Goal: Feedback & Contribution: Leave review/rating

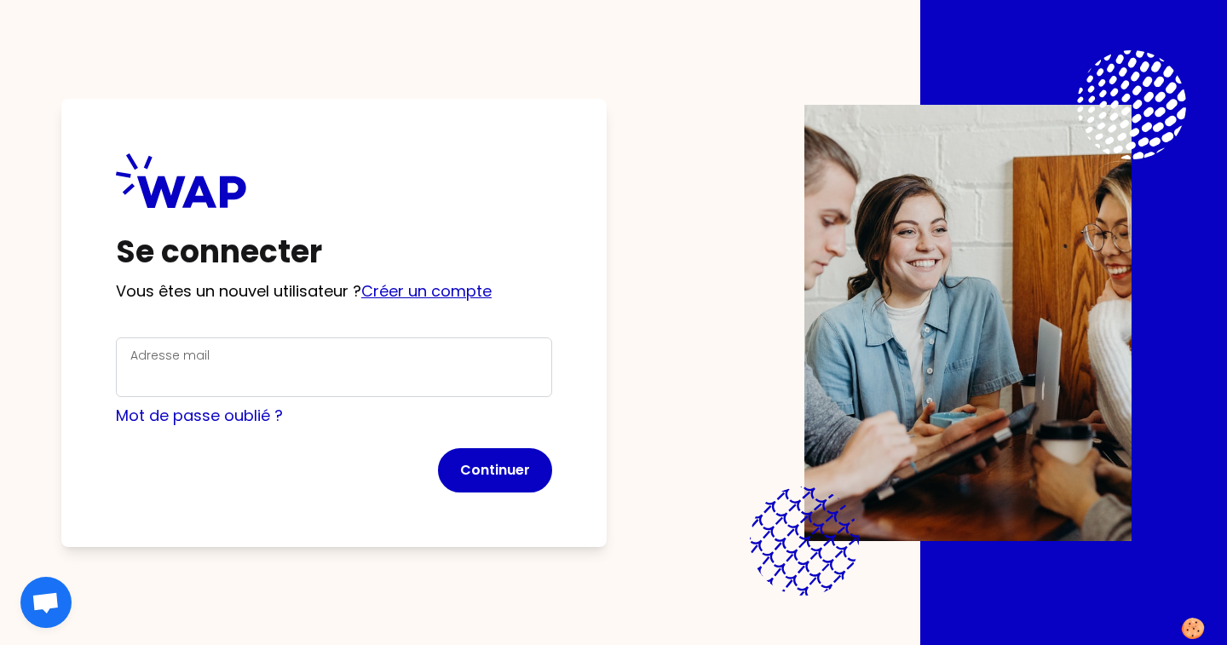
click at [402, 300] on link "Créer un compte" at bounding box center [426, 290] width 130 height 21
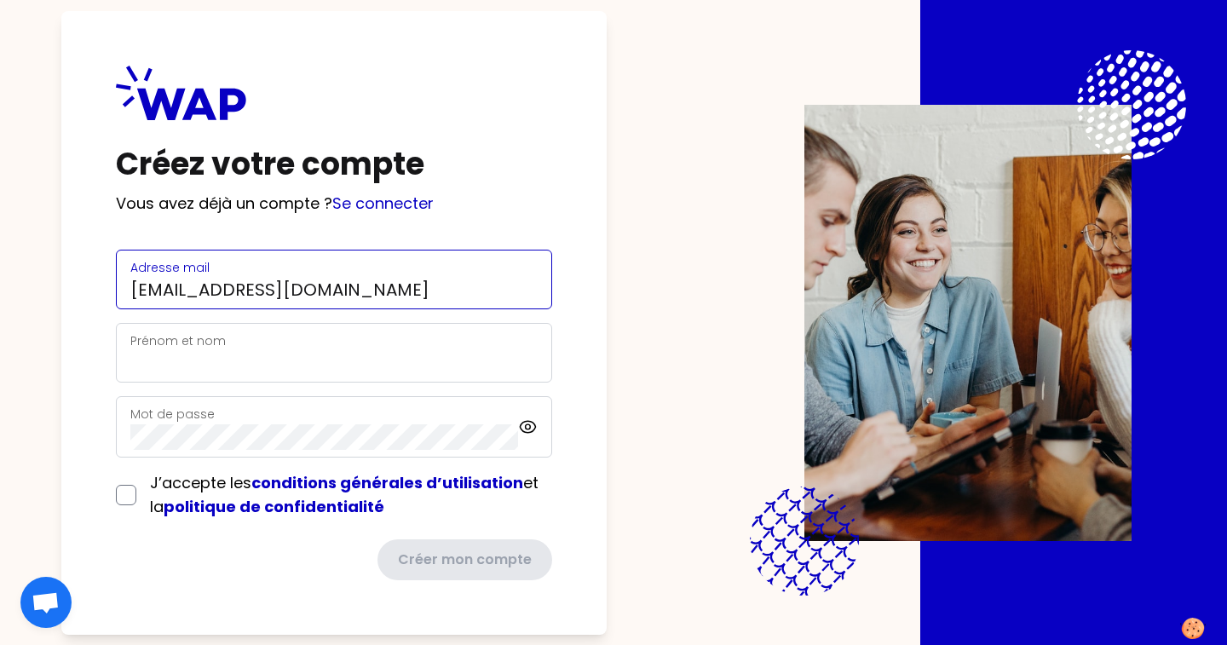
type input "[EMAIL_ADDRESS][DOMAIN_NAME]"
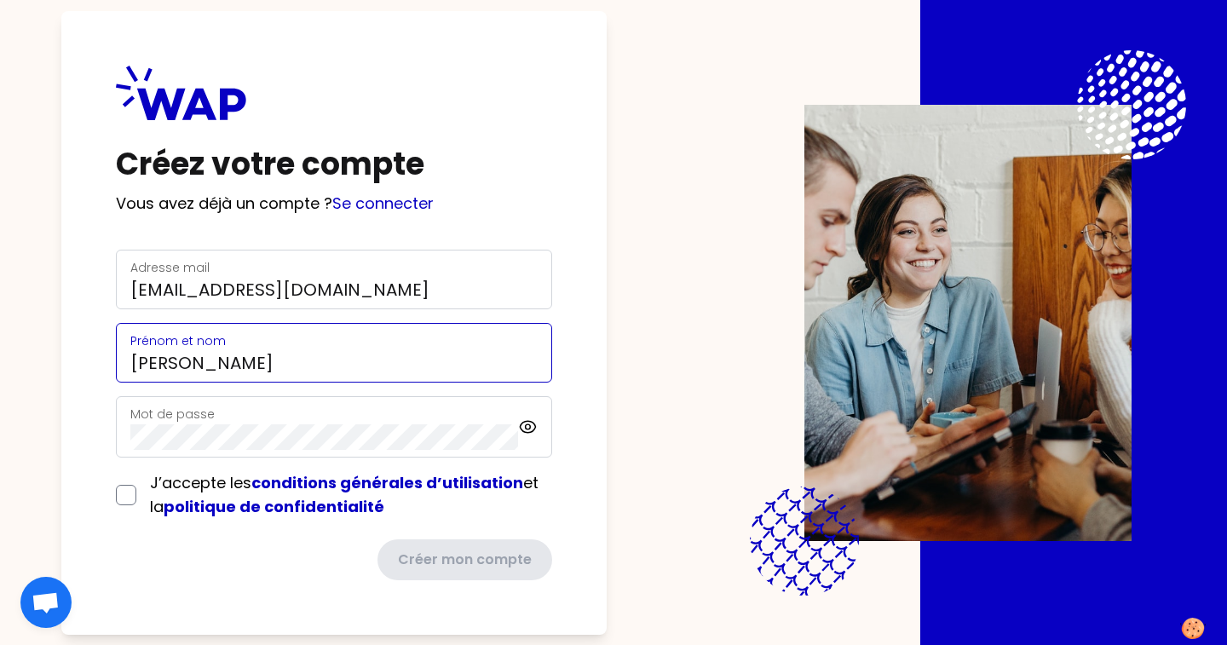
type input "[PERSON_NAME]"
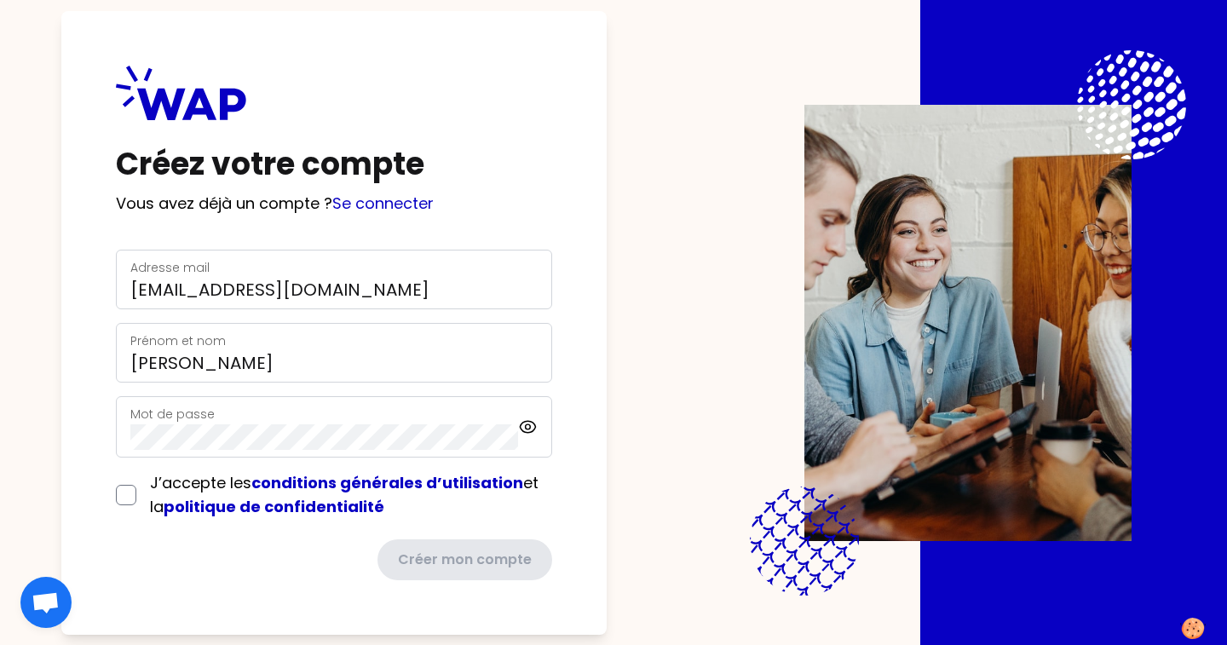
click at [127, 494] on input "checkbox" at bounding box center [126, 495] width 20 height 20
checkbox input "true"
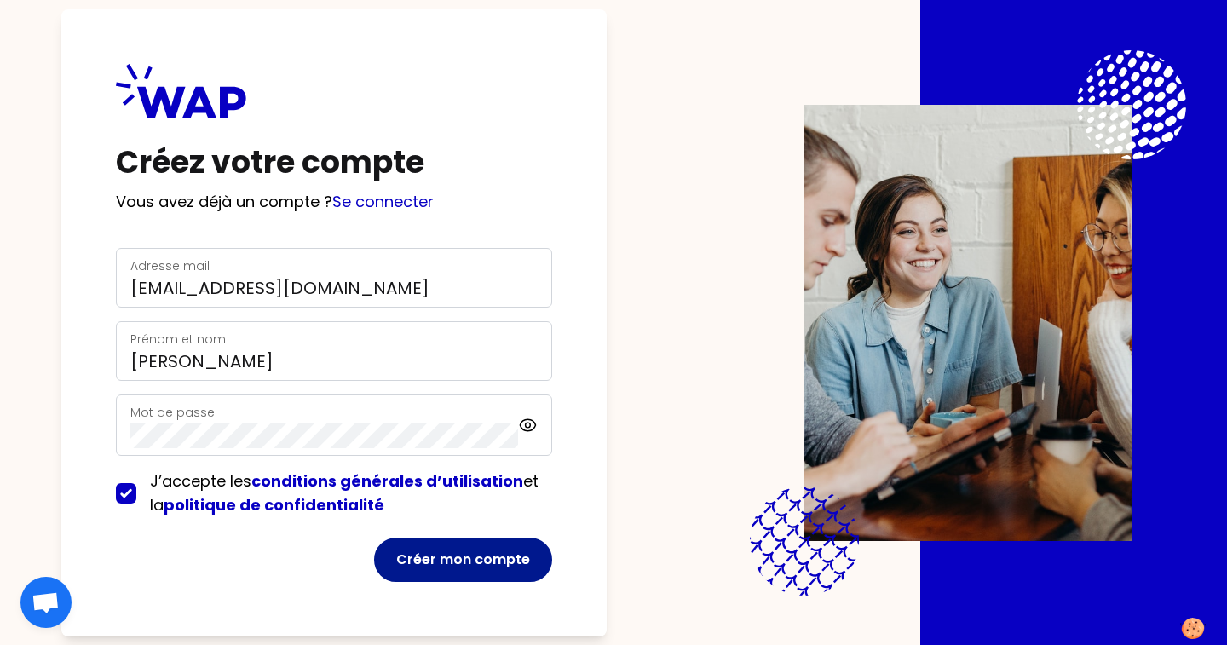
click at [489, 565] on button "Créer mon compte" at bounding box center [463, 559] width 178 height 44
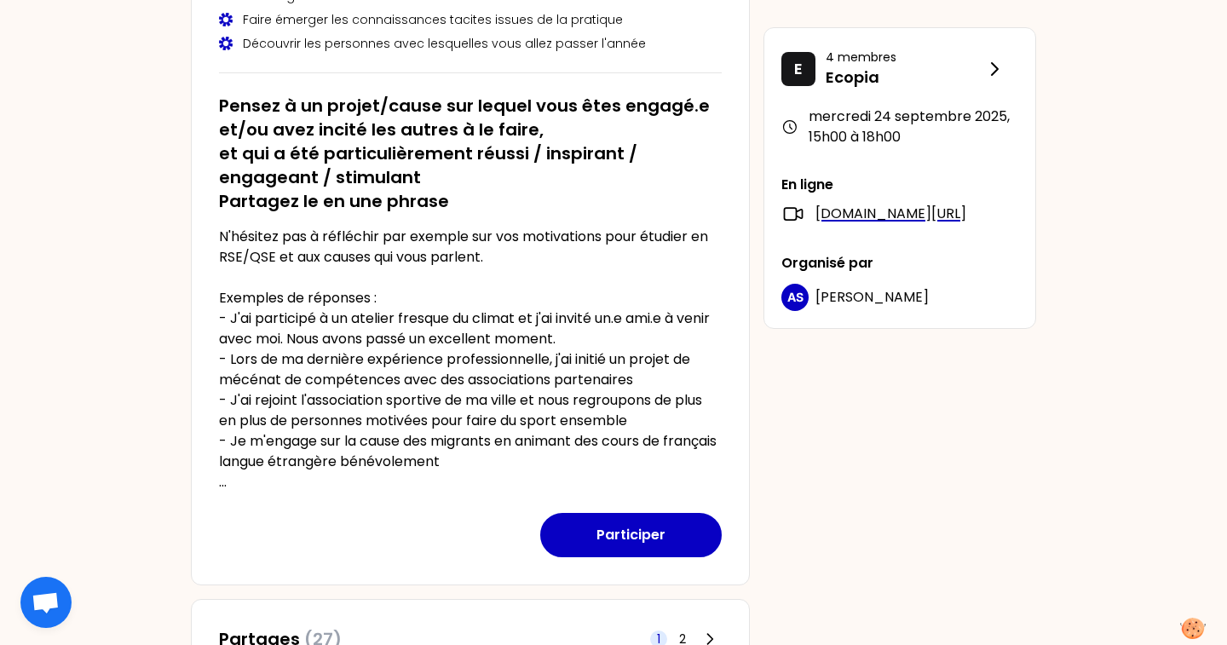
scroll to position [248, 0]
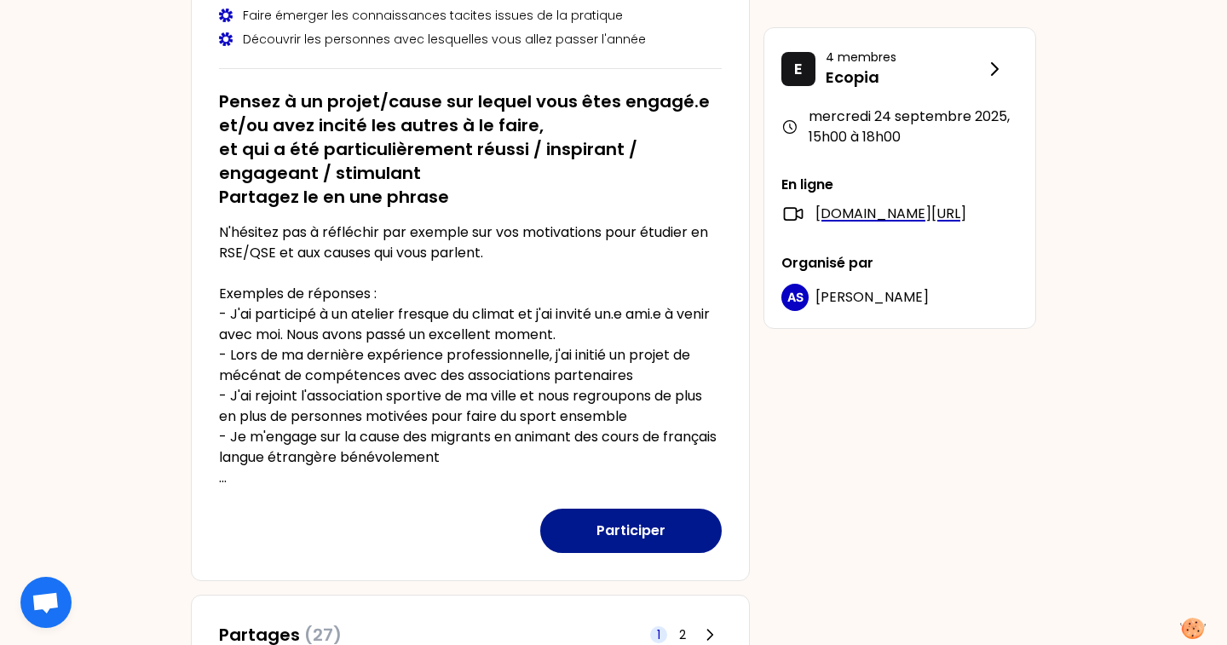
click at [595, 528] on button "Participer" at bounding box center [630, 531] width 181 height 44
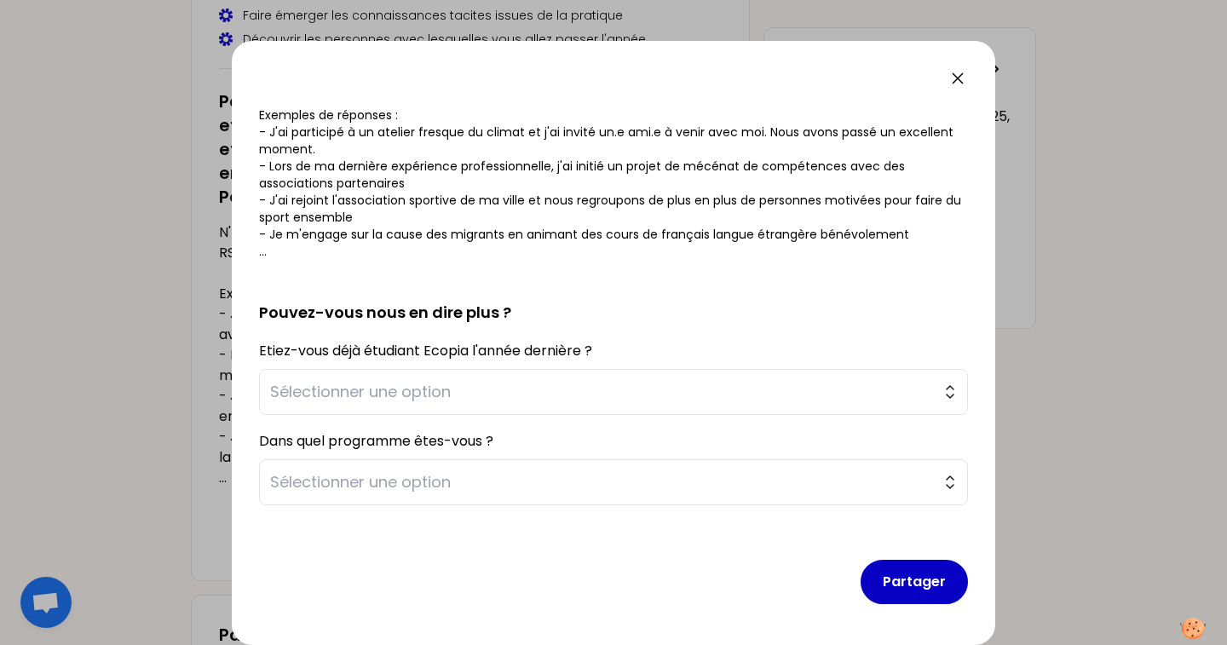
scroll to position [229, 0]
click at [599, 411] on button "Sélectionner une option" at bounding box center [613, 392] width 709 height 46
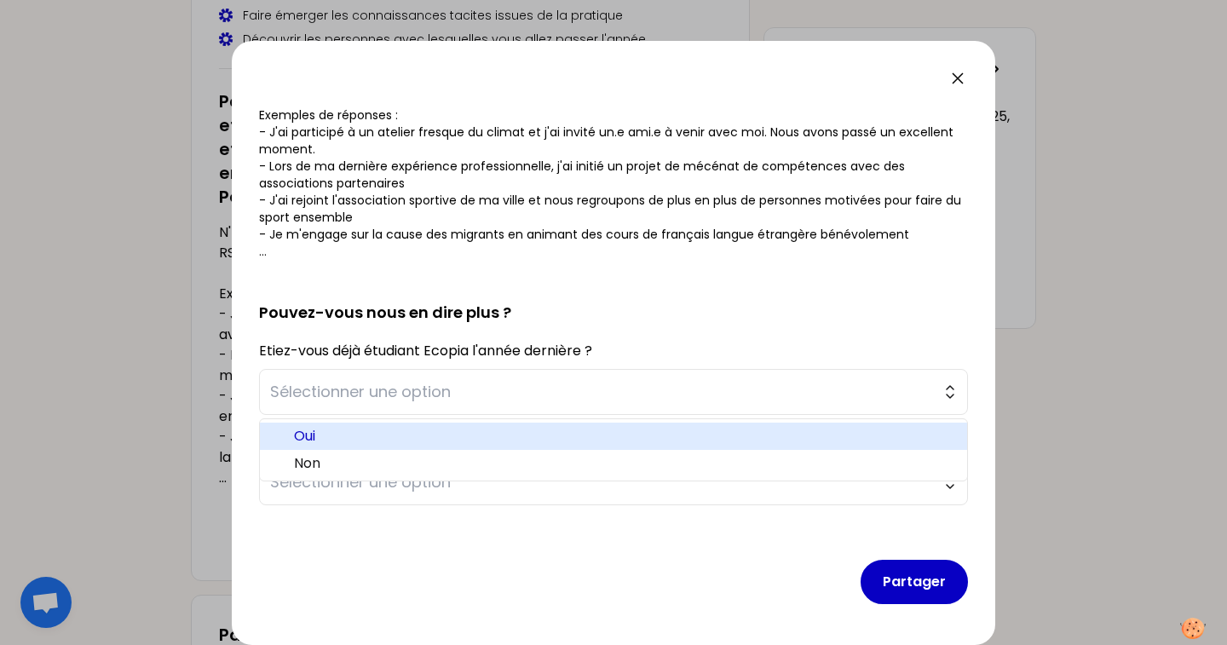
click at [581, 443] on span "Oui" at bounding box center [623, 436] width 659 height 20
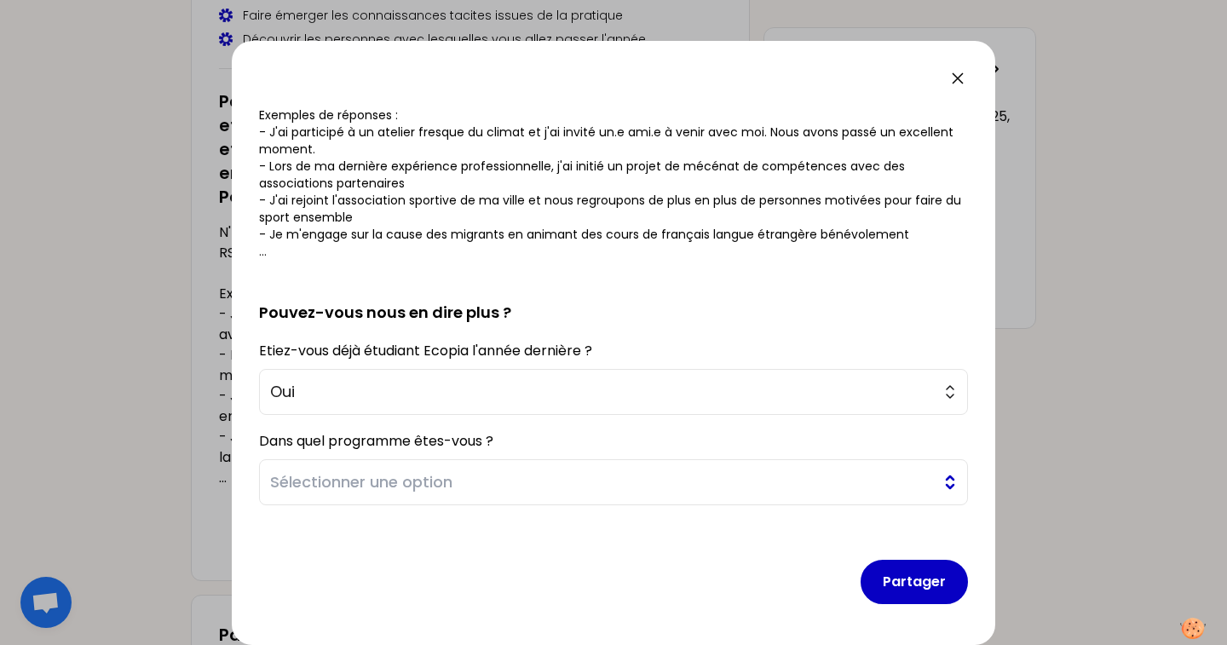
click at [567, 477] on span "Sélectionner une option" at bounding box center [601, 482] width 663 height 24
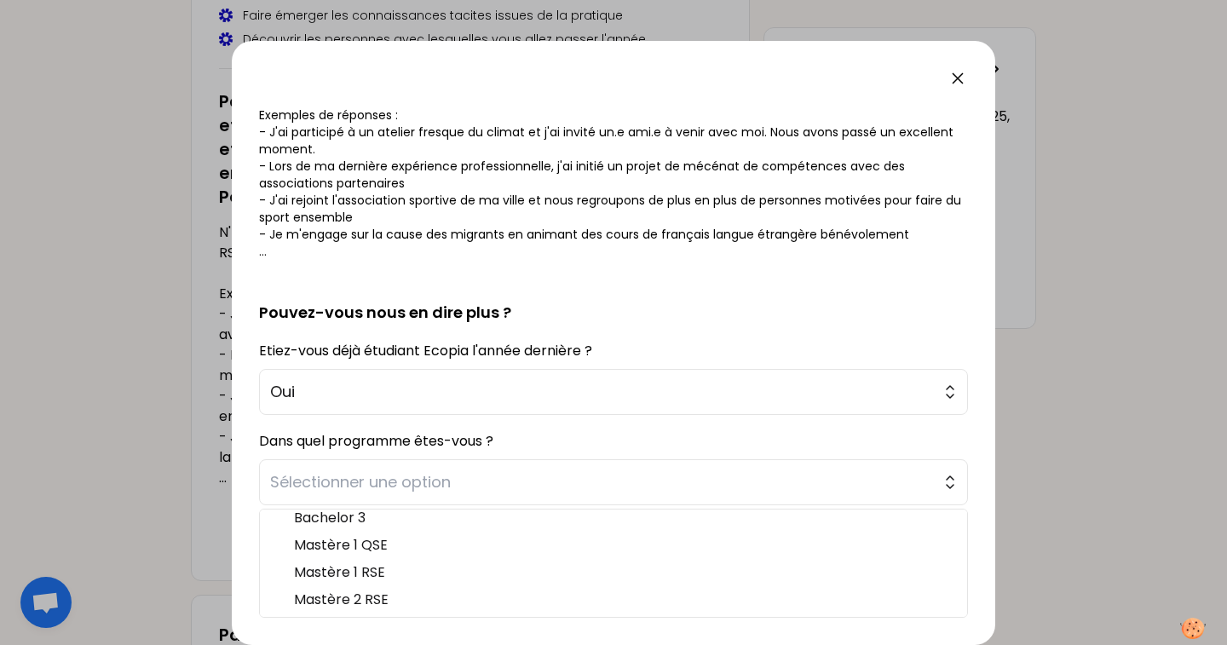
scroll to position [9, 0]
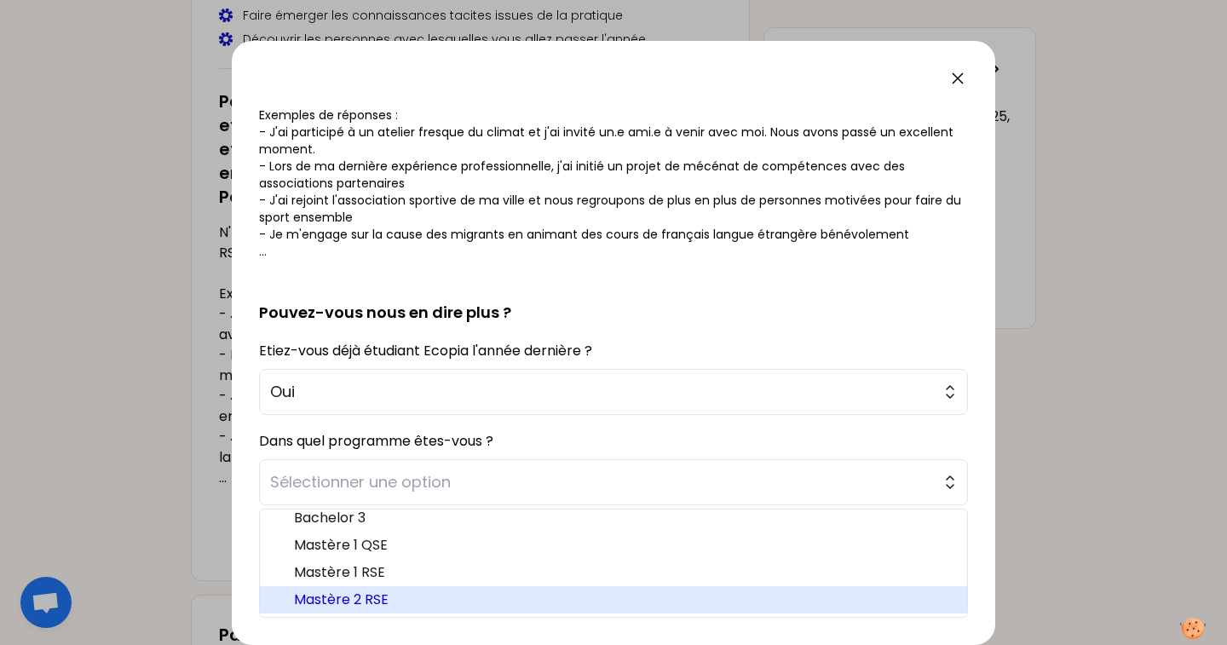
click at [554, 595] on span "Mastère 2 RSE" at bounding box center [623, 599] width 659 height 20
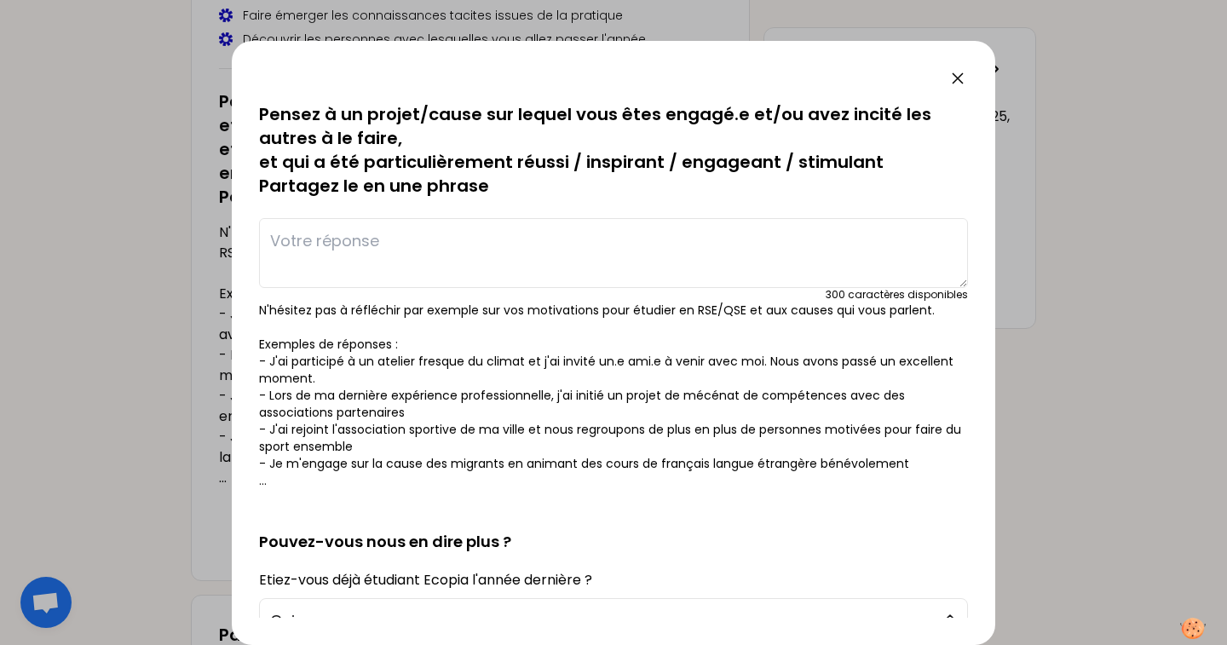
scroll to position [0, 0]
click at [680, 237] on textarea at bounding box center [613, 253] width 709 height 70
click at [404, 247] on textarea "J'ai participé à un [DATE]" at bounding box center [613, 253] width 709 height 70
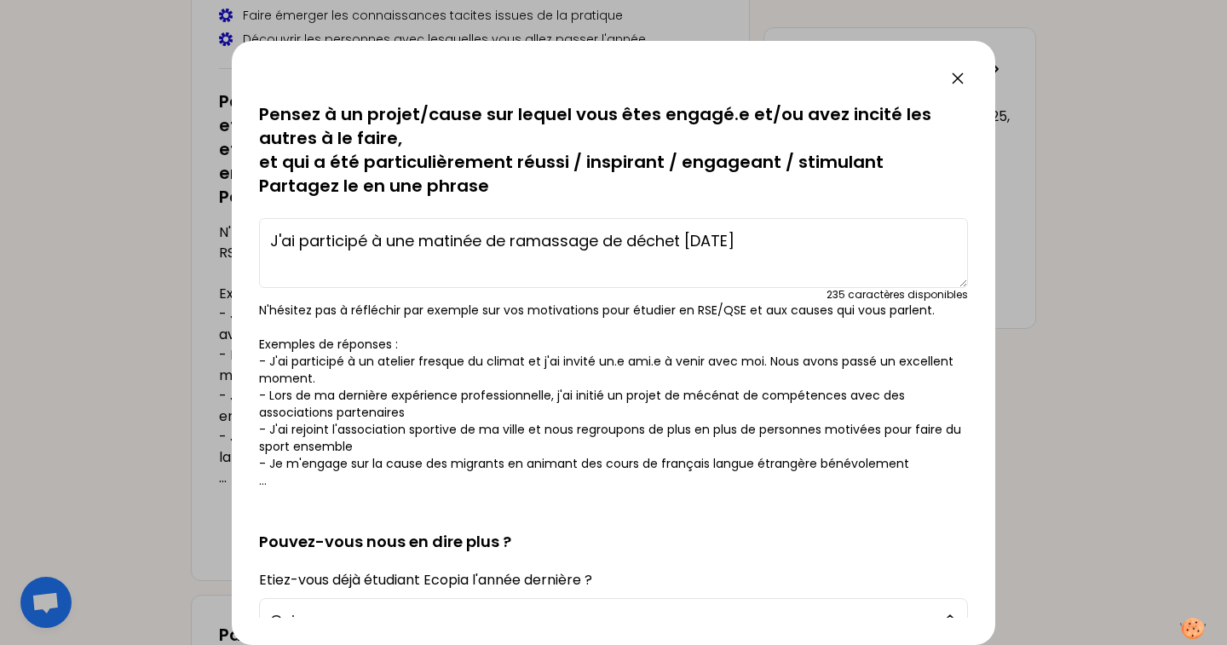
type textarea "J'ai participé à une matinée de ramassage de déchets [DATE]"
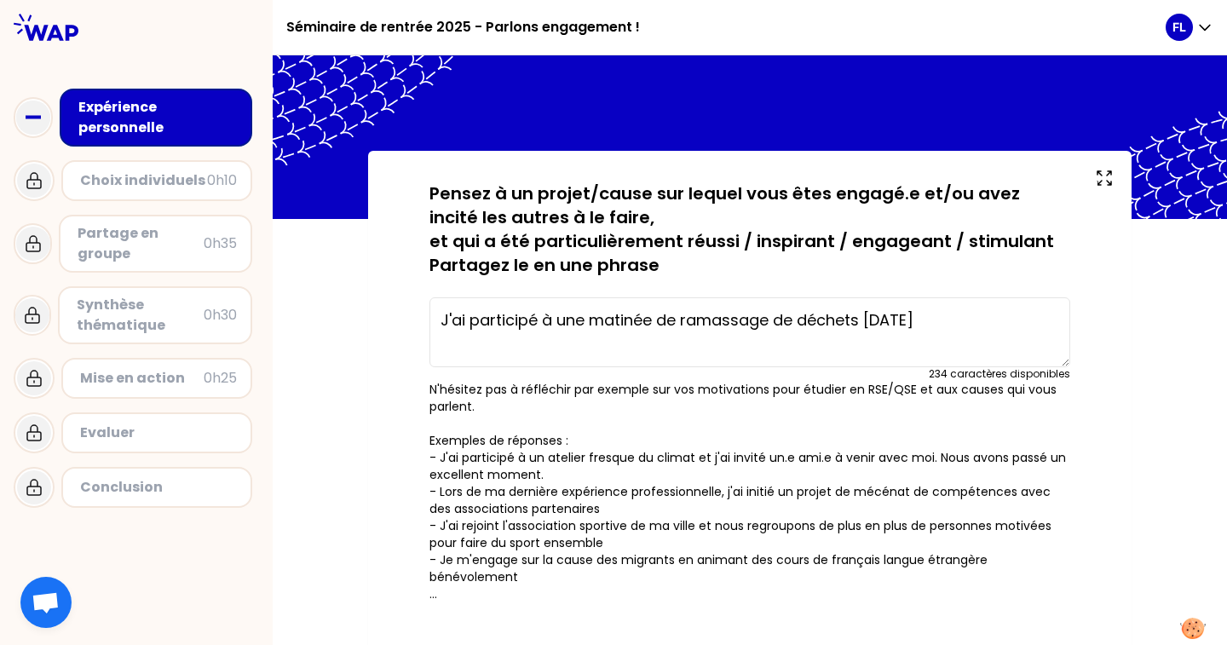
click at [945, 341] on textarea "J'ai participé à une matinée de ramassage de déchets [DATE]" at bounding box center [749, 332] width 641 height 70
click at [865, 315] on textarea "J'ai participé à une matinée de ramassage de déchets [DATE]" at bounding box center [749, 332] width 641 height 70
click at [969, 322] on textarea "J'ai participé à une matinée de ramassage de déchets ([DATE]" at bounding box center [749, 332] width 641 height 70
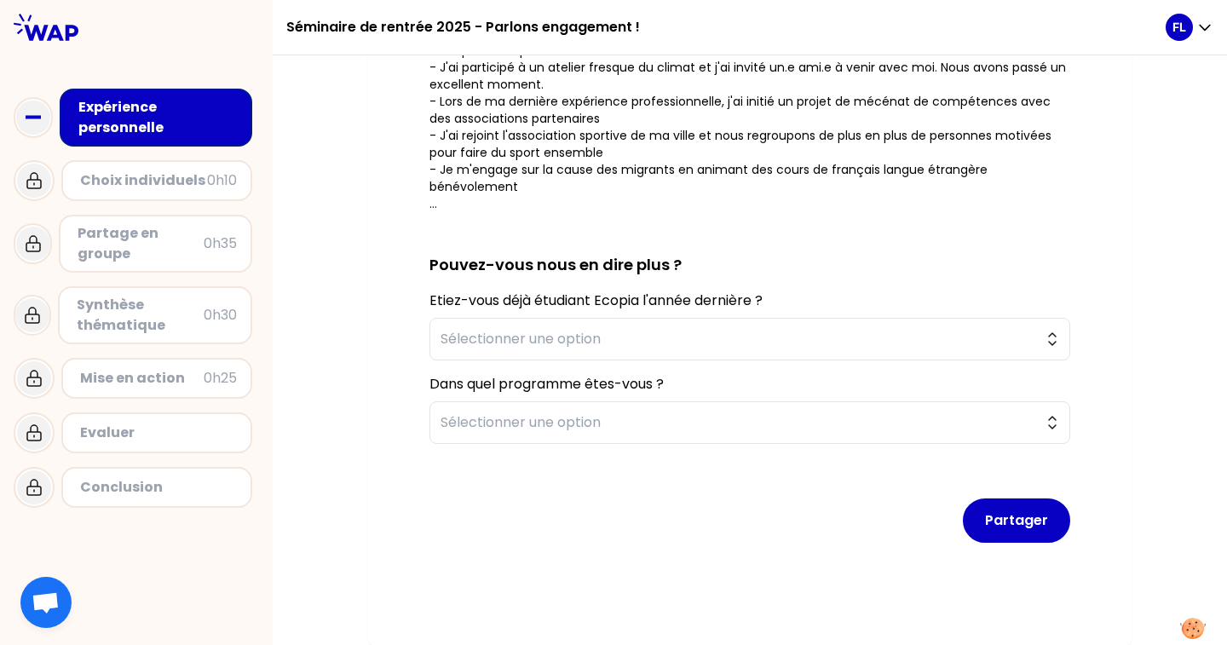
scroll to position [390, 0]
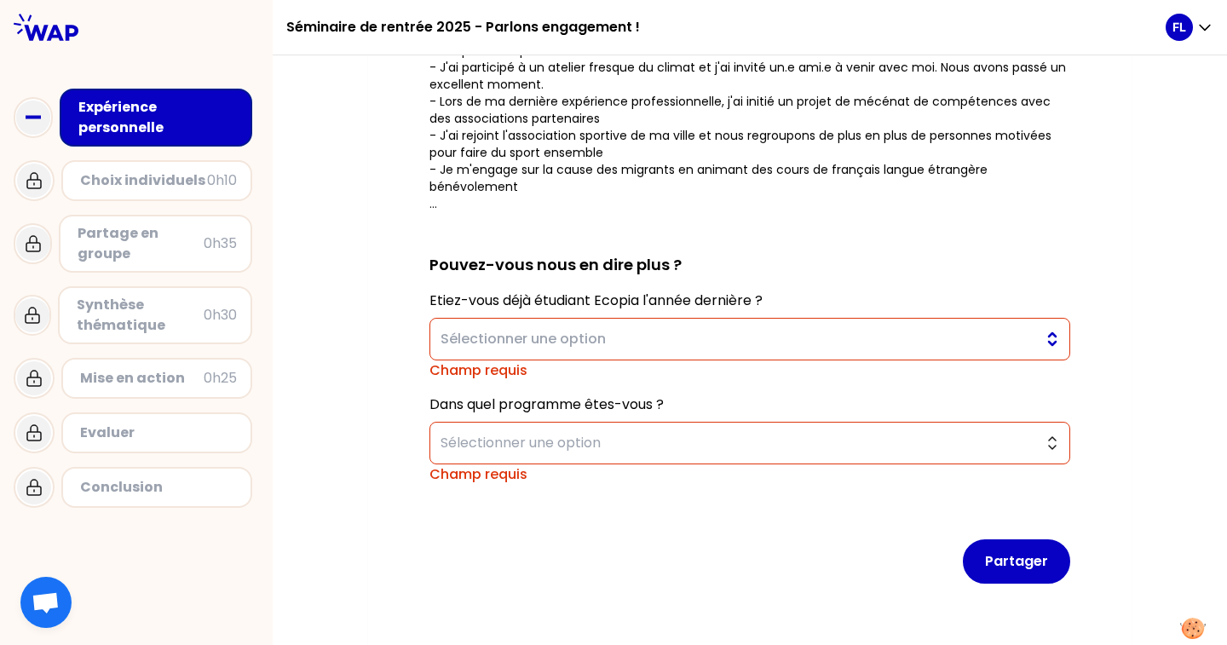
click at [615, 348] on span "Sélectionner une option" at bounding box center [737, 339] width 595 height 20
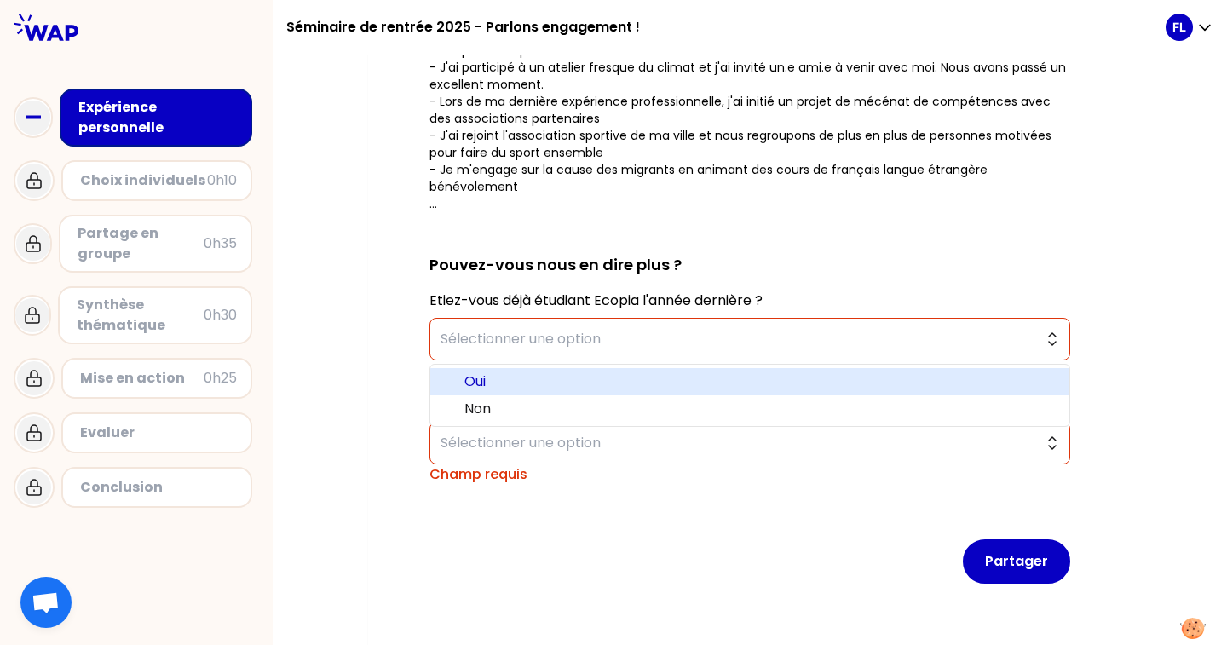
click at [606, 379] on span "Oui" at bounding box center [759, 381] width 591 height 20
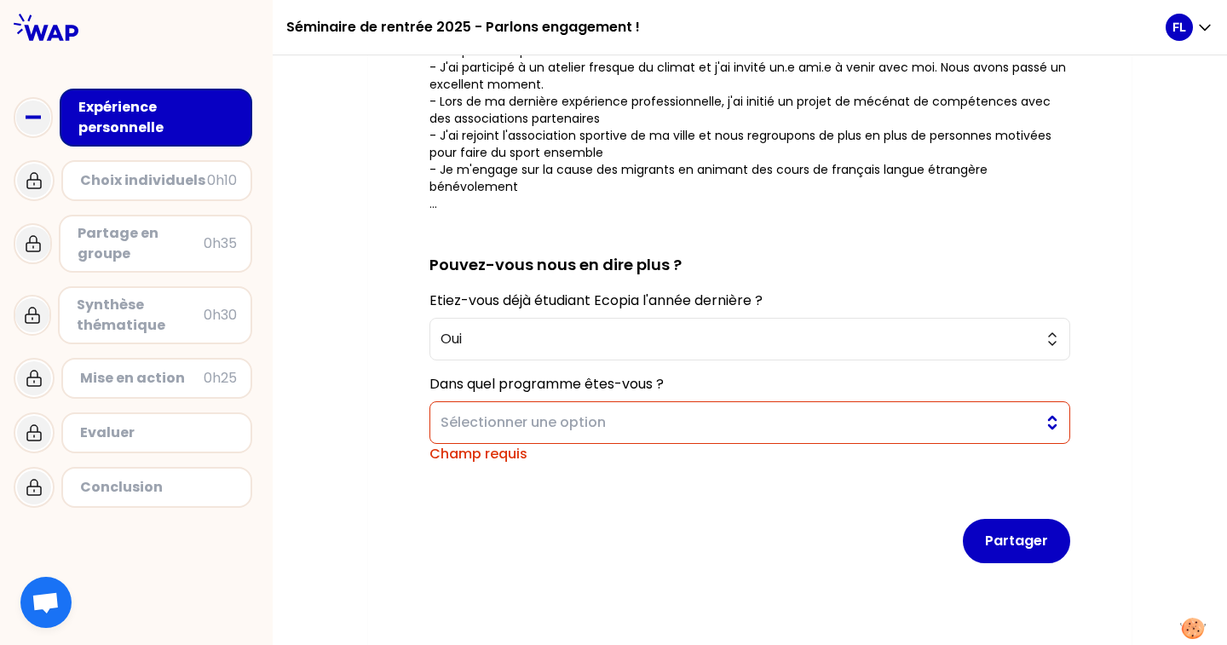
click at [593, 409] on button "Sélectionner une option" at bounding box center [749, 422] width 641 height 43
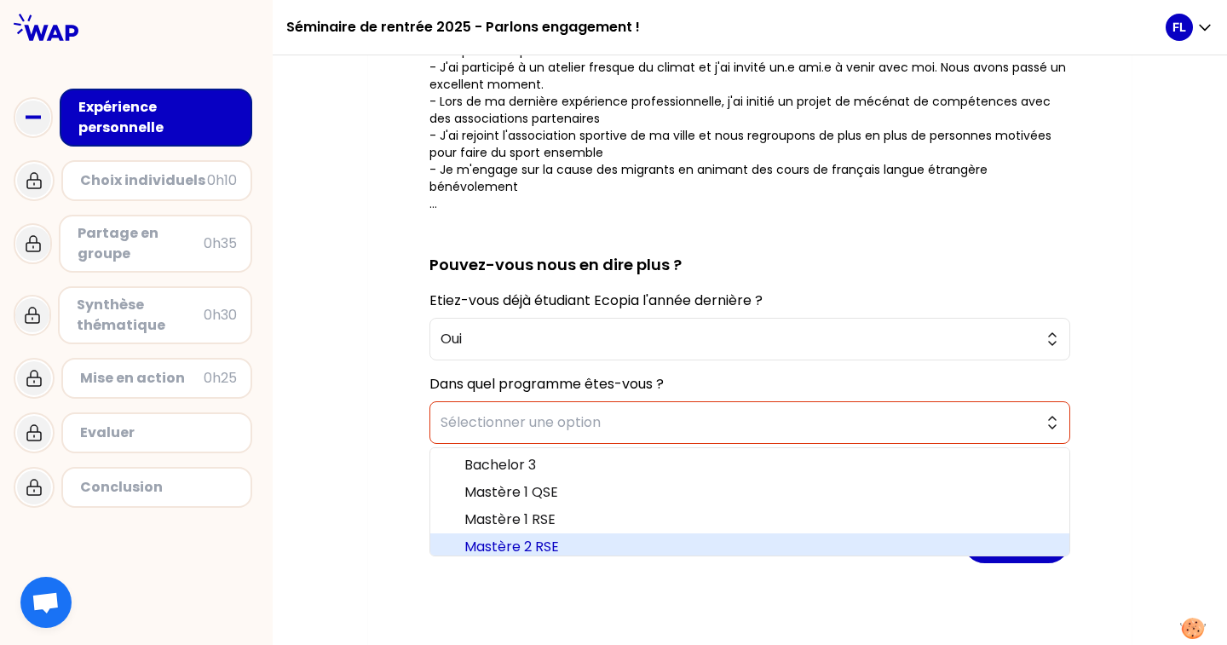
click at [574, 541] on span "Mastère 2 RSE" at bounding box center [759, 547] width 591 height 20
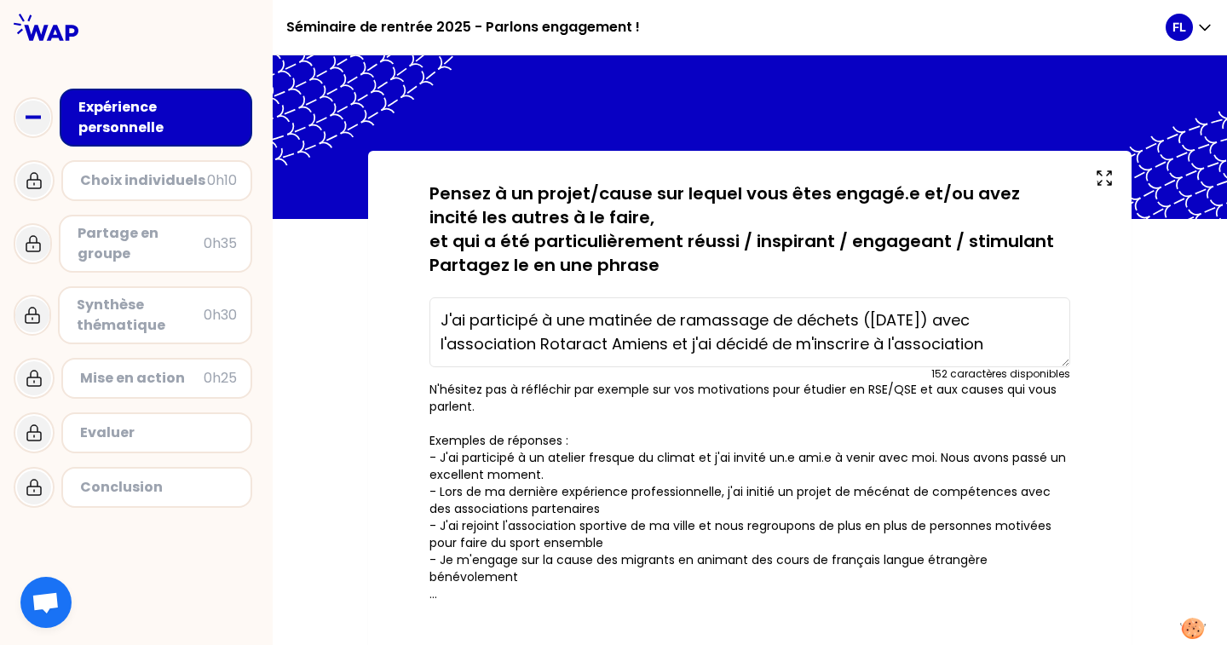
scroll to position [0, 0]
click at [450, 330] on textarea "J'ai participé à une matinée de ramassage de déchets ([DATE]) avec l'associatio…" at bounding box center [749, 332] width 641 height 70
click at [651, 353] on textarea "[DATE], j'ai participé à une matinée de ramassage de déchets ([DATE]) avec l'as…" at bounding box center [749, 332] width 641 height 70
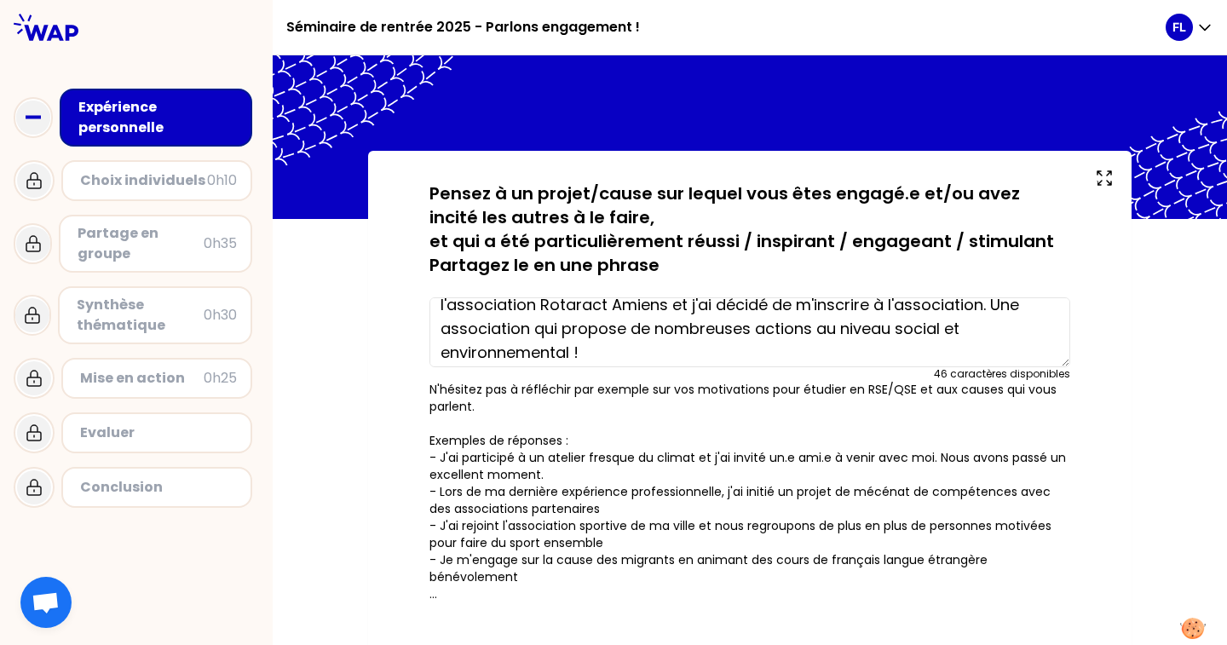
scroll to position [48, 0]
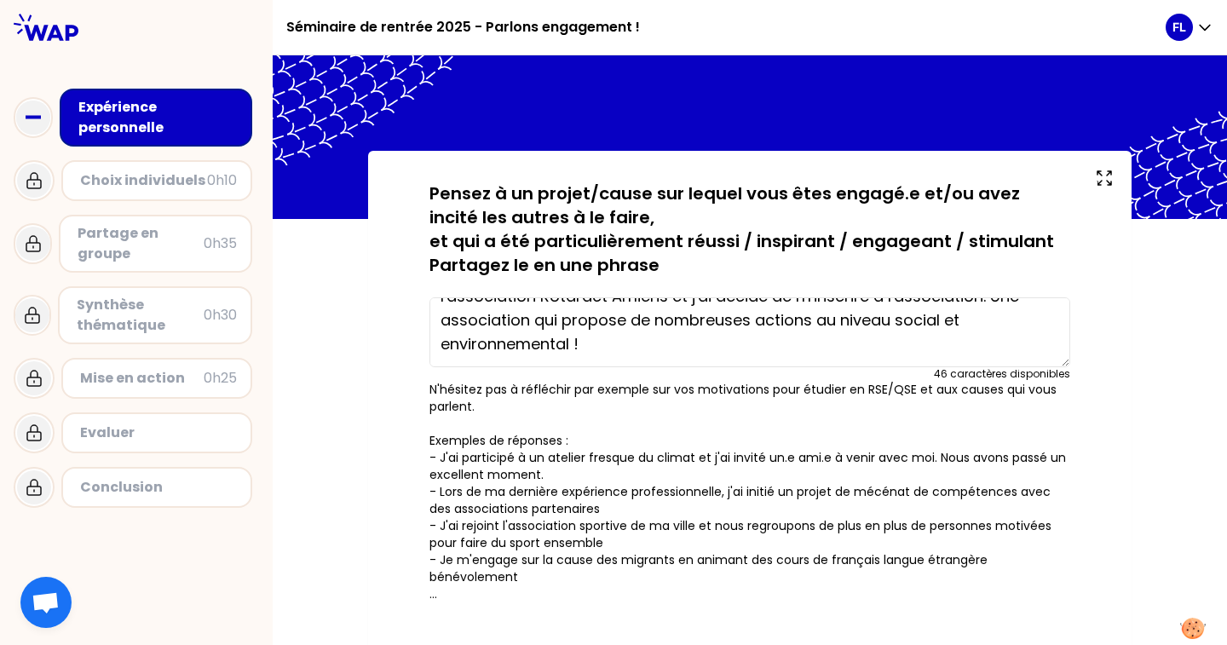
drag, startPoint x: 693, startPoint y: 323, endPoint x: 558, endPoint y: 316, distance: 135.6
click at [558, 316] on textarea "[DATE], j'ai participé à une matinée de ramassage de déchets ([DATE]) avec l'as…" at bounding box center [749, 332] width 641 height 70
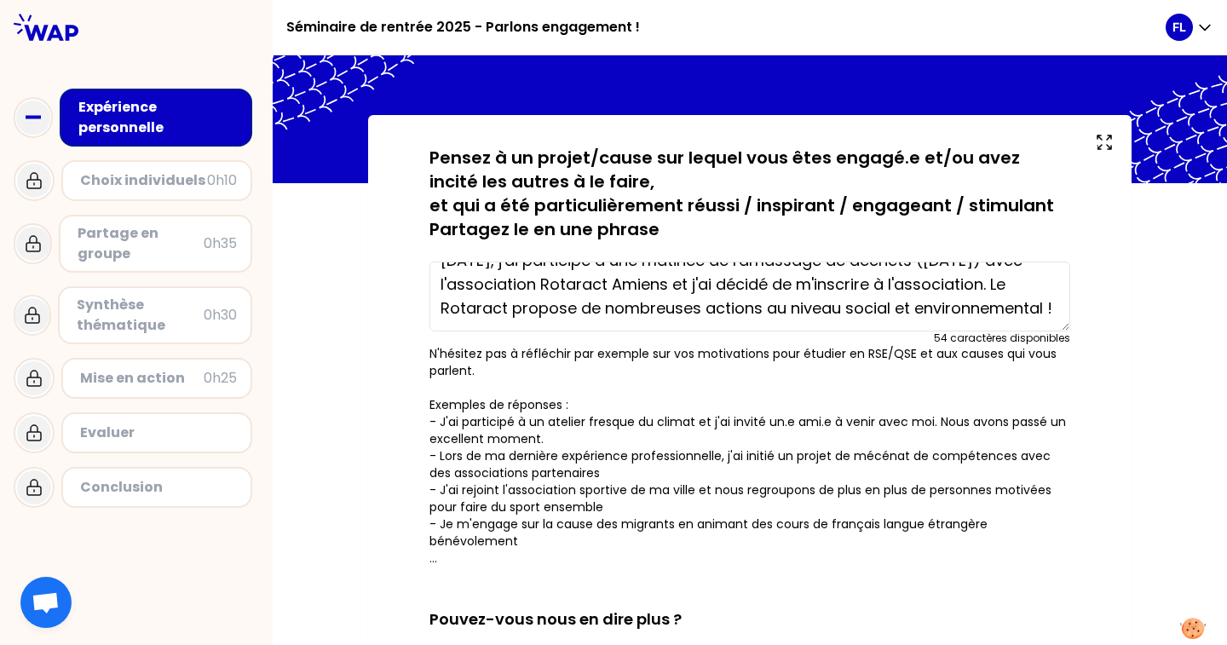
scroll to position [38, 0]
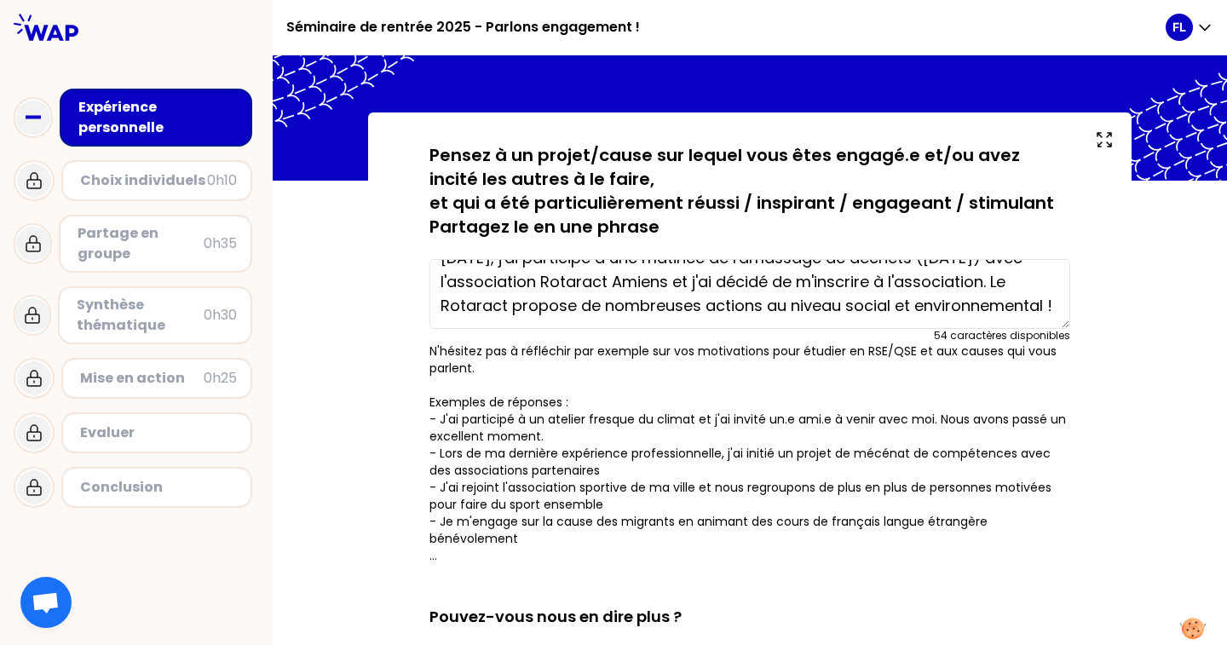
click at [885, 285] on textarea "[DATE], j'ai participé à une matinée de ramassage de déchets ([DATE]) avec l'as…" at bounding box center [749, 294] width 641 height 70
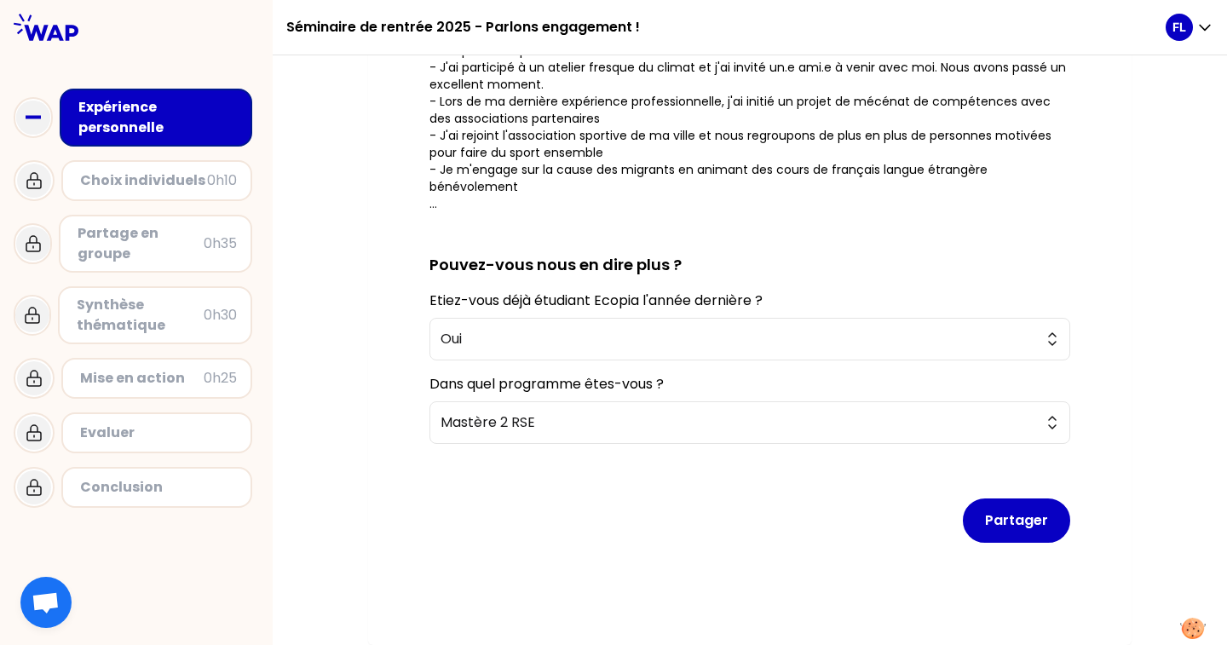
scroll to position [390, 0]
type textarea "[DATE], j'ai participé à une matinée de ramassage de déchets ([DATE]) avec l'as…"
click at [1005, 520] on button "Partager" at bounding box center [1016, 520] width 107 height 44
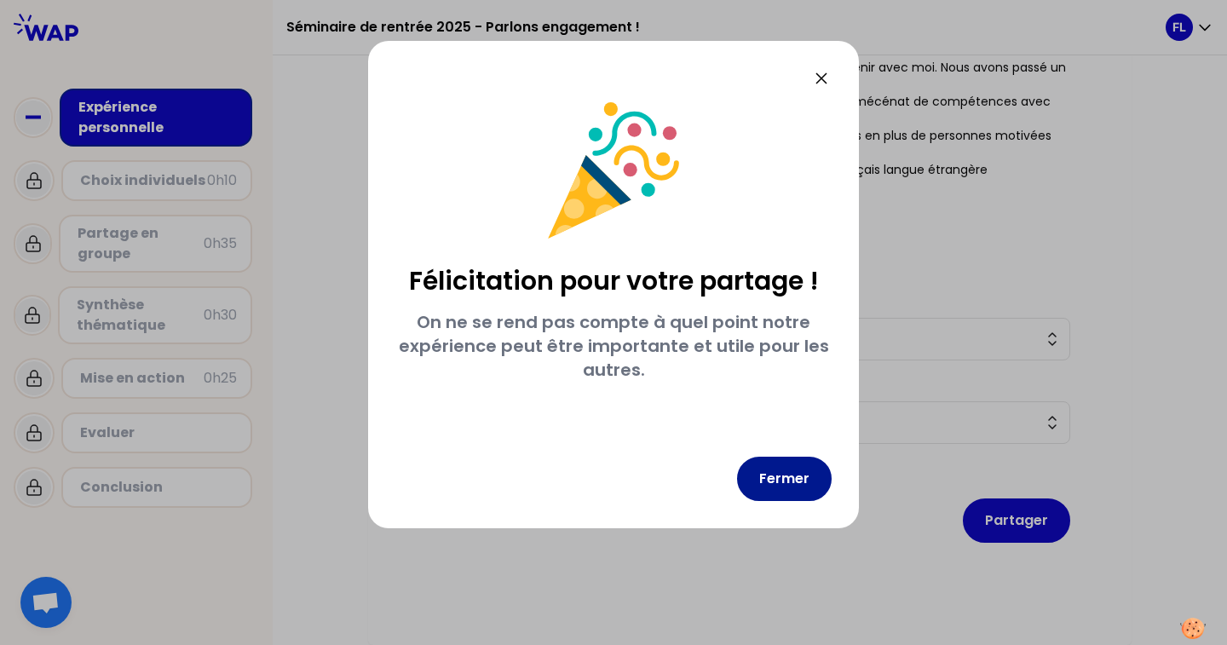
click at [796, 488] on button "Fermer" at bounding box center [784, 479] width 95 height 44
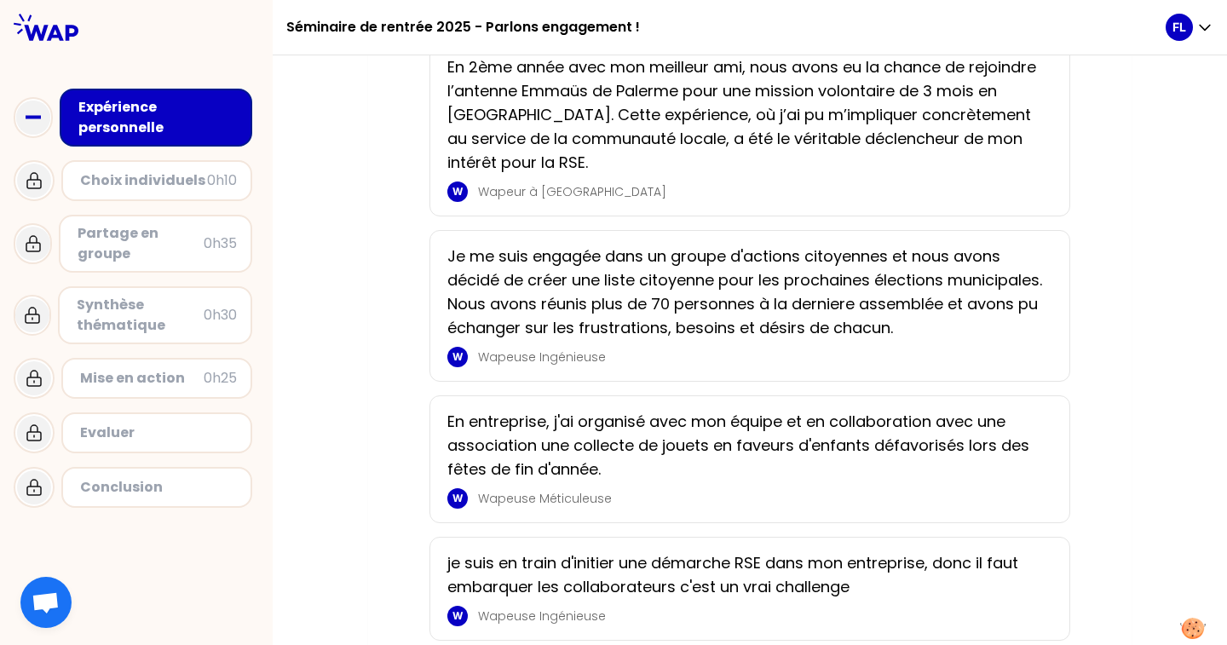
scroll to position [689, 0]
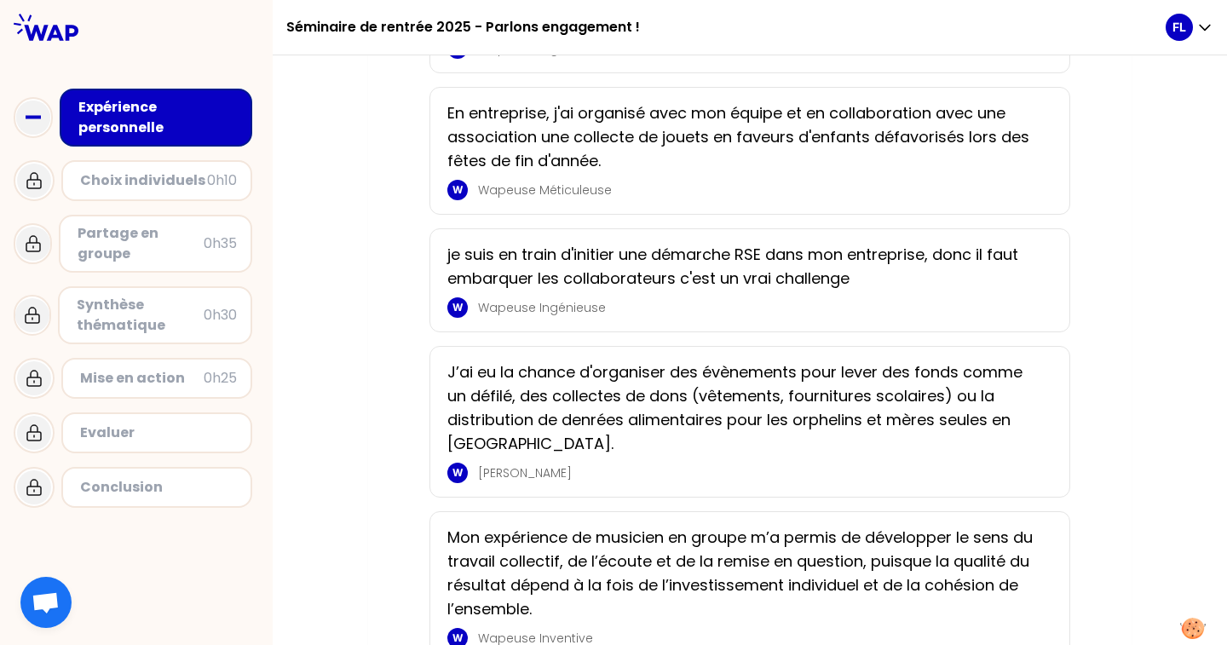
click at [710, 290] on p "je suis en train d'initier une démarche RSE dans mon entreprise, donc il faut e…" at bounding box center [744, 267] width 595 height 48
click at [710, 316] on p "Wapeuse Ingénieuse" at bounding box center [760, 307] width 564 height 17
click at [463, 318] on div "W" at bounding box center [457, 307] width 20 height 20
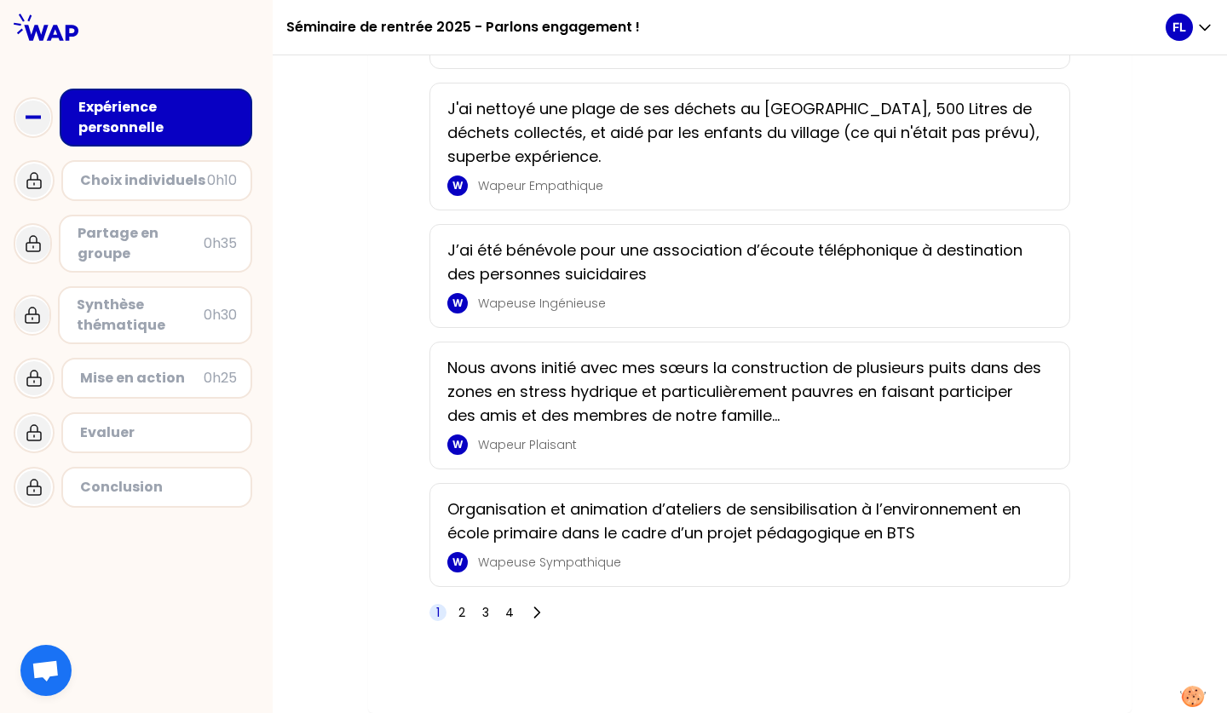
scroll to position [2816, 0]
click at [221, 180] on div "0h10" at bounding box center [222, 180] width 30 height 20
click at [30, 175] on icon at bounding box center [34, 180] width 20 height 20
click at [35, 112] on icon at bounding box center [33, 118] width 34 height 34
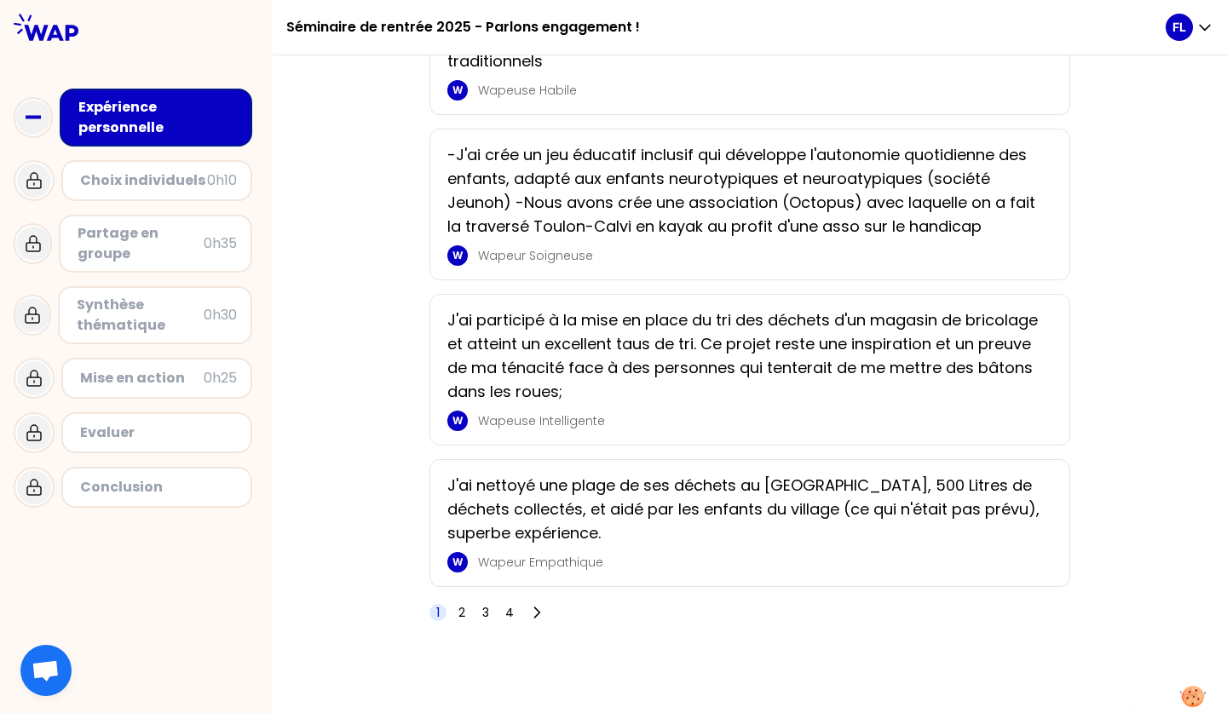
scroll to position [2864, 0]
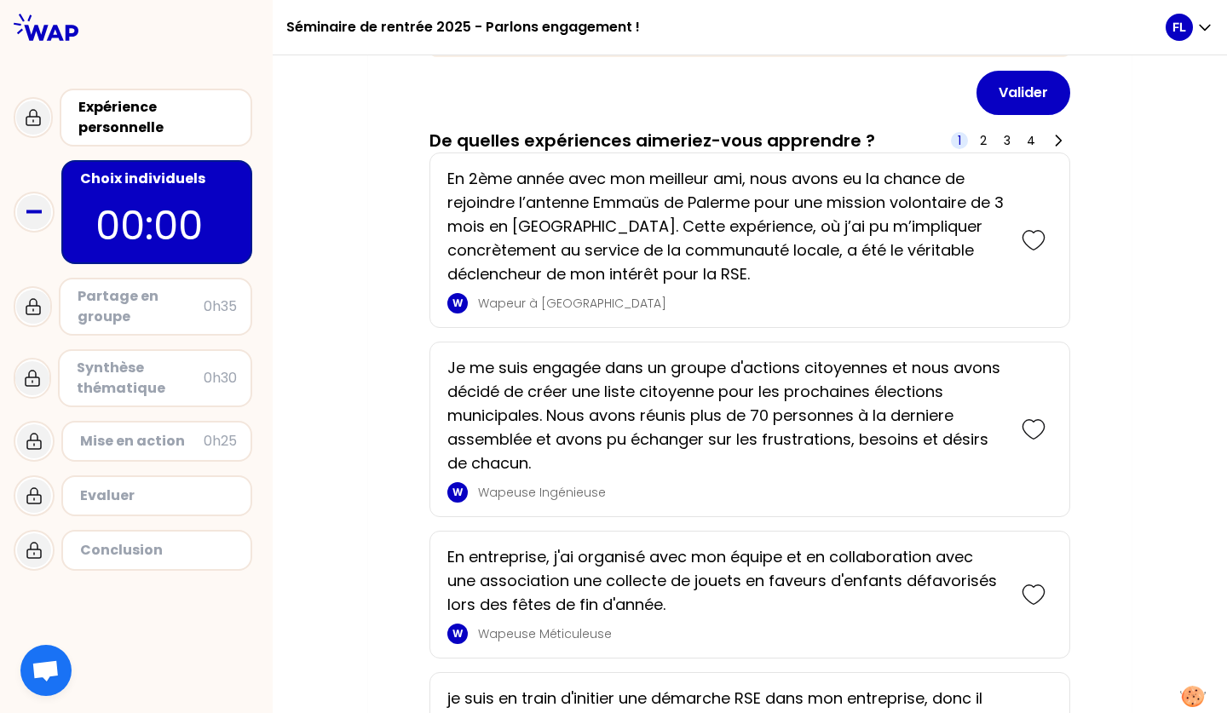
scroll to position [216, 0]
click at [1027, 594] on icon at bounding box center [1033, 595] width 24 height 24
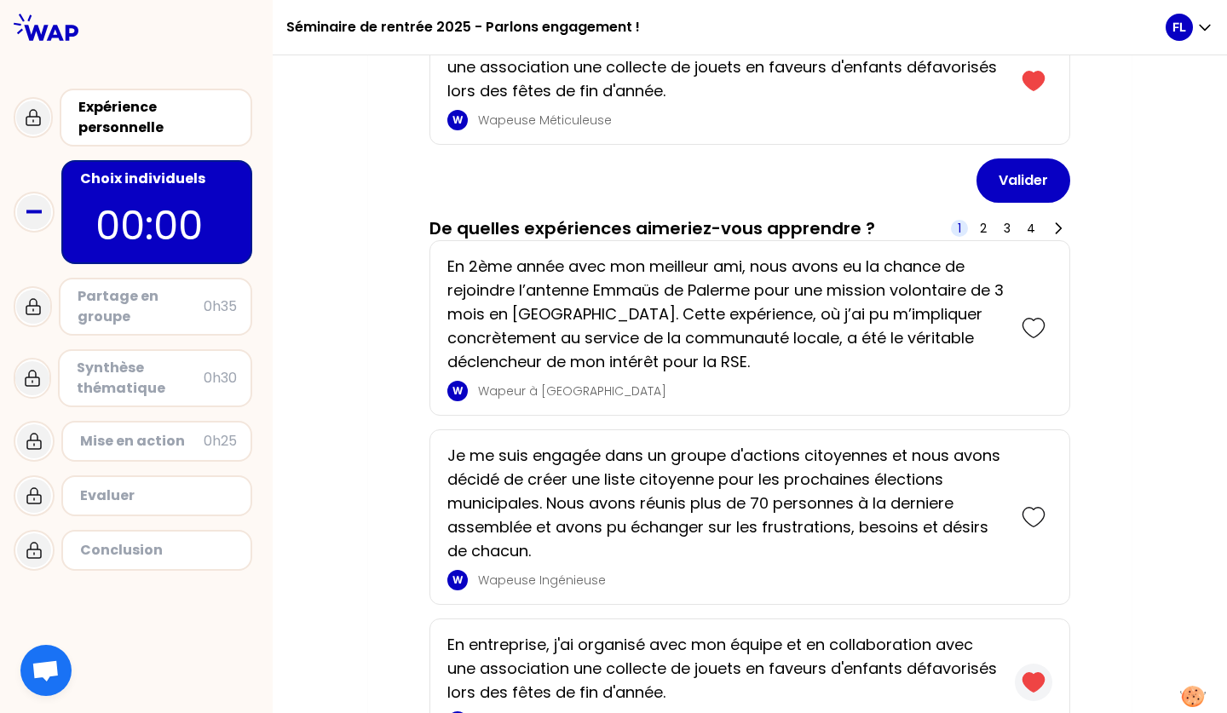
click at [1036, 644] on icon at bounding box center [1032, 682] width 21 height 19
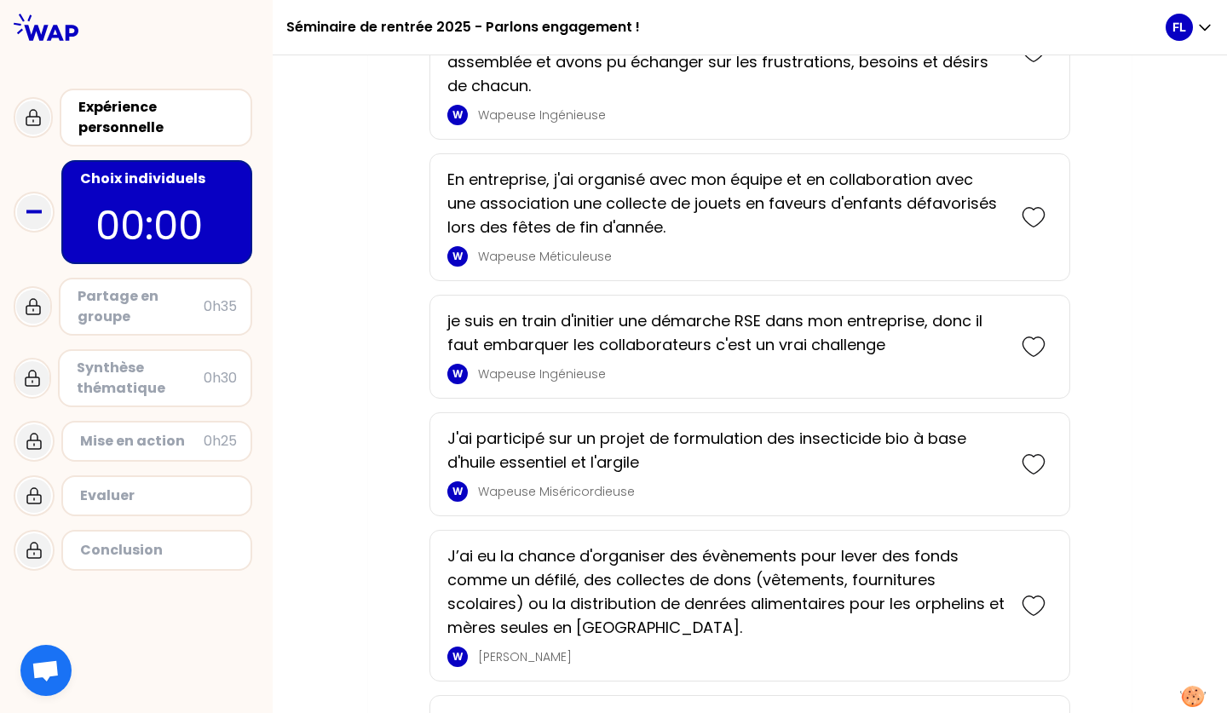
scroll to position [667, 0]
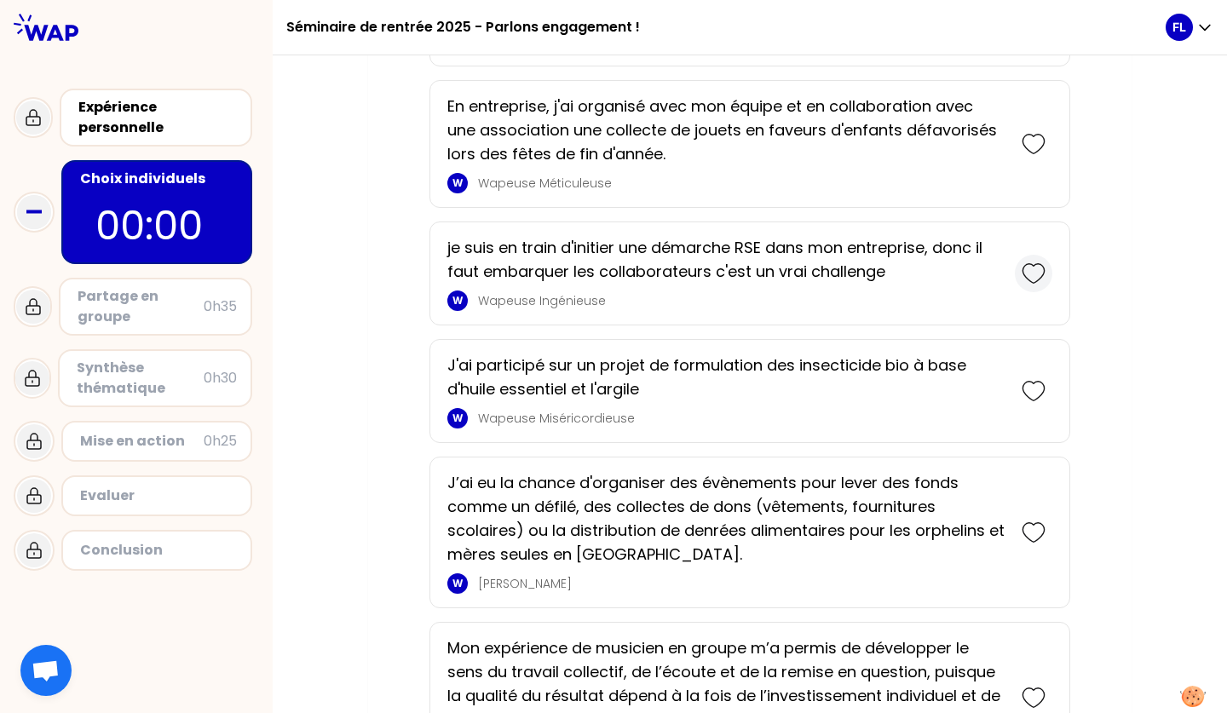
click at [1033, 273] on icon at bounding box center [1033, 274] width 24 height 24
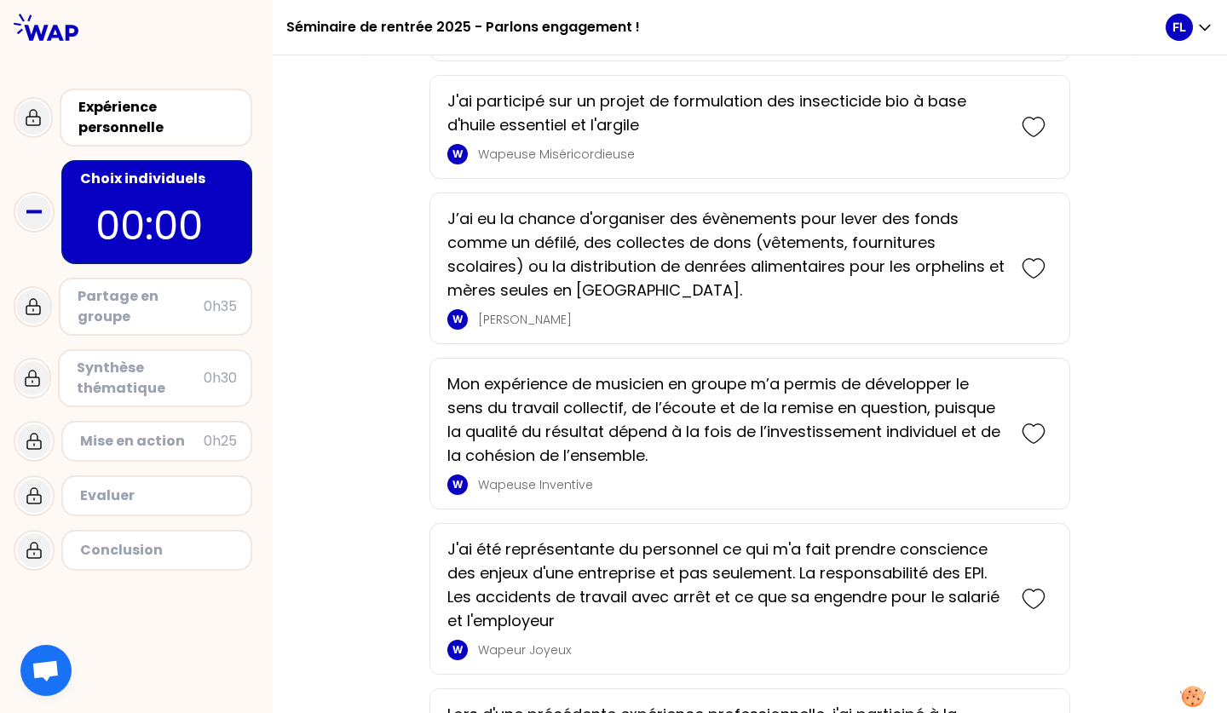
scroll to position [995, 0]
click at [1039, 120] on icon at bounding box center [1033, 126] width 24 height 24
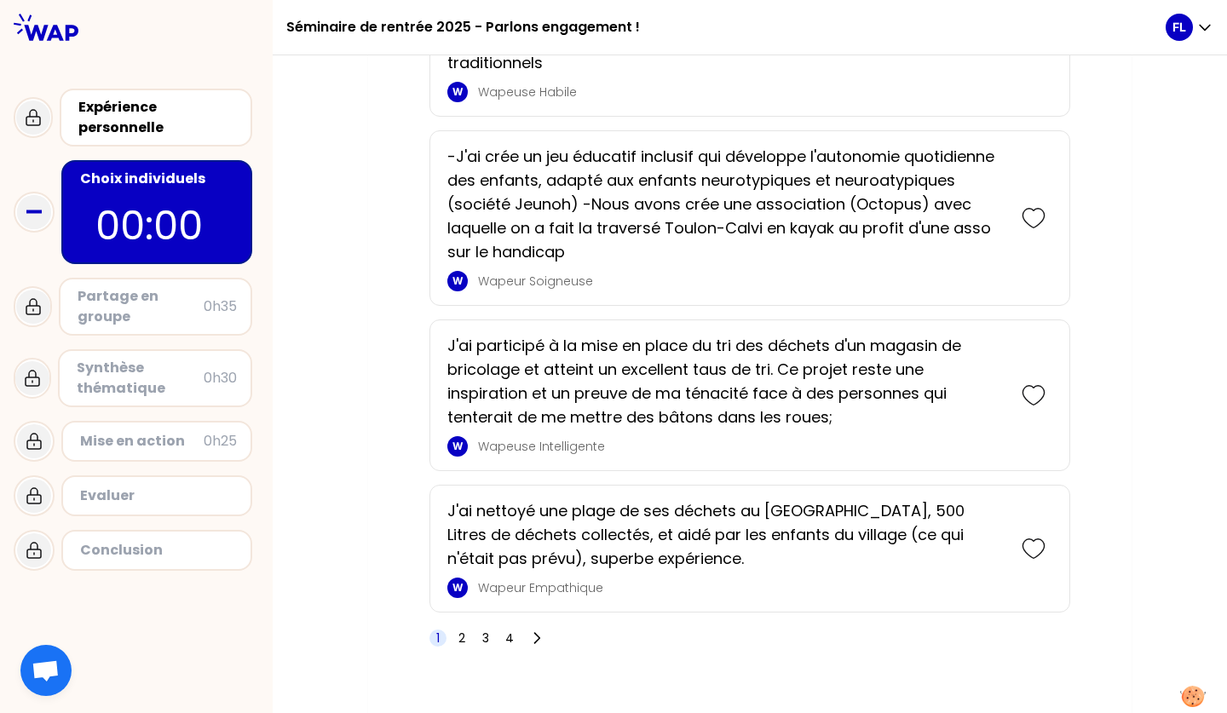
scroll to position [3038, 0]
click at [1024, 547] on icon at bounding box center [1033, 548] width 24 height 24
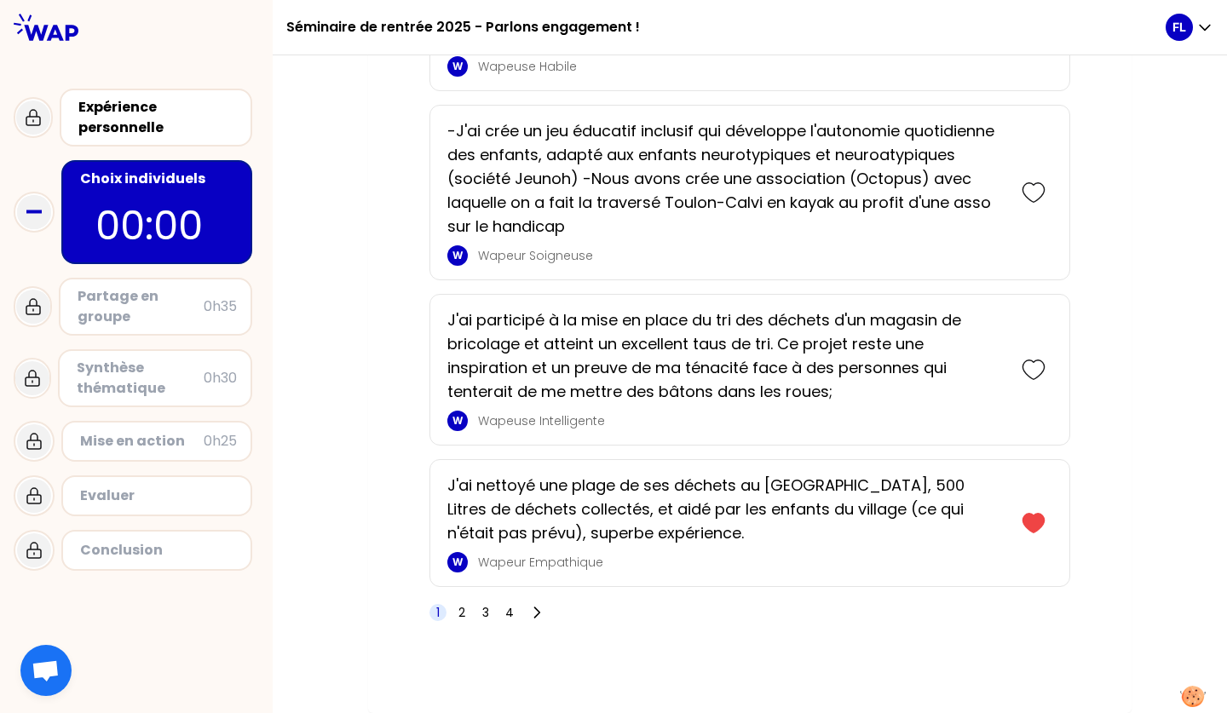
scroll to position [3204, 0]
click at [460, 614] on span "2" at bounding box center [461, 612] width 7 height 17
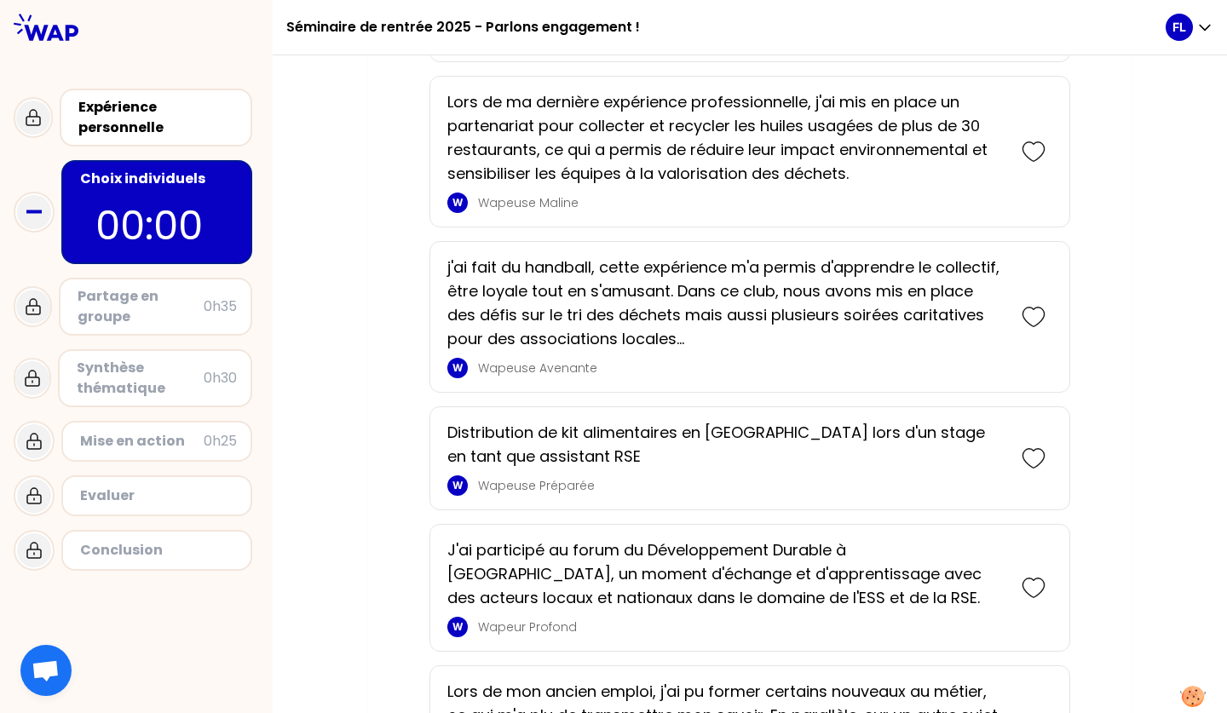
scroll to position [2523, 0]
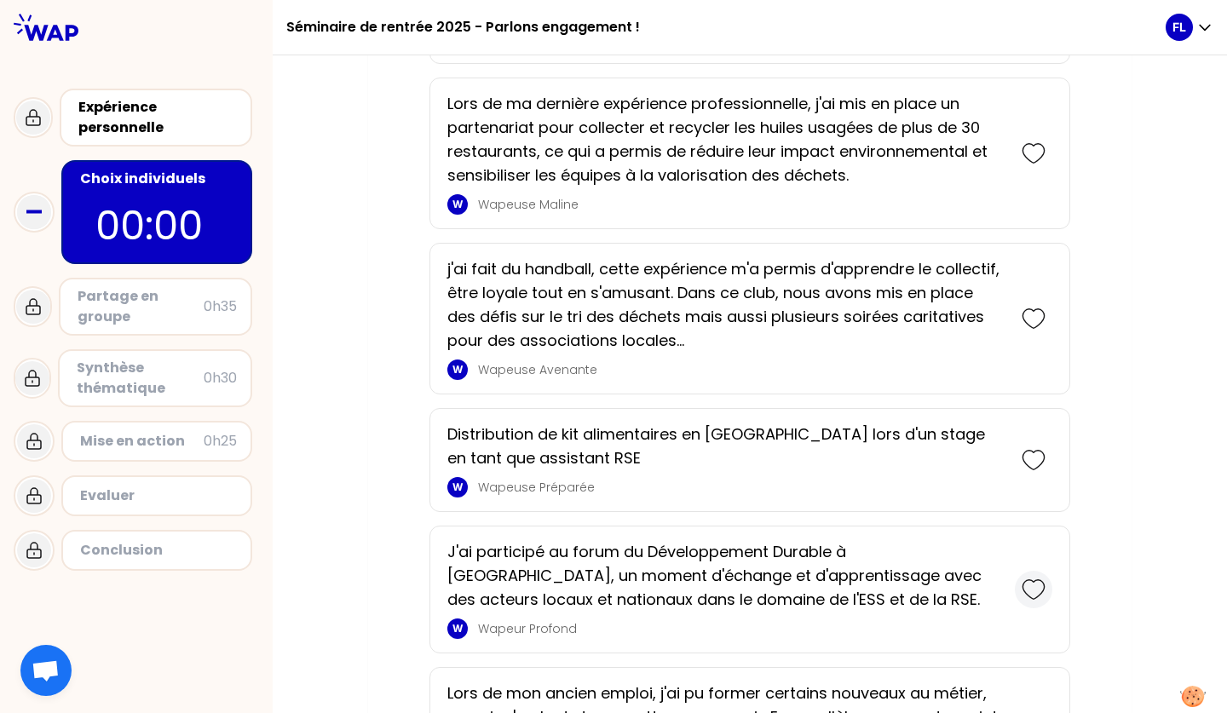
click at [1032, 589] on icon at bounding box center [1033, 590] width 24 height 24
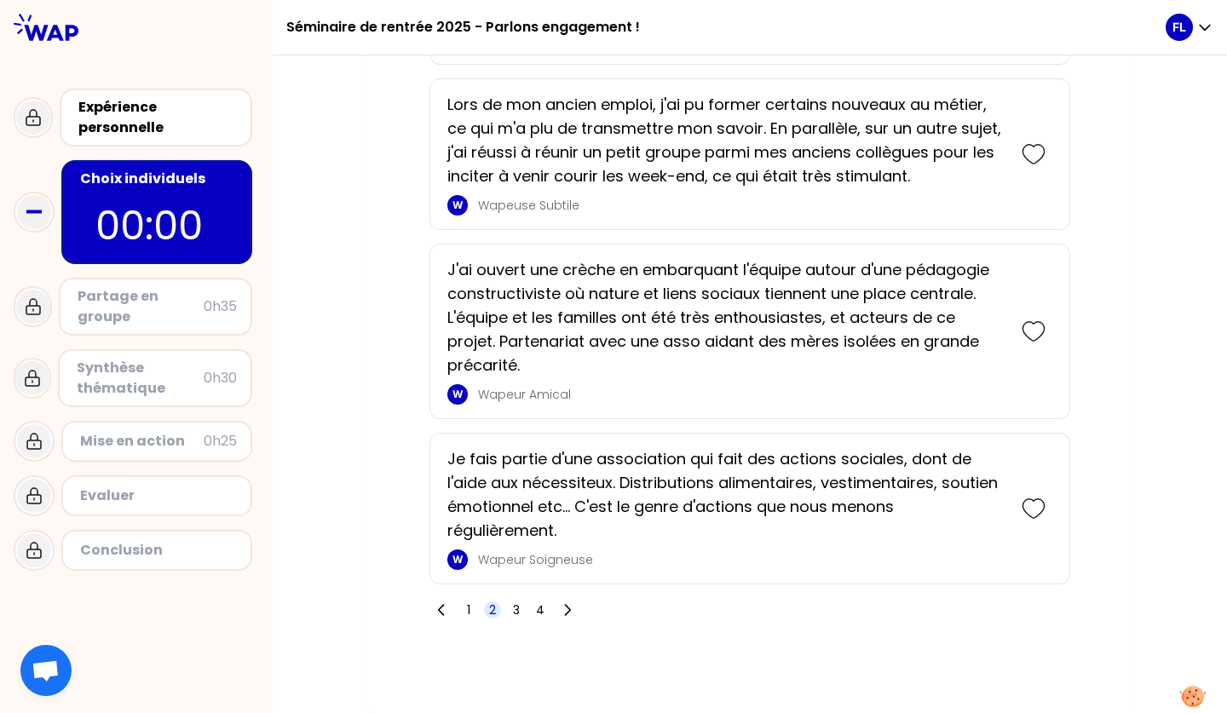
scroll to position [3253, 0]
click at [521, 611] on span "3" at bounding box center [516, 609] width 17 height 17
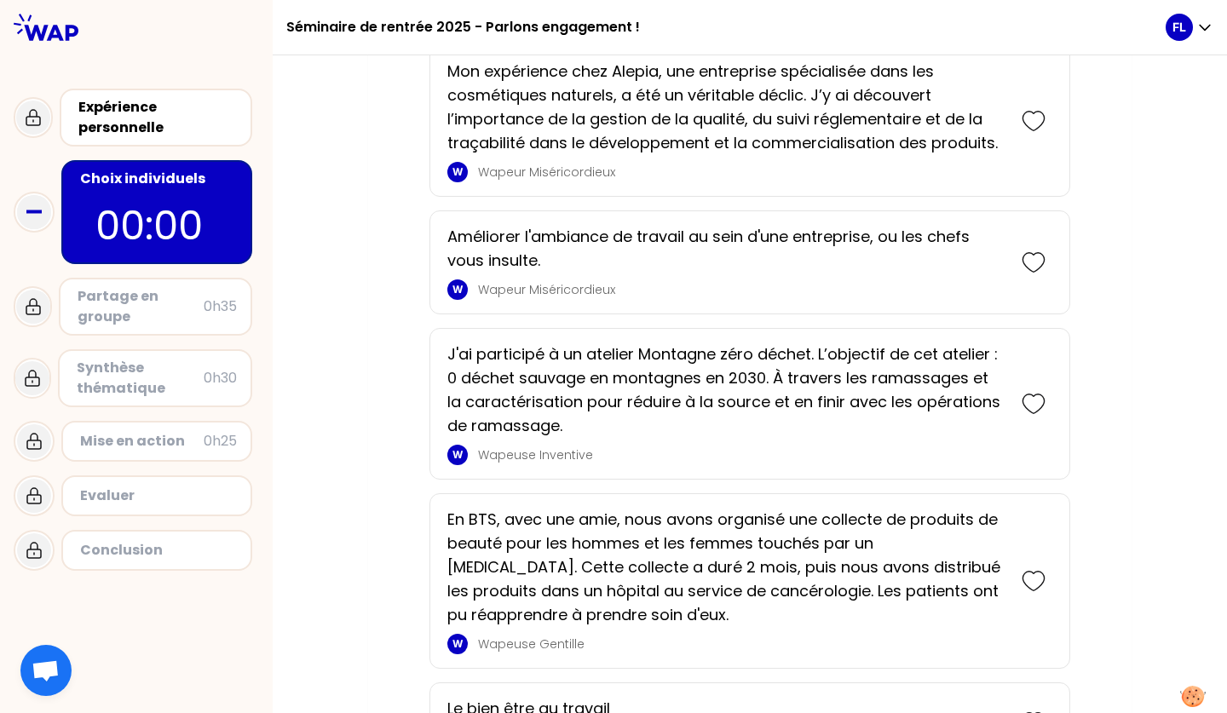
scroll to position [2979, 0]
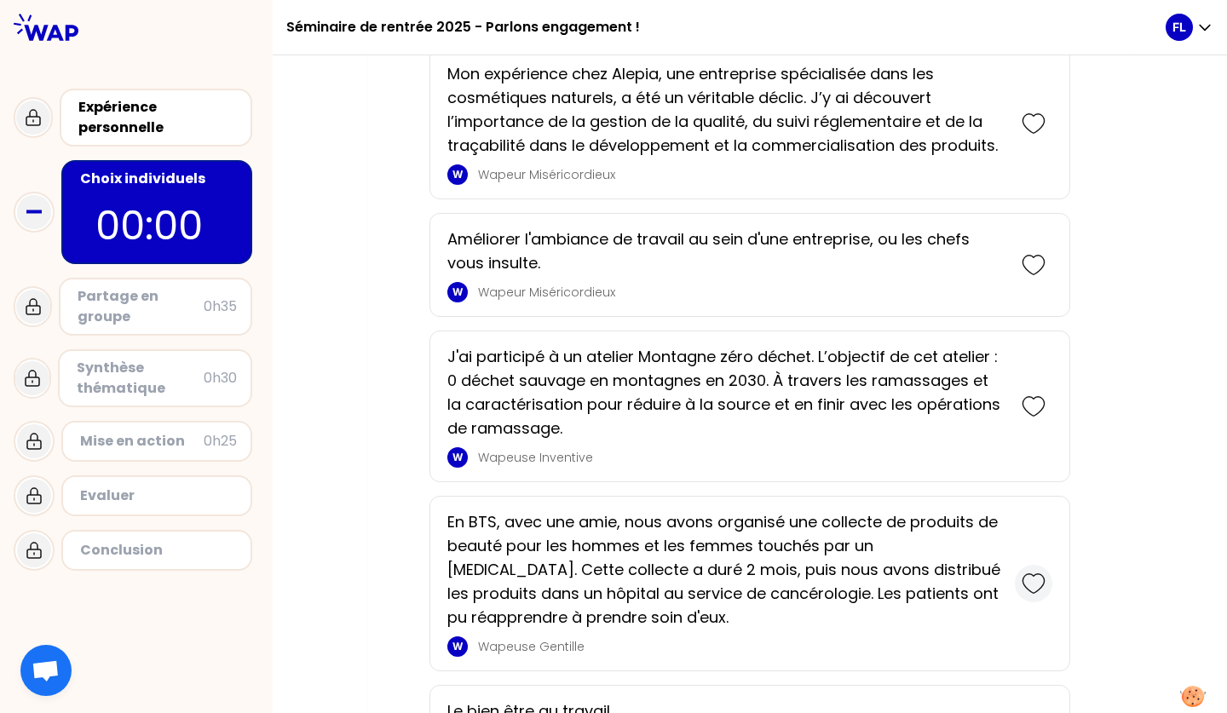
click at [1032, 583] on icon at bounding box center [1033, 584] width 24 height 24
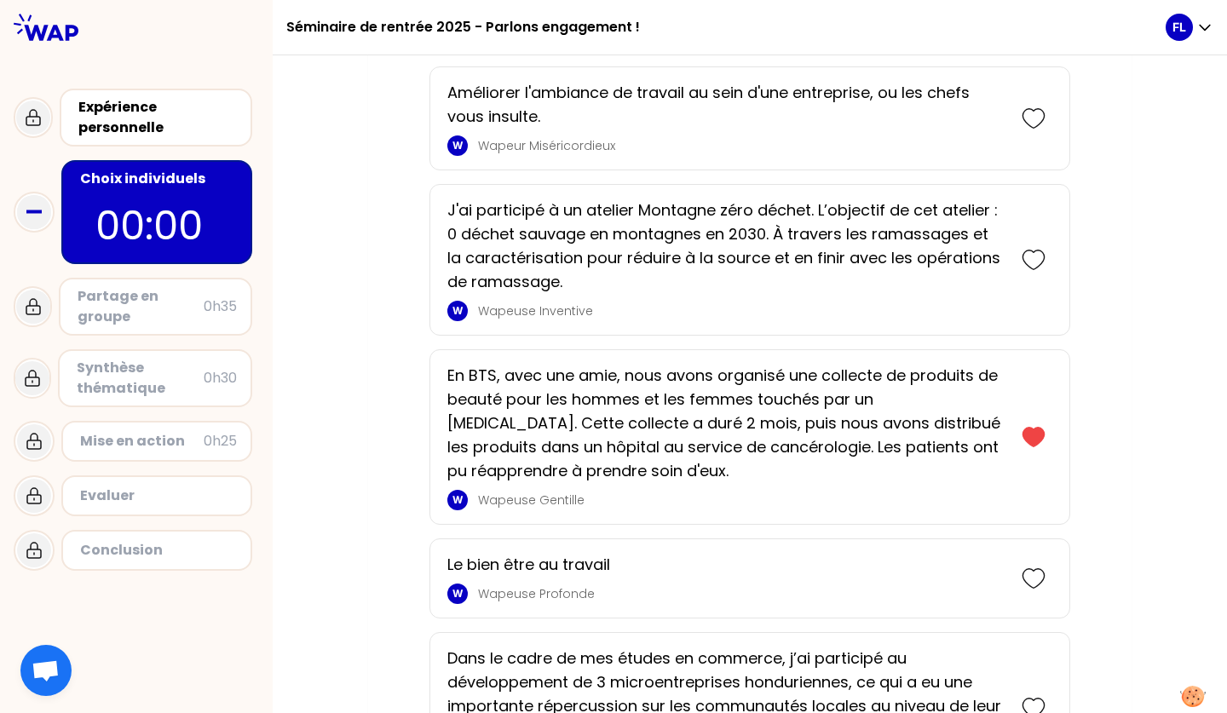
scroll to position [3331, 0]
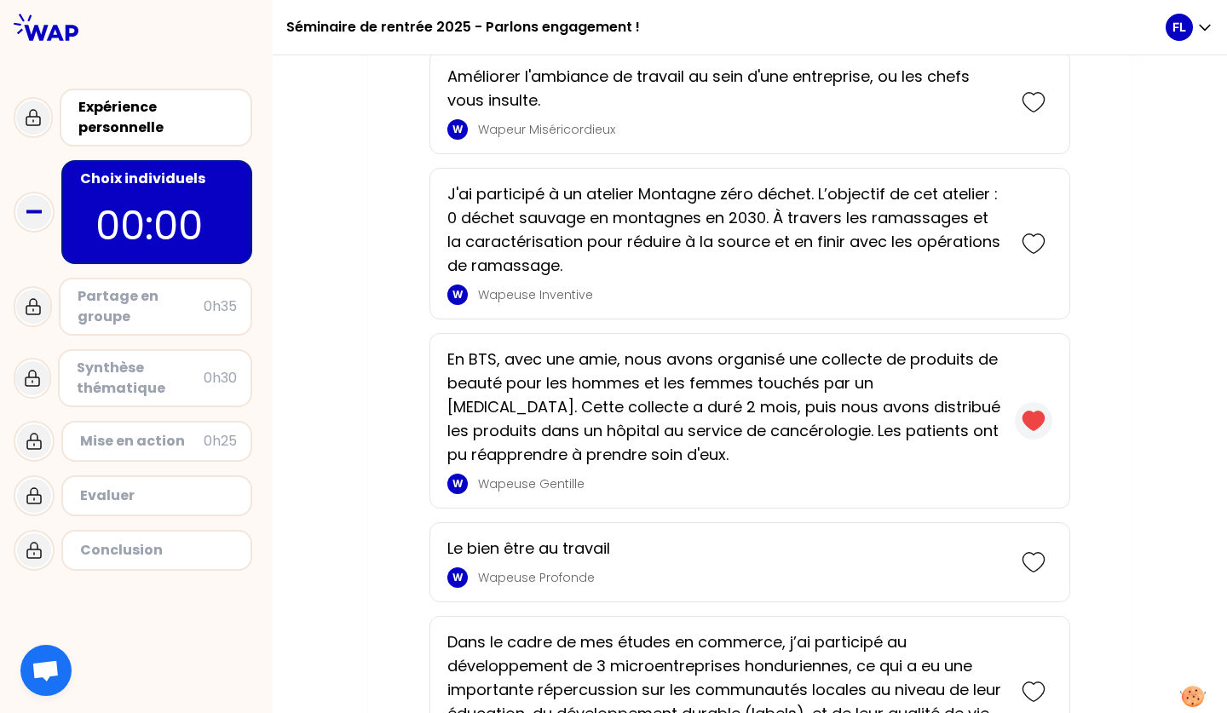
click at [1035, 424] on icon at bounding box center [1032, 420] width 21 height 19
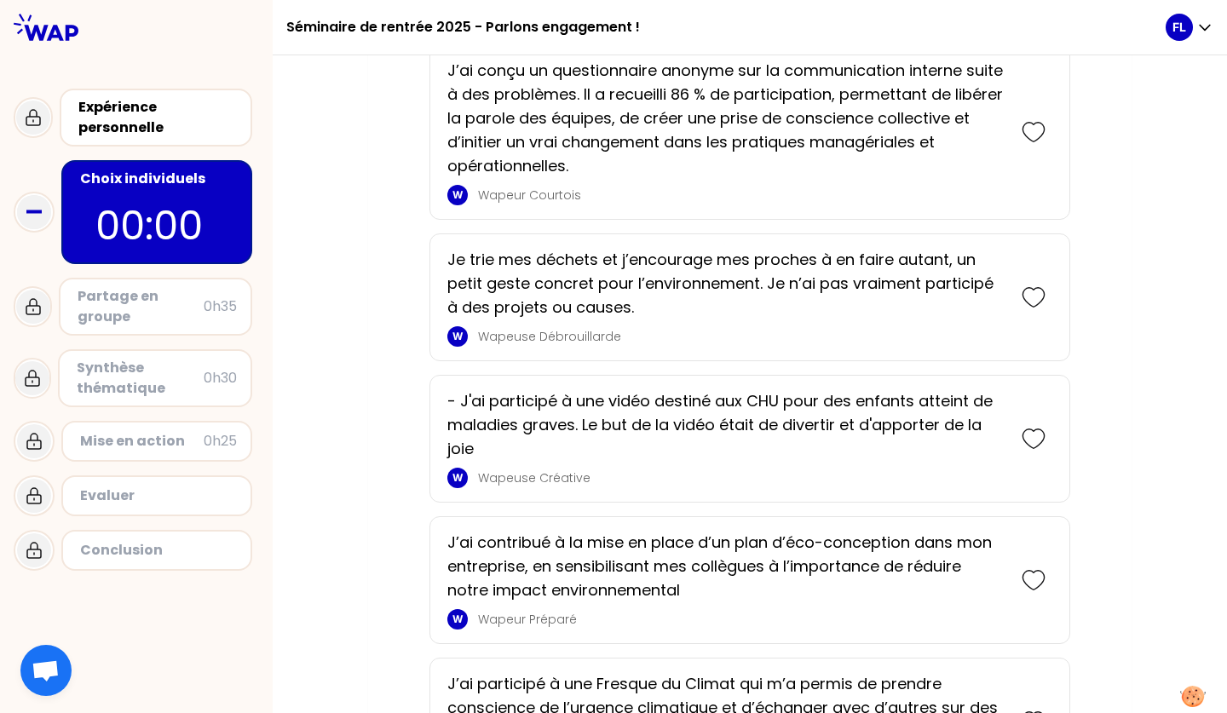
scroll to position [1262, 0]
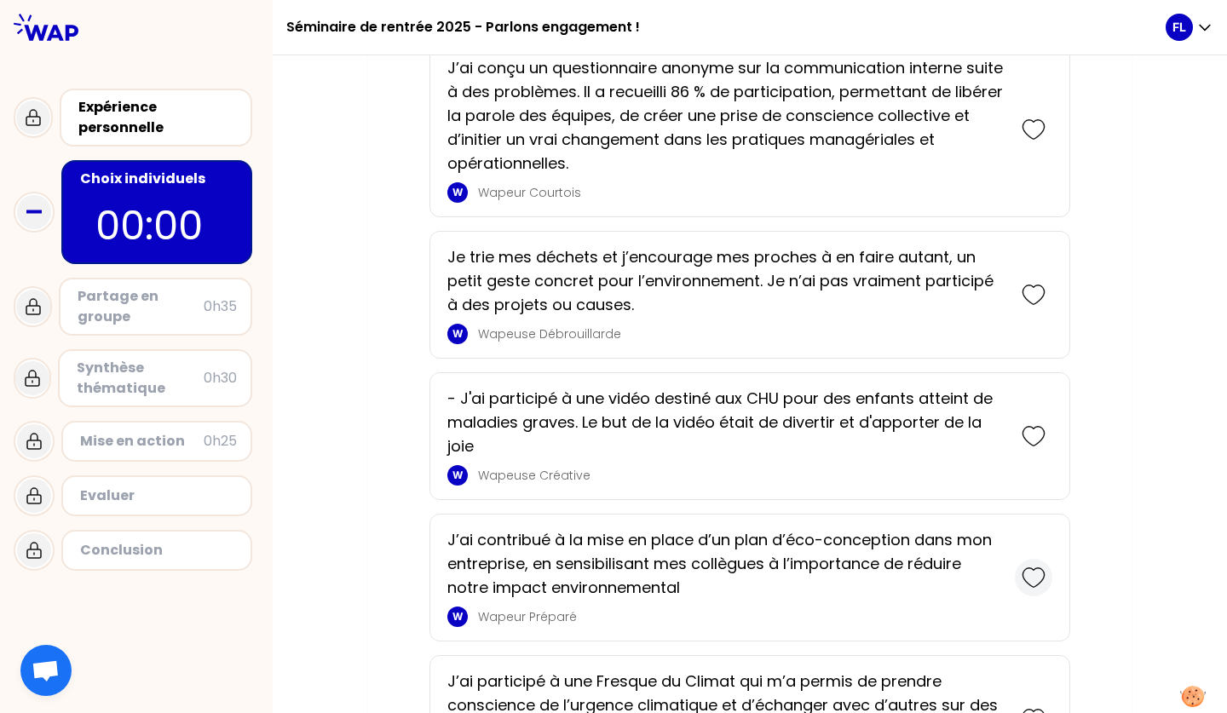
click at [1039, 582] on icon at bounding box center [1033, 578] width 24 height 24
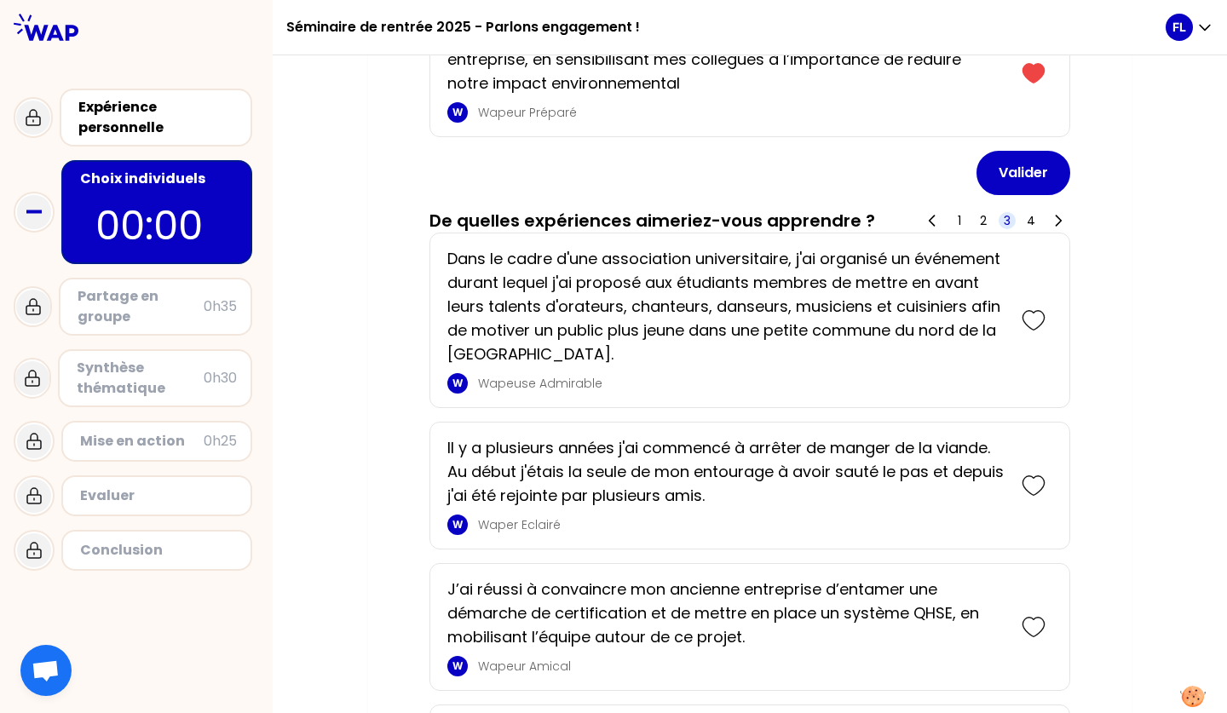
scroll to position [739, 0]
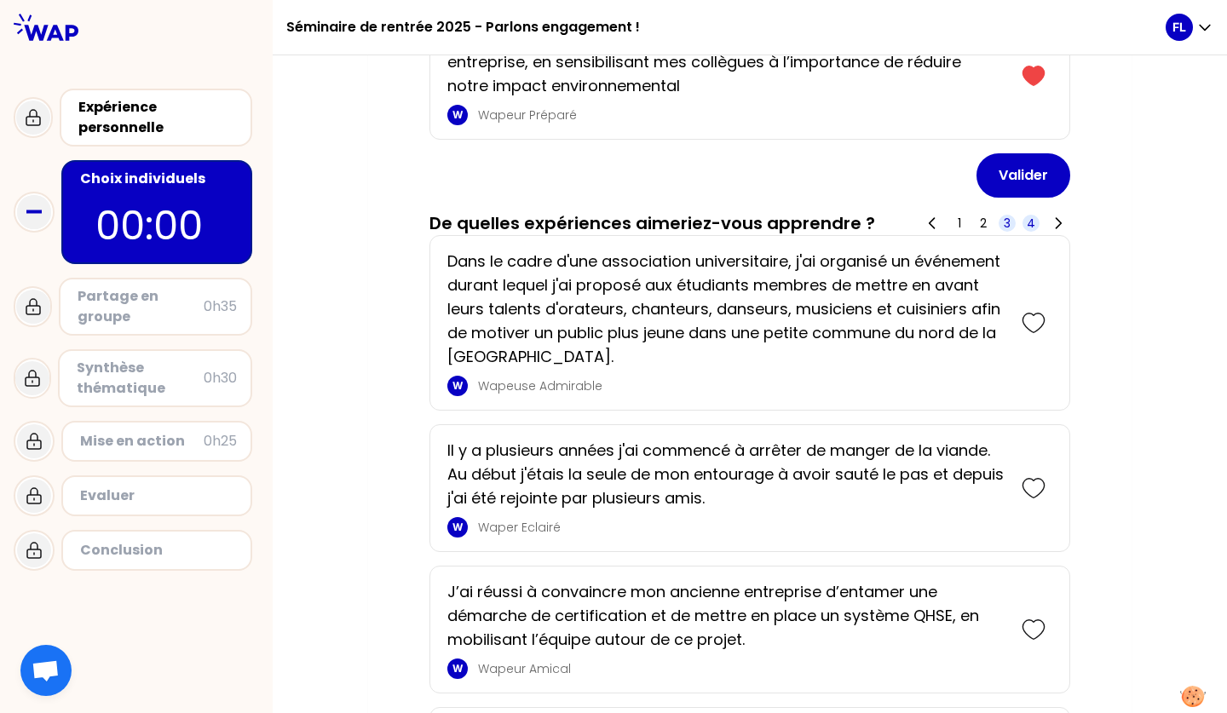
click at [1027, 221] on span "4" at bounding box center [1030, 223] width 9 height 17
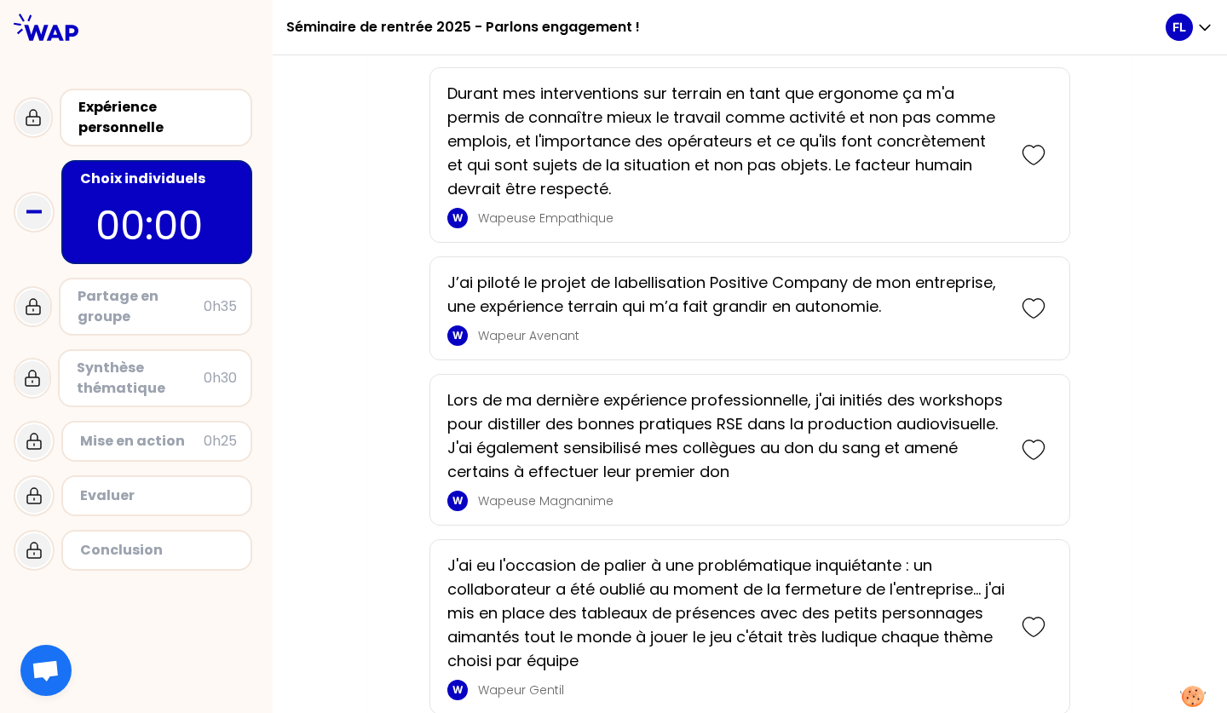
scroll to position [1040, 0]
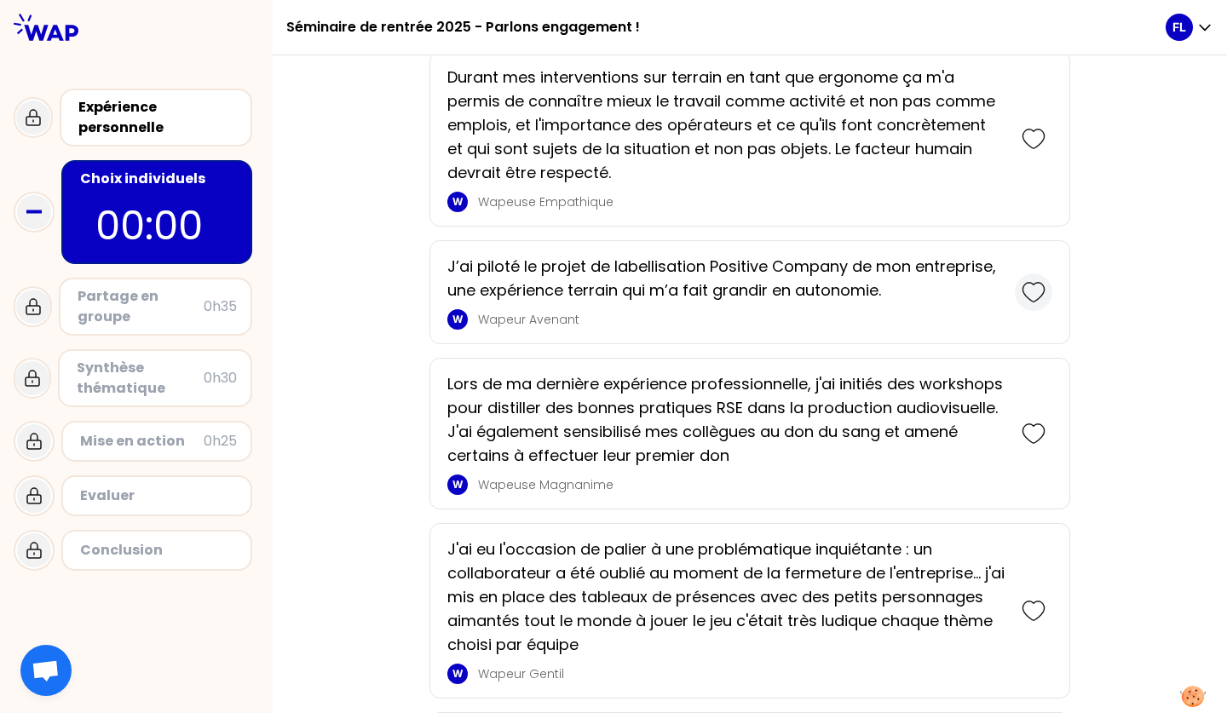
click at [1026, 283] on icon at bounding box center [1032, 292] width 21 height 19
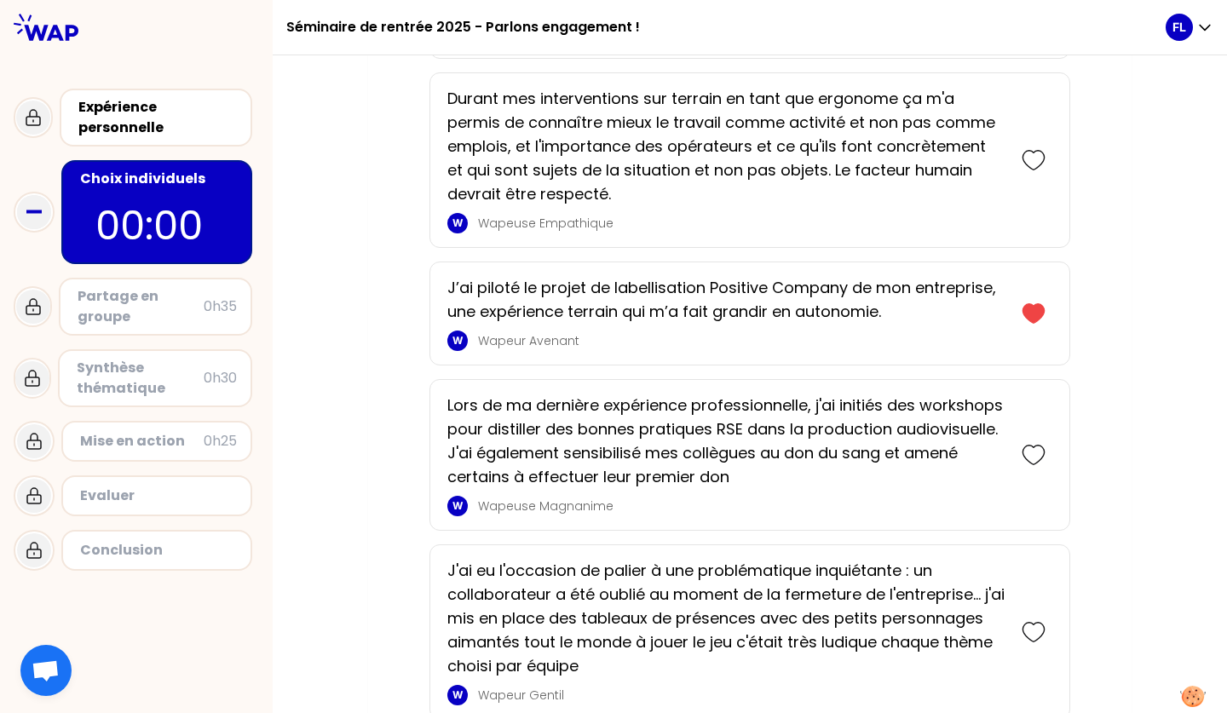
scroll to position [1152, 0]
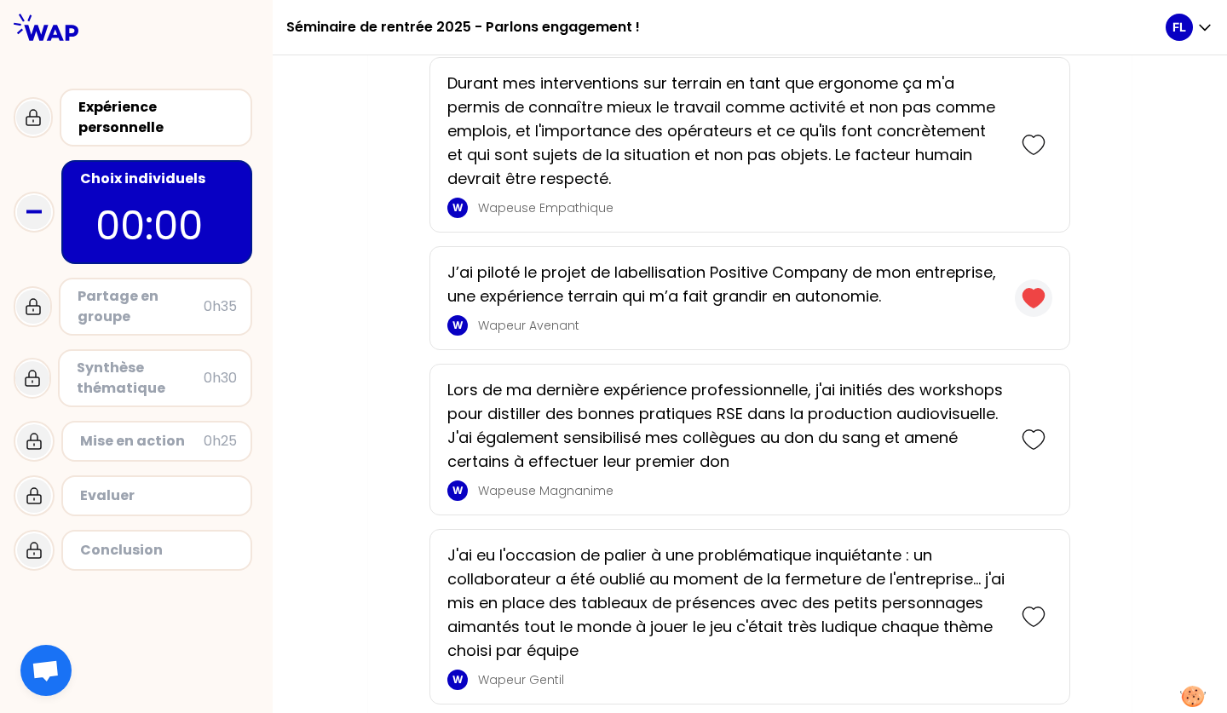
click at [1043, 296] on icon at bounding box center [1032, 298] width 21 height 19
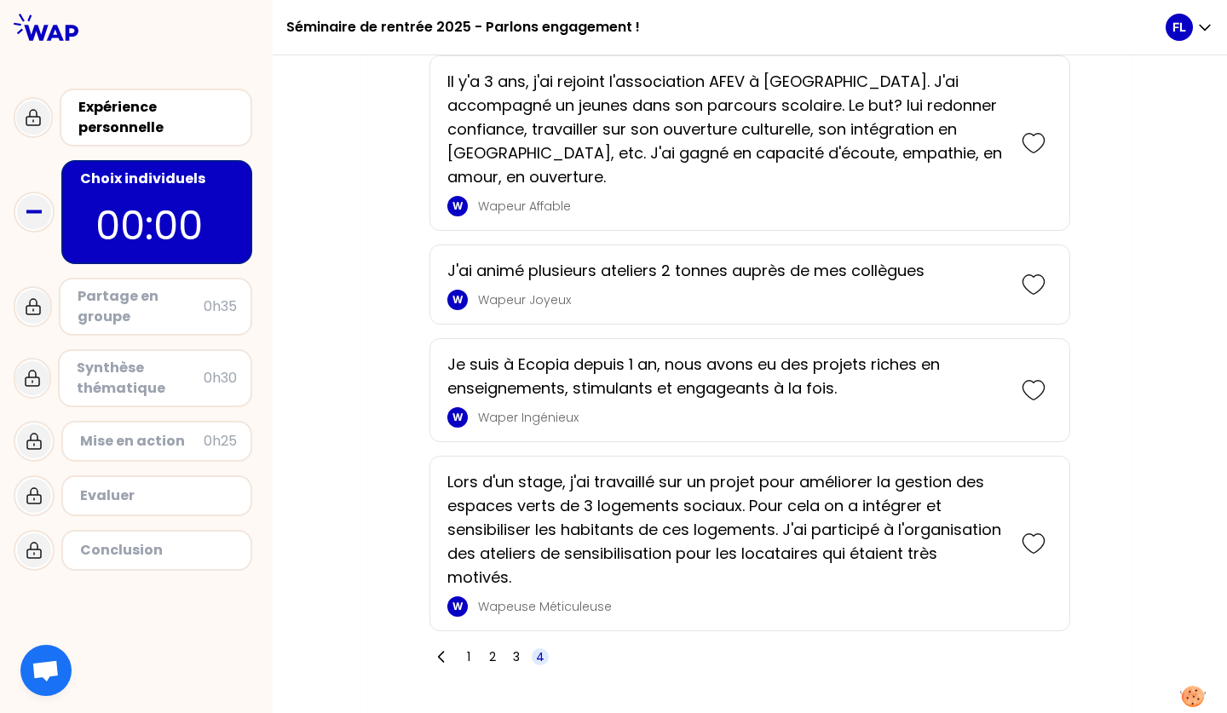
scroll to position [3183, 0]
click at [463, 644] on span "1" at bounding box center [468, 657] width 17 height 17
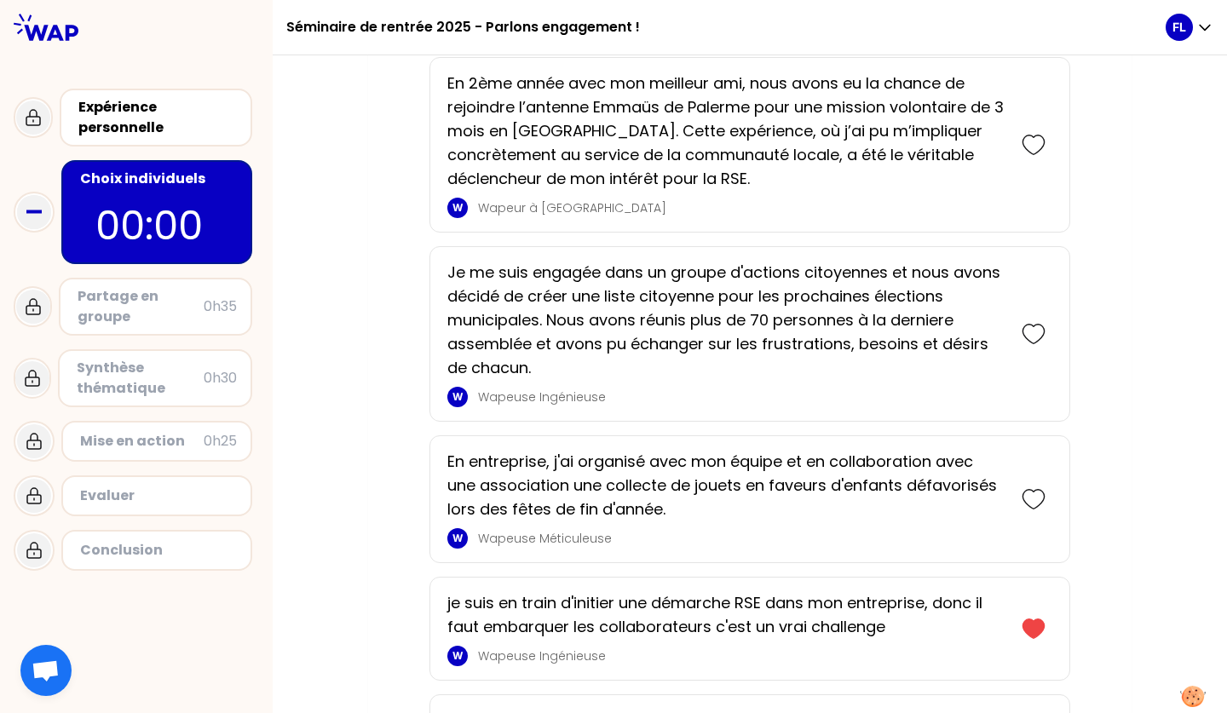
scroll to position [922, 0]
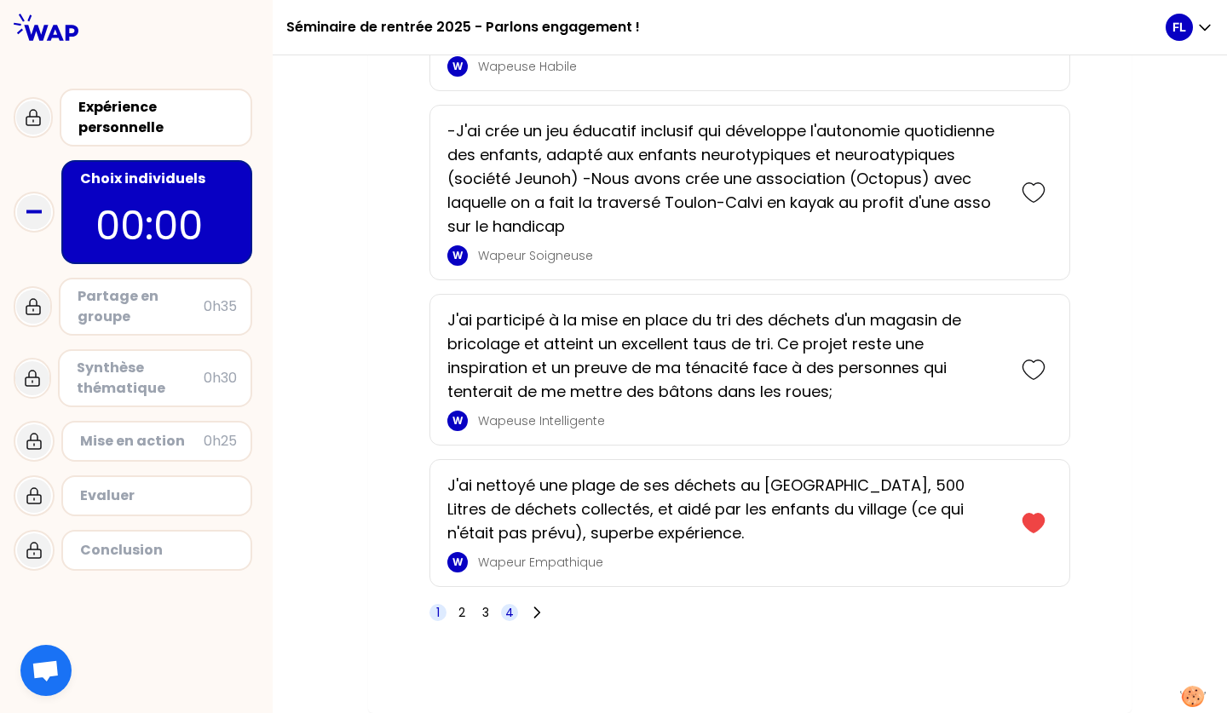
click at [511, 608] on span "4" at bounding box center [509, 612] width 9 height 17
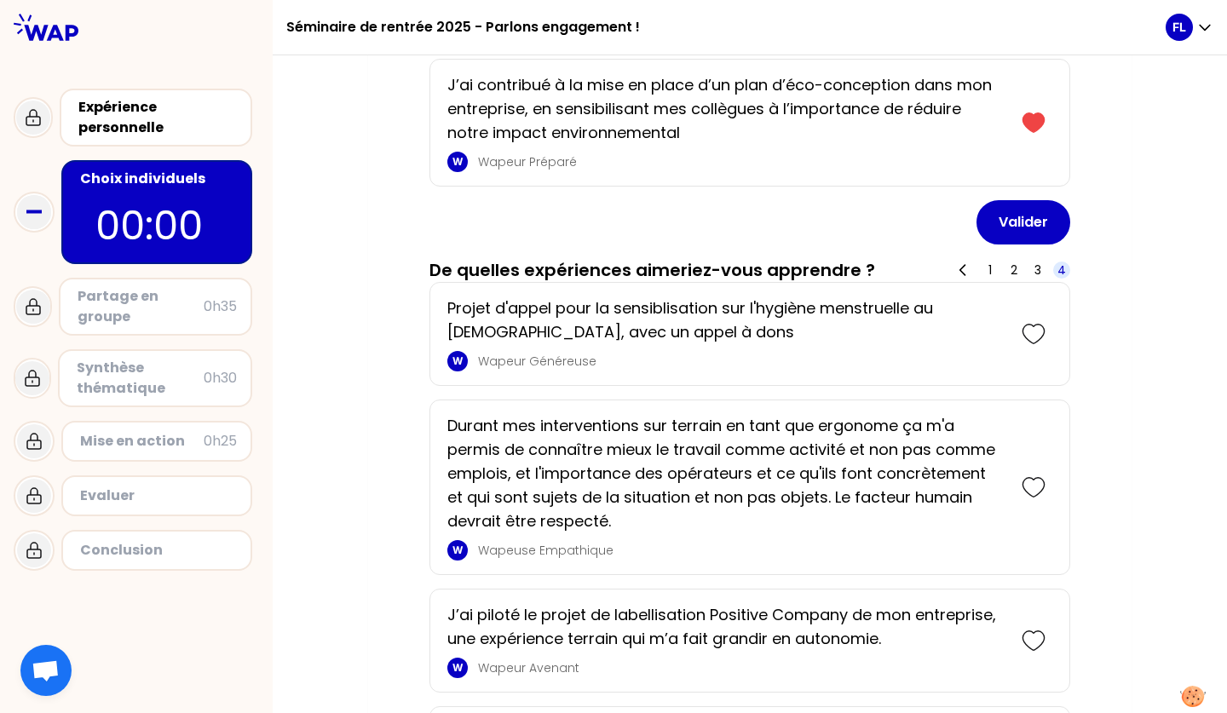
scroll to position [686, 0]
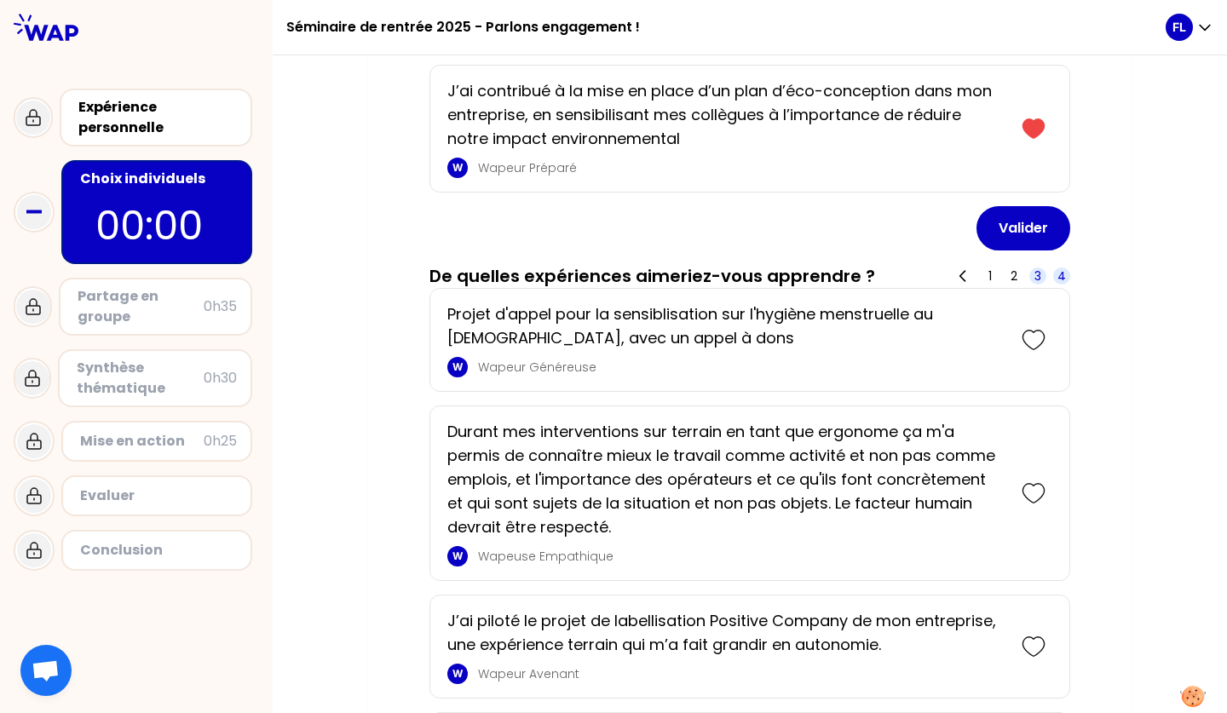
click at [1032, 276] on span "3" at bounding box center [1037, 275] width 17 height 17
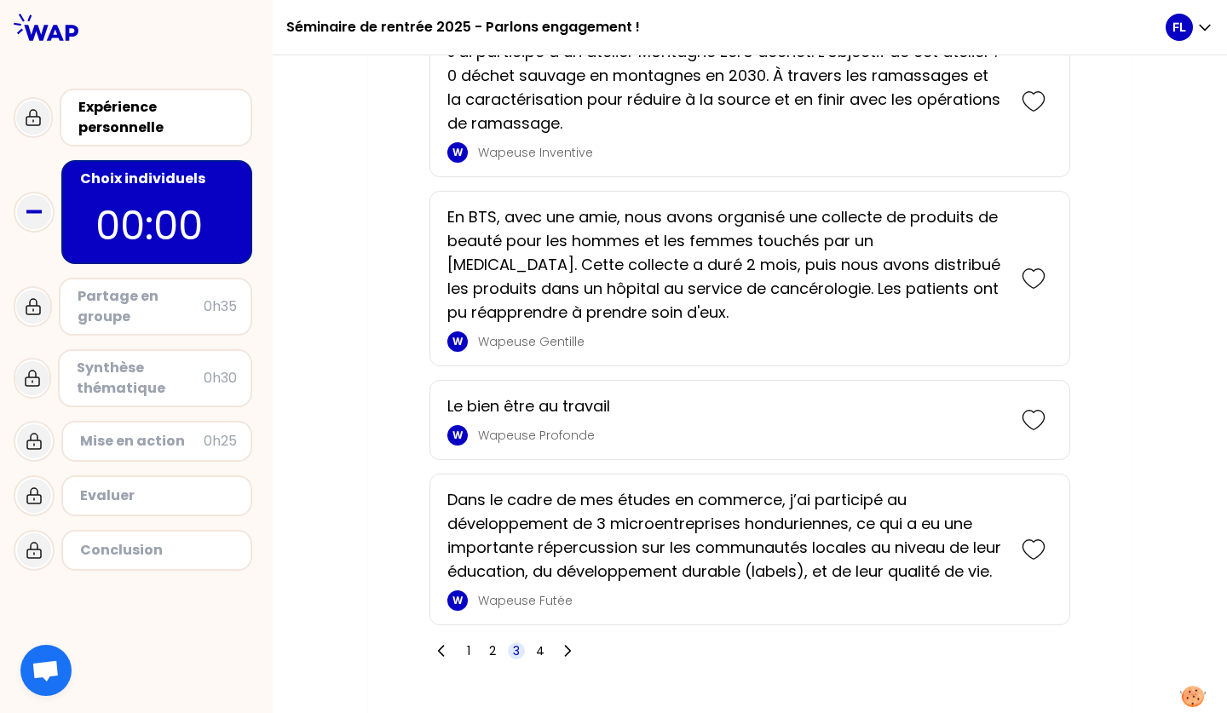
scroll to position [3428, 0]
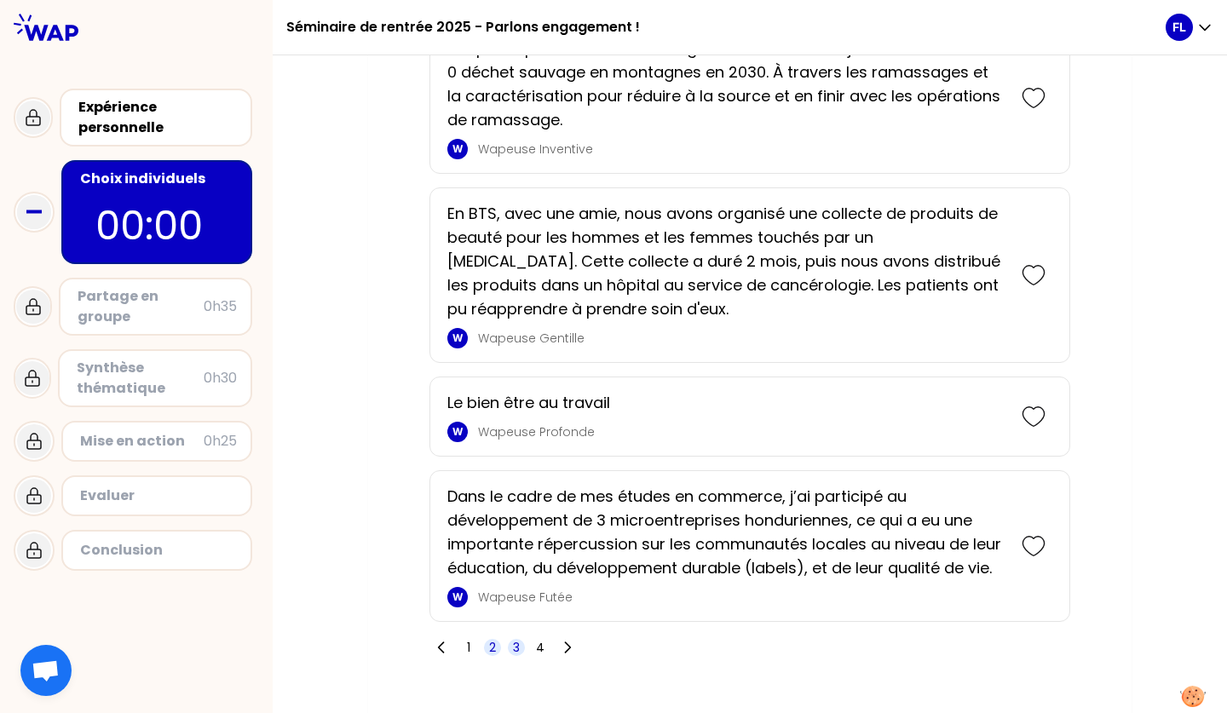
click at [487, 644] on span "2" at bounding box center [492, 647] width 17 height 17
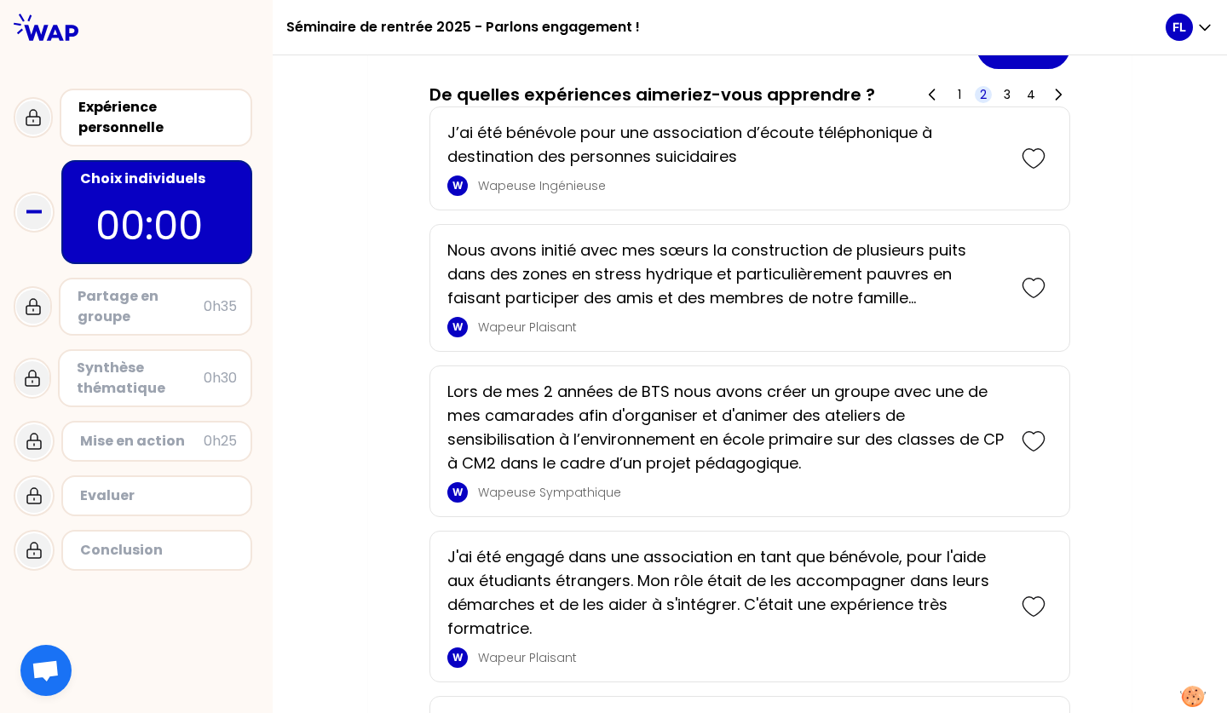
scroll to position [871, 0]
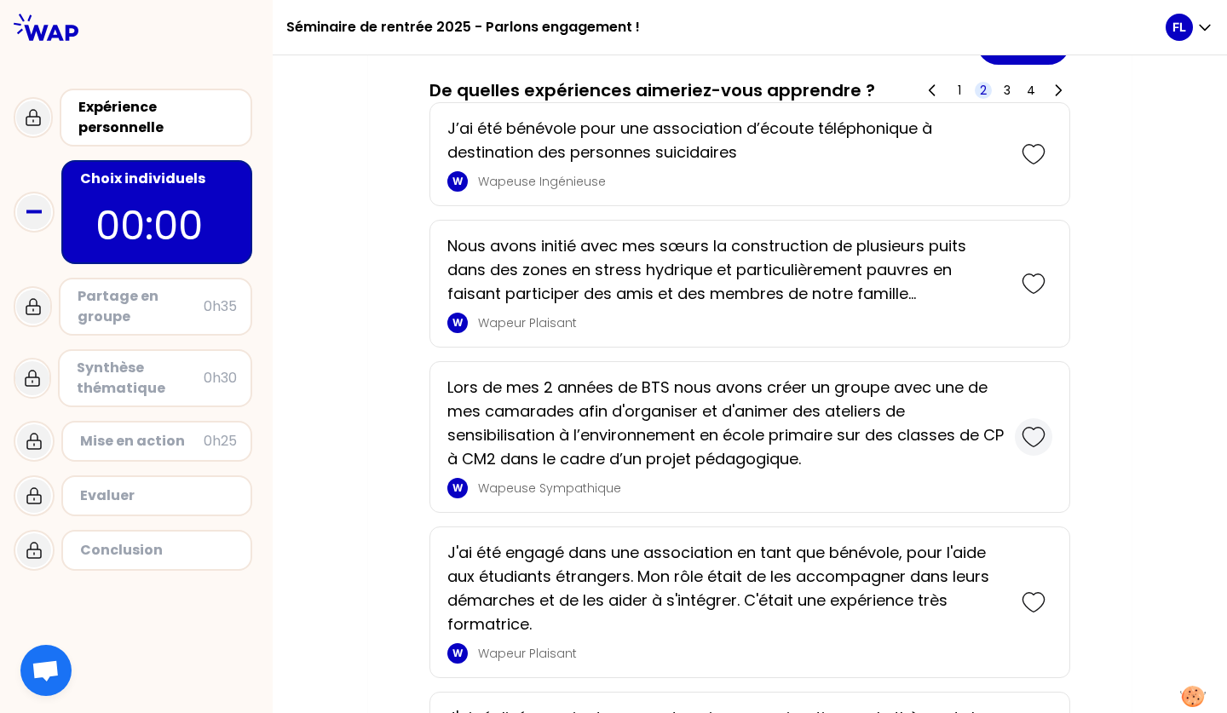
click at [1029, 435] on icon at bounding box center [1033, 437] width 24 height 24
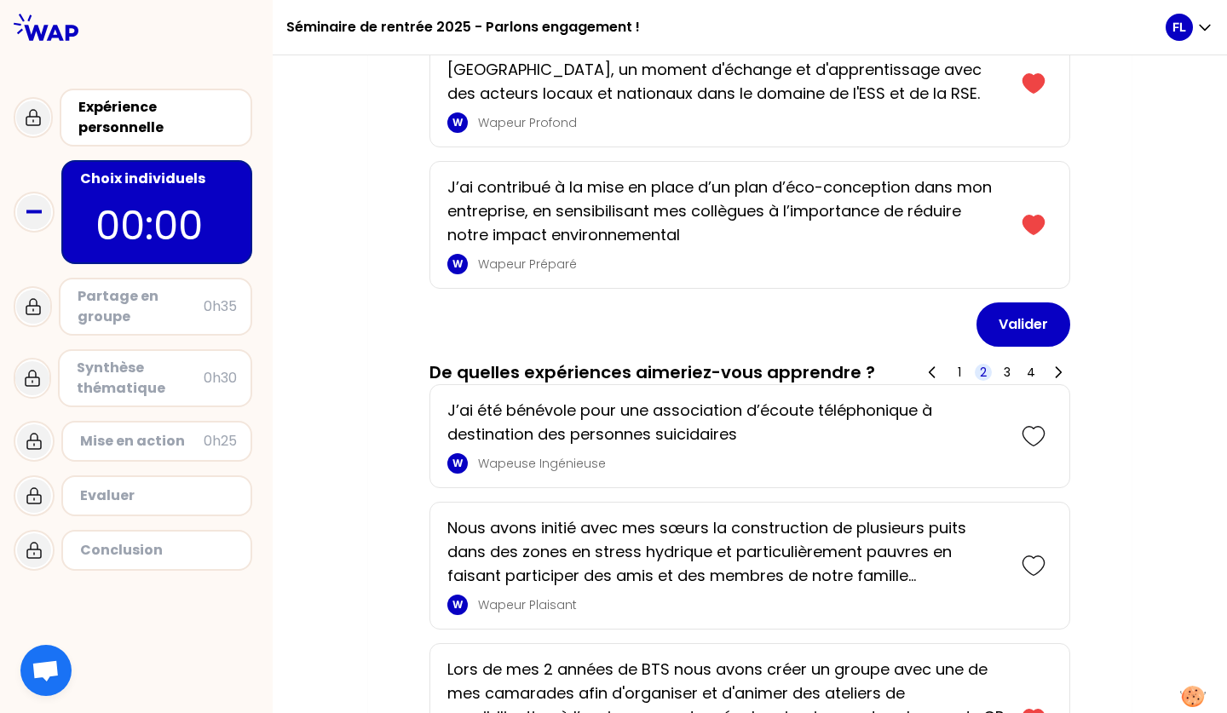
scroll to position [740, 0]
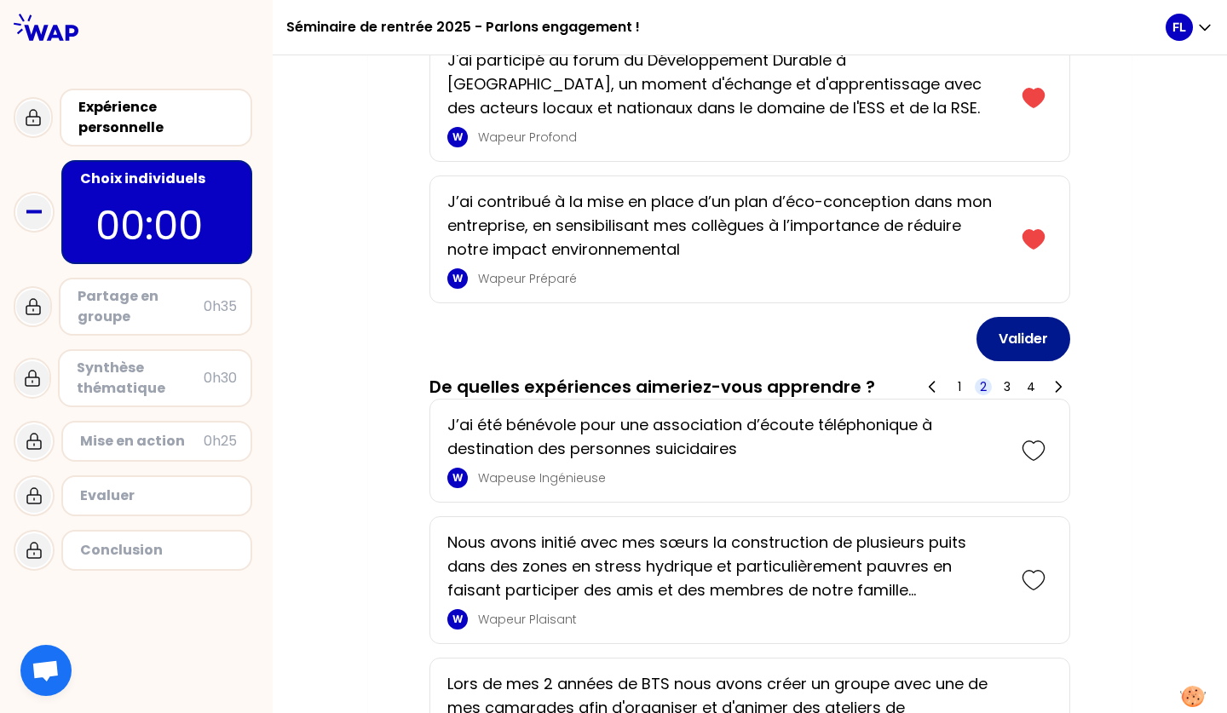
click at [1023, 325] on button "Valider" at bounding box center [1023, 339] width 94 height 44
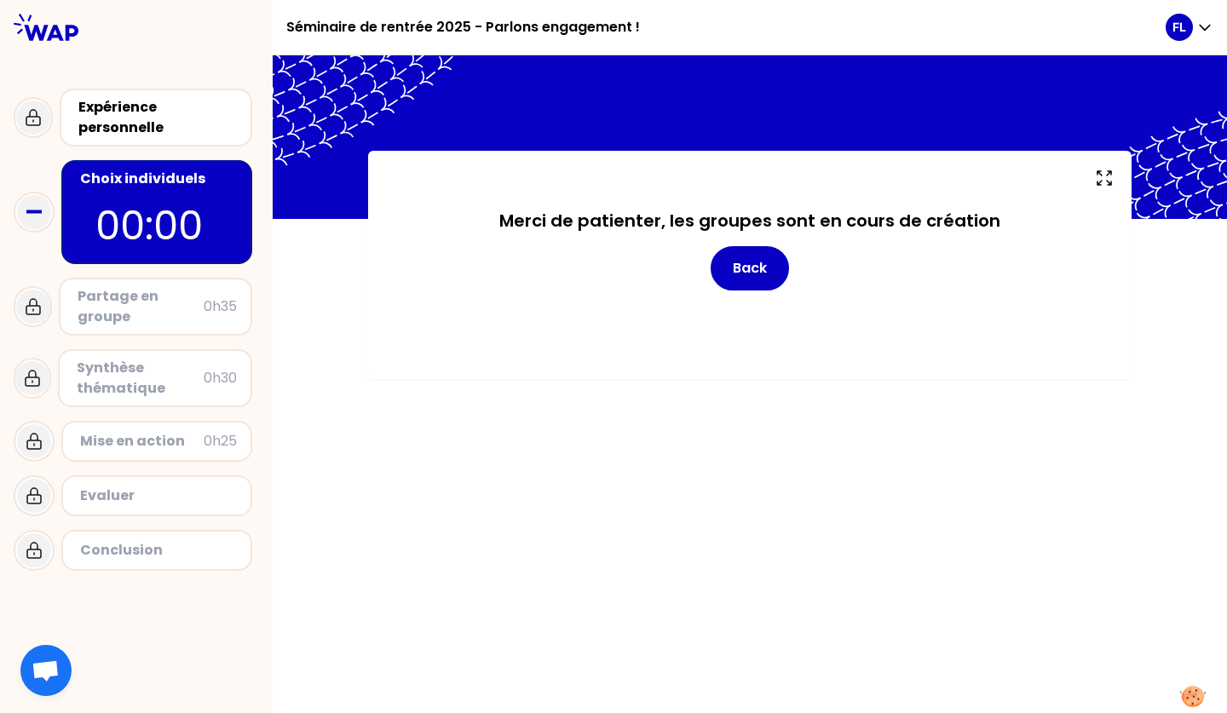
scroll to position [0, 0]
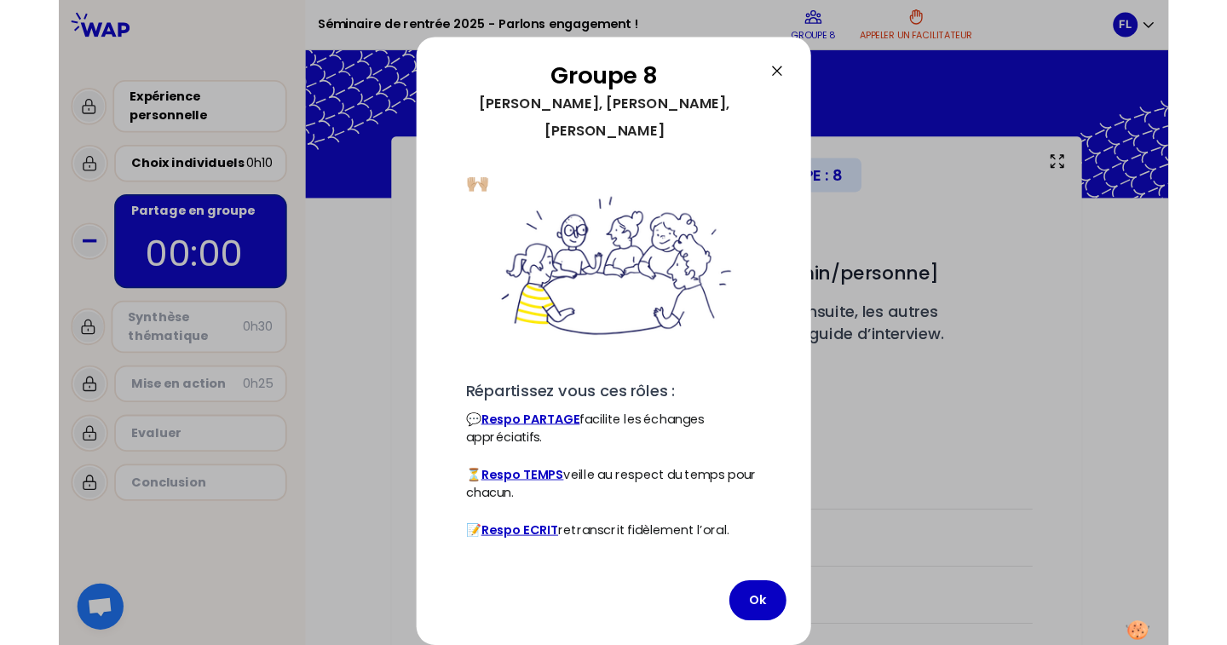
scroll to position [55, 0]
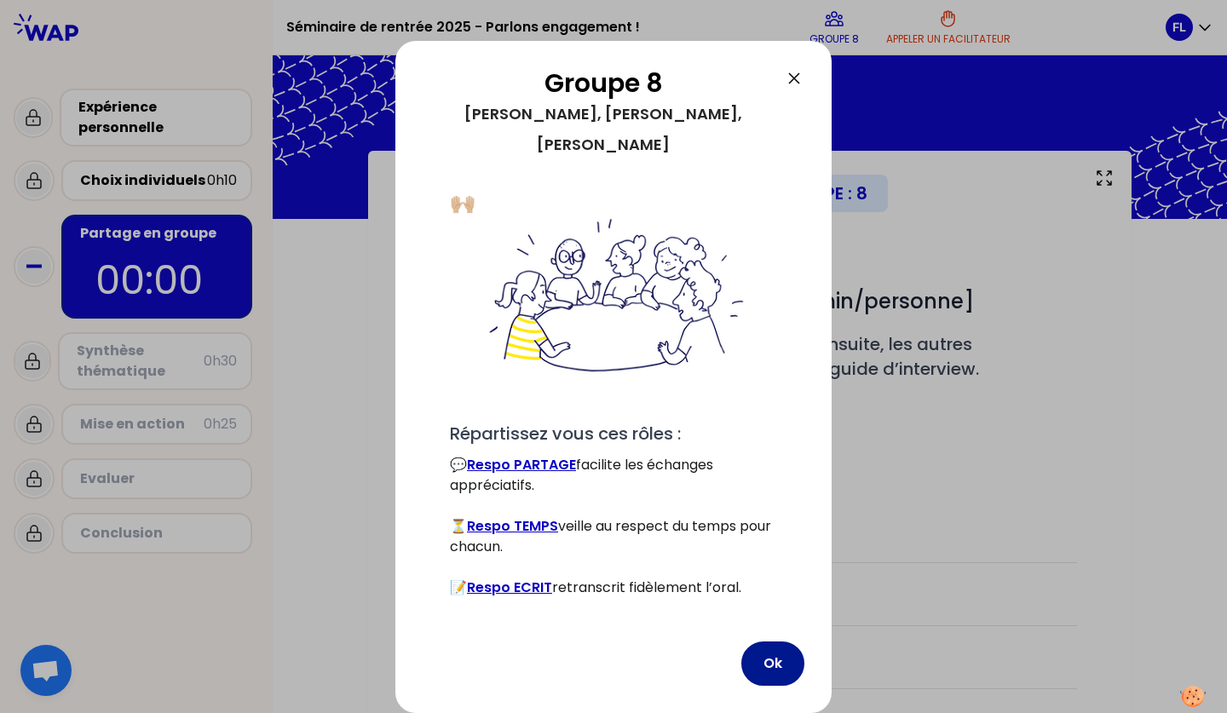
click at [769, 644] on button "Ok" at bounding box center [772, 663] width 63 height 44
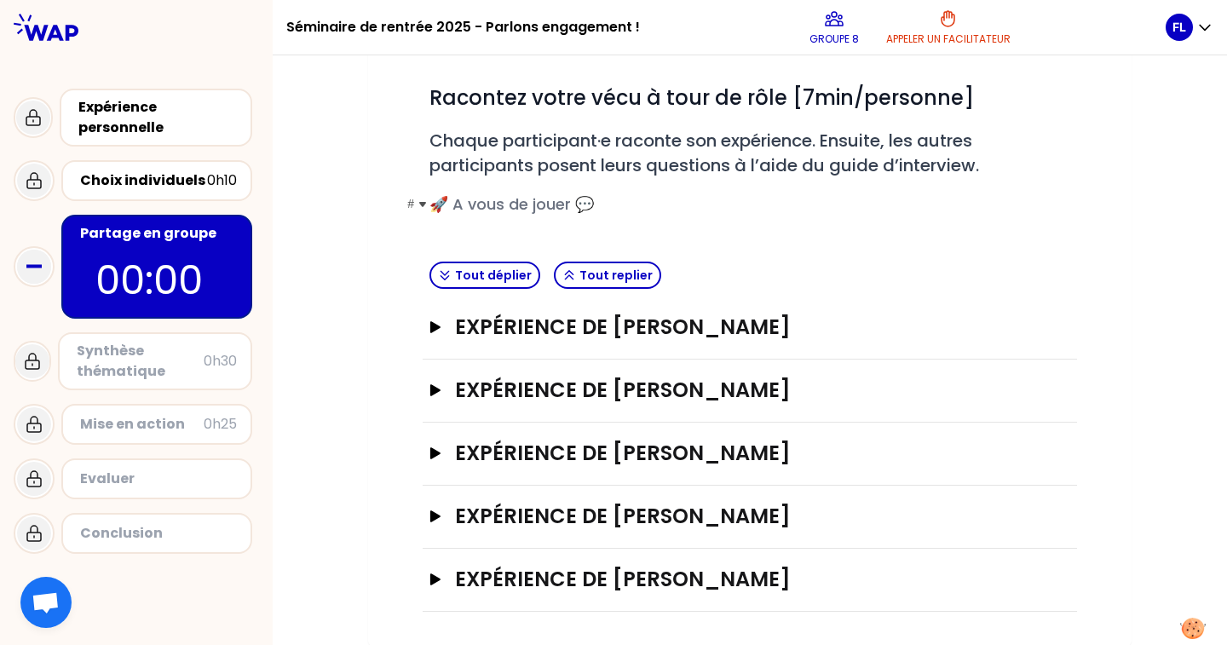
scroll to position [0, 0]
click at [548, 388] on h3 "Expérience de [PERSON_NAME]" at bounding box center [732, 389] width 555 height 27
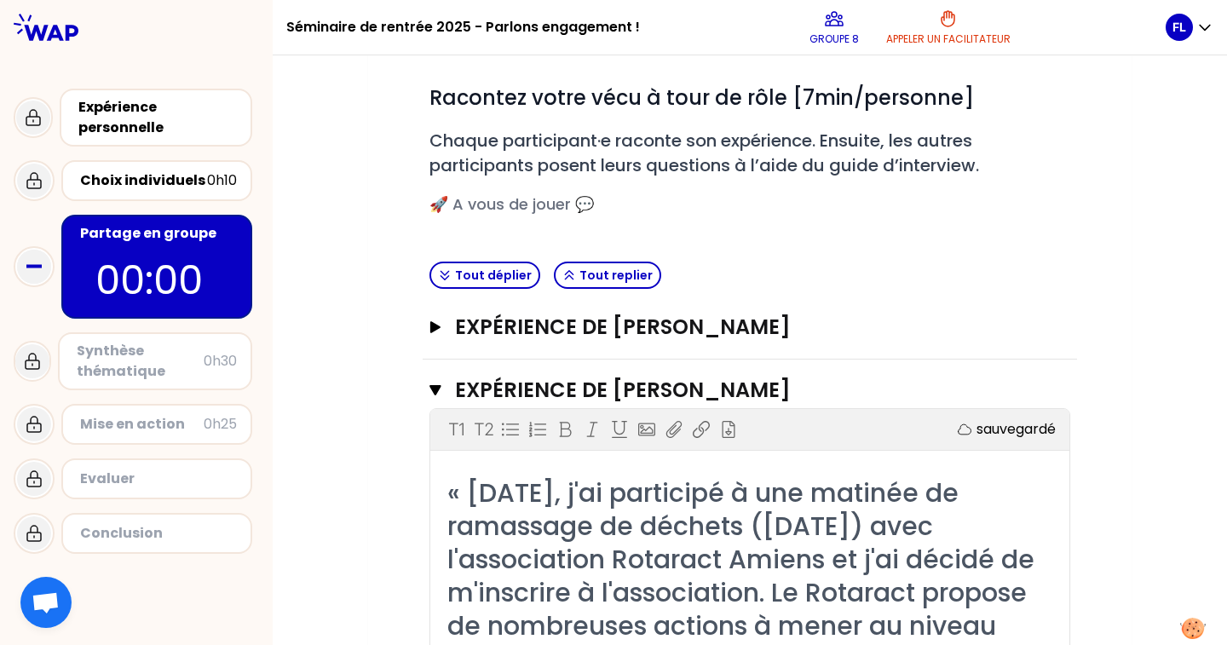
click at [541, 346] on div "Expérience de [PERSON_NAME]" at bounding box center [749, 327] width 654 height 63
click at [543, 323] on h3 "Expérience de [PERSON_NAME]" at bounding box center [732, 326] width 555 height 27
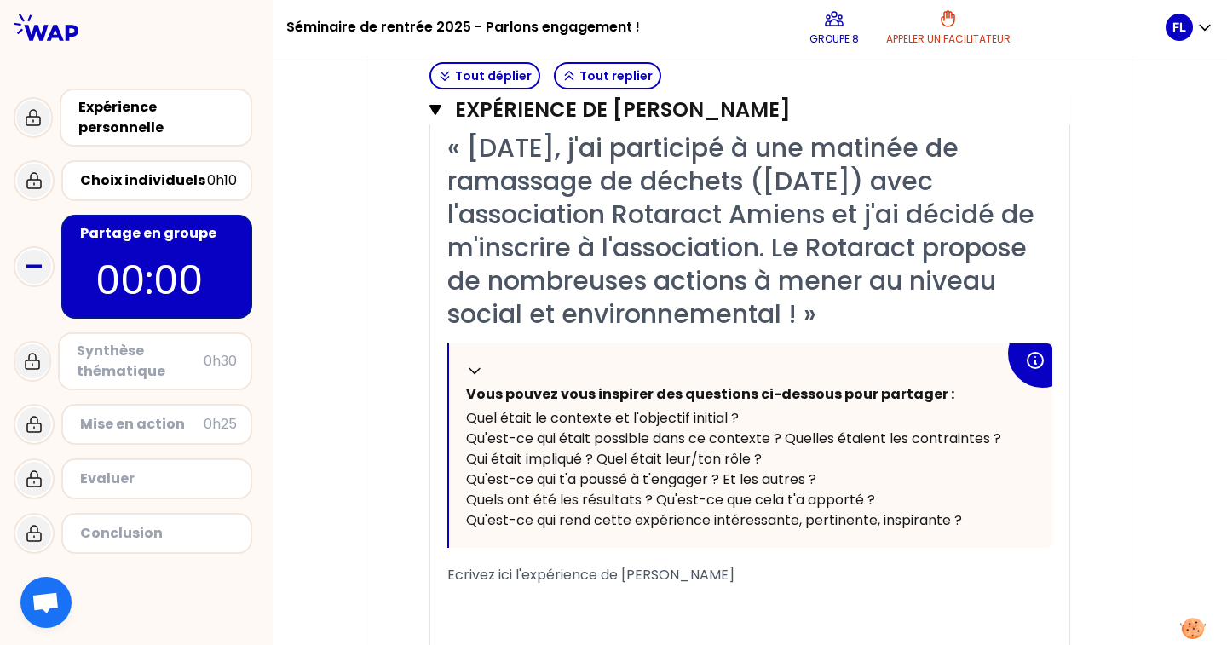
scroll to position [1603, 0]
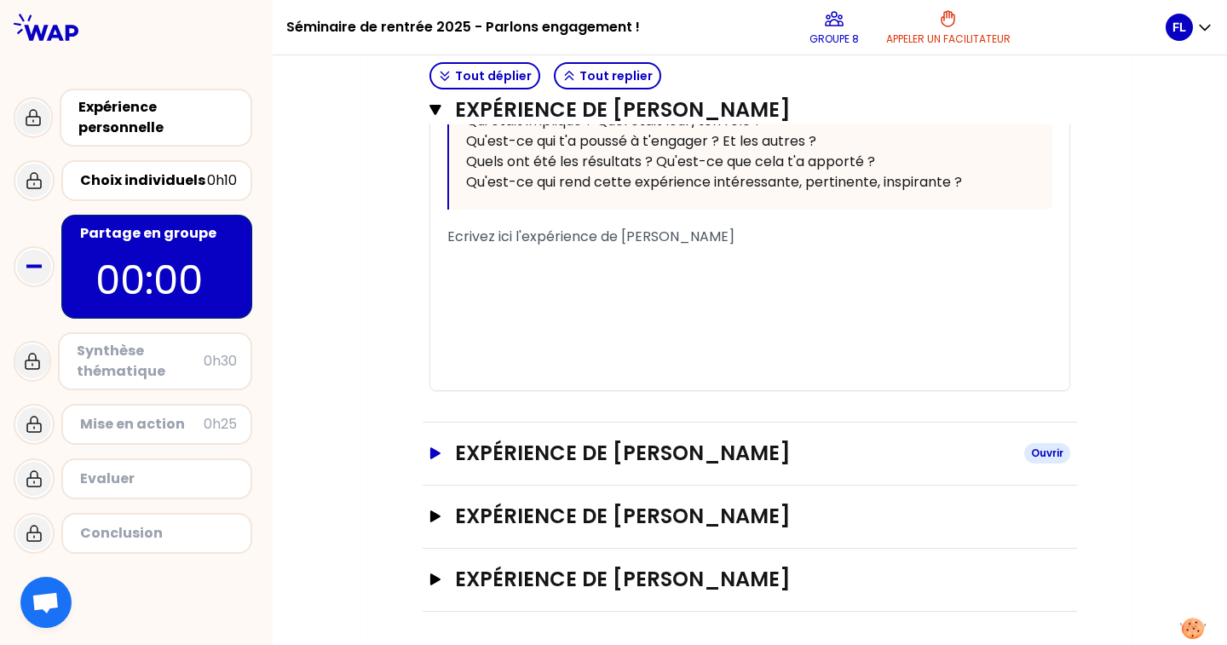
click at [682, 452] on h3 "Expérience de [PERSON_NAME]" at bounding box center [732, 453] width 555 height 27
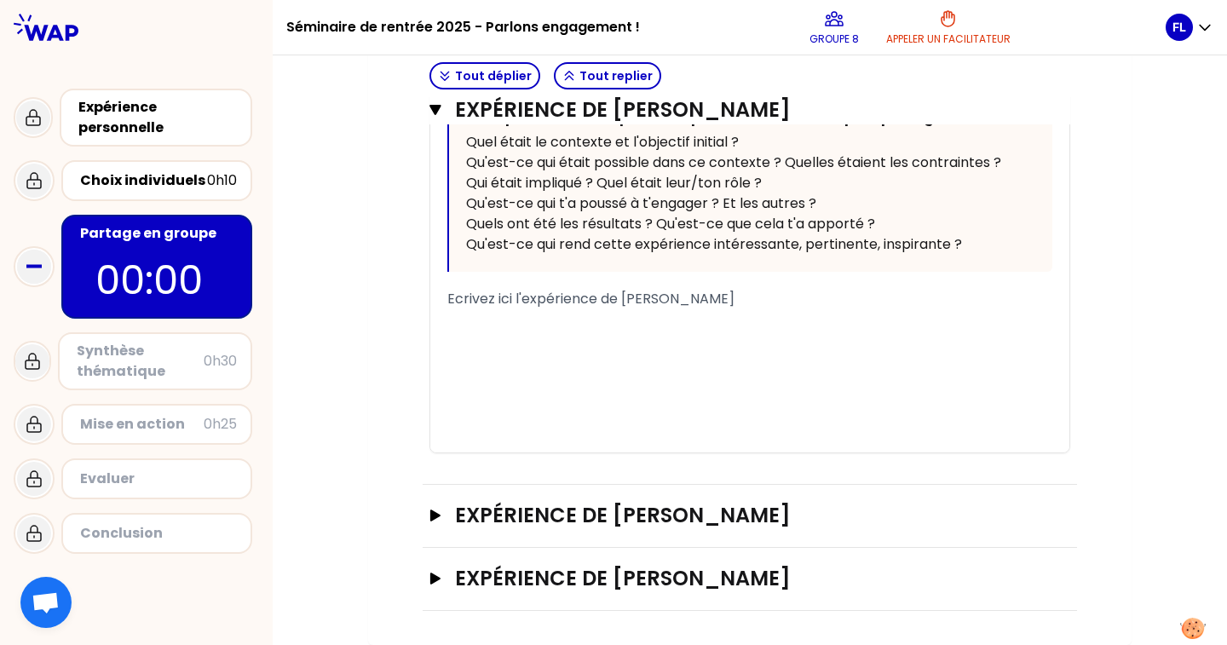
scroll to position [2286, 0]
click at [652, 516] on h3 "Expérience de [PERSON_NAME]" at bounding box center [732, 515] width 555 height 27
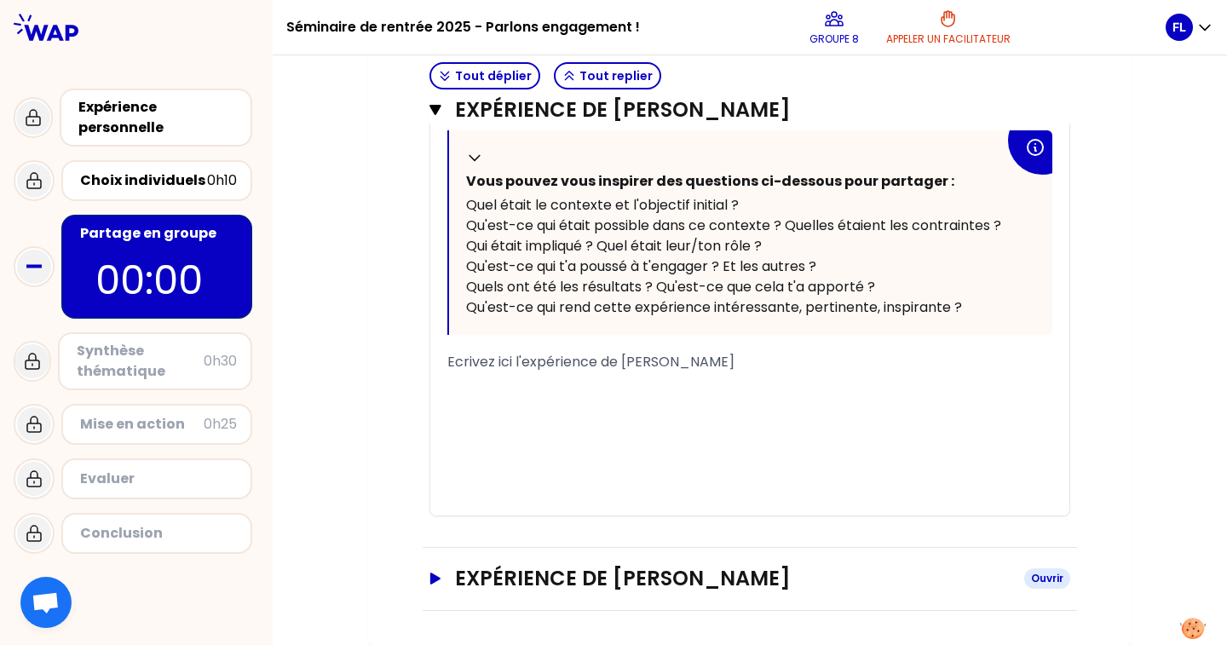
scroll to position [2969, 0]
click at [622, 567] on h3 "Expérience de [PERSON_NAME]" at bounding box center [732, 579] width 555 height 27
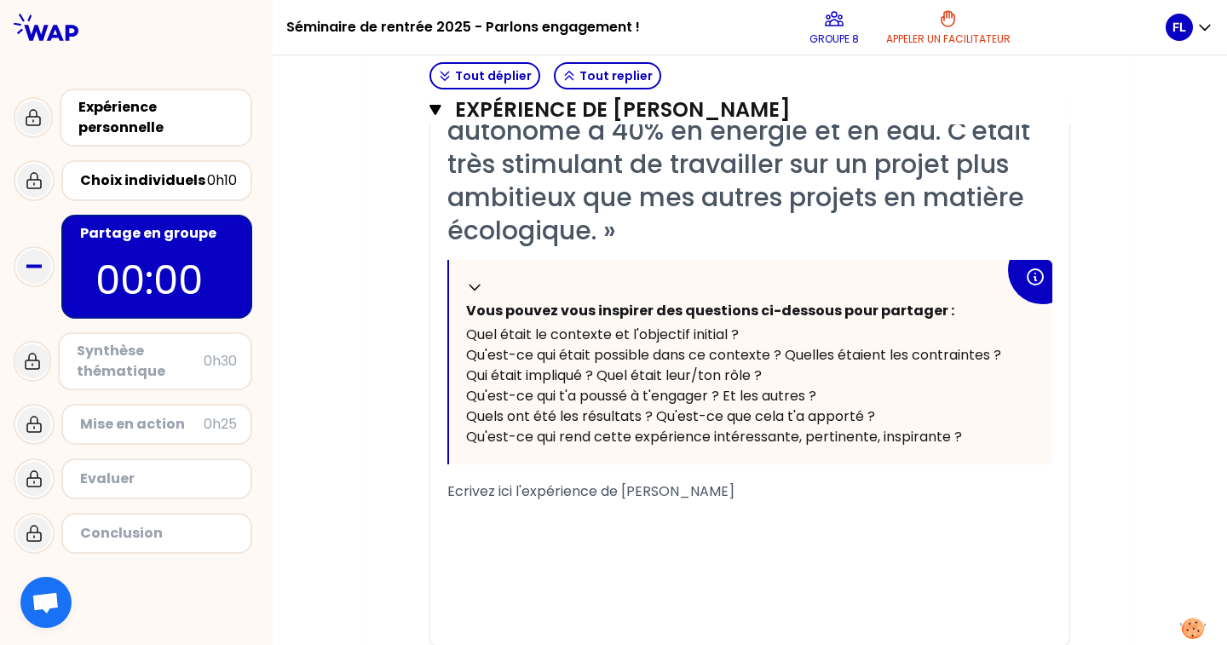
scroll to position [652, 0]
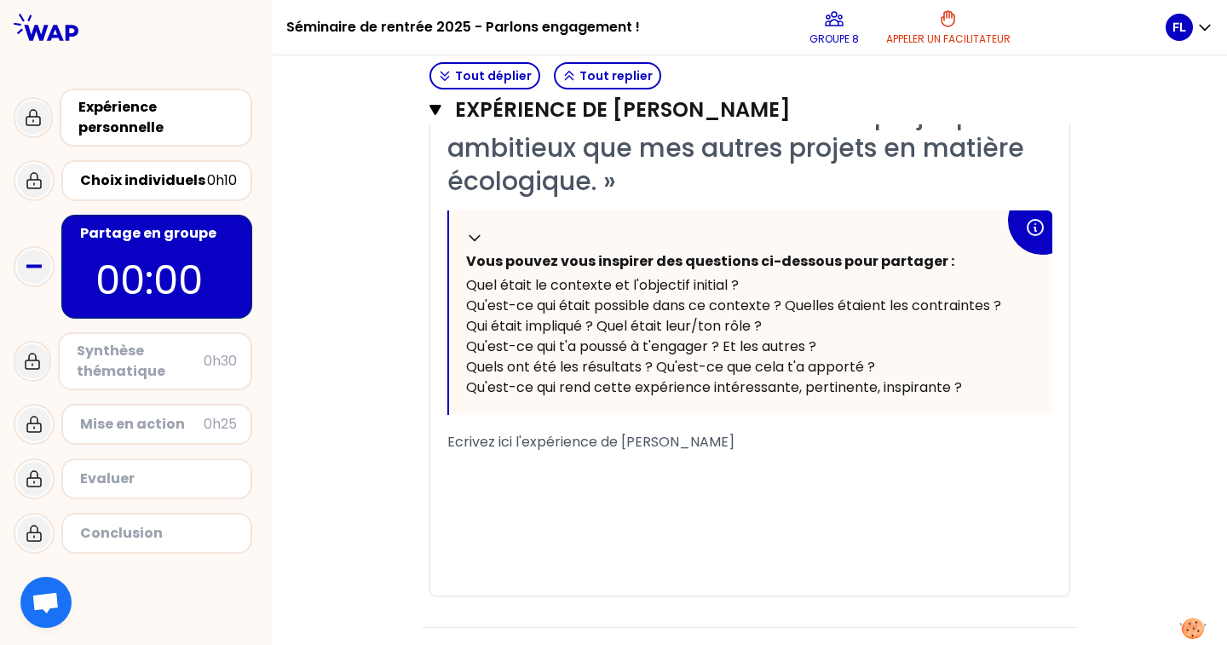
click at [587, 430] on div "« Lors d'une précédente expérience professionnelle, j'ai participé à la concept…" at bounding box center [749, 280] width 605 height 630
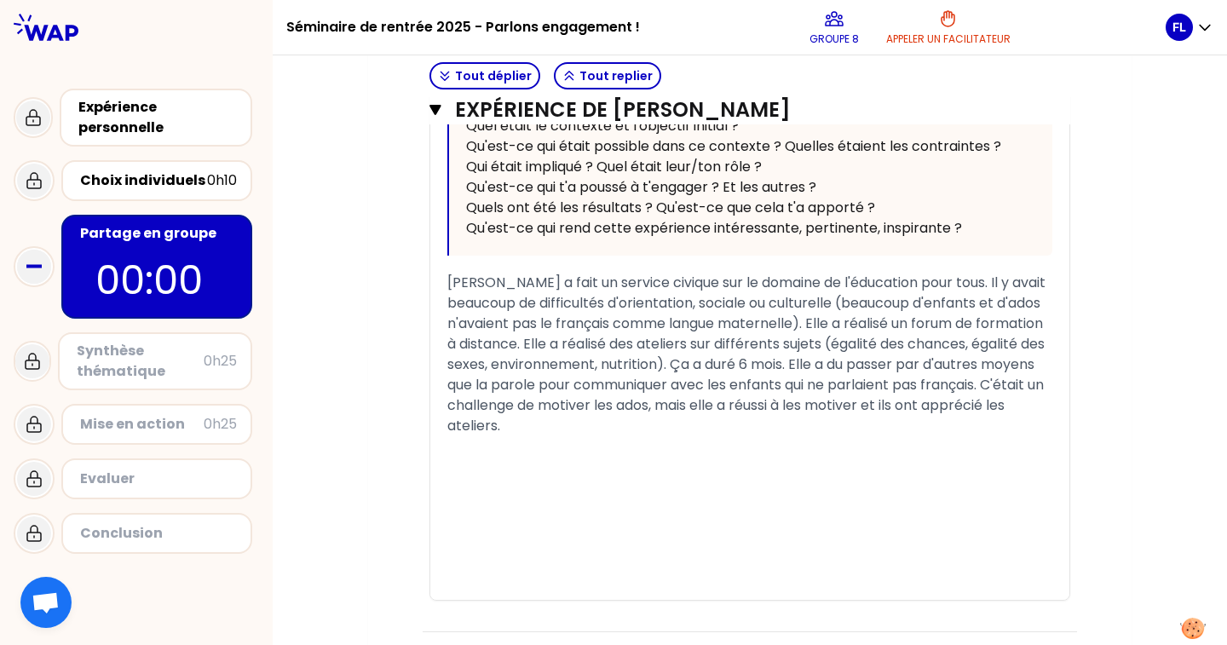
scroll to position [0, 0]
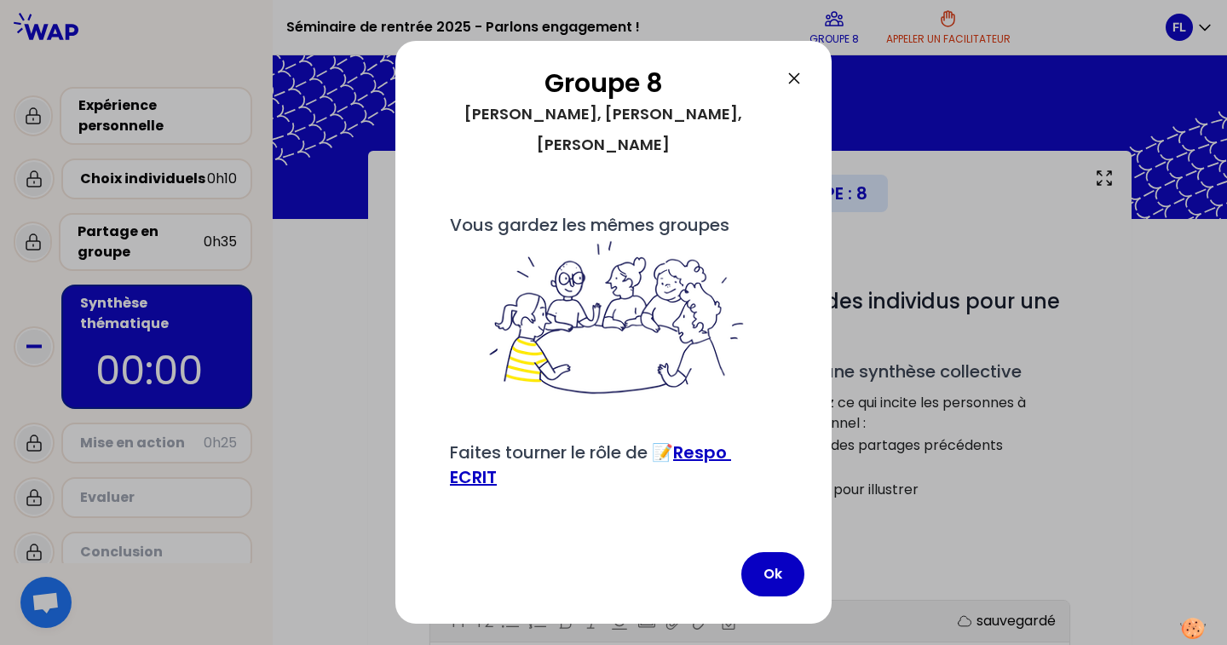
click at [798, 74] on icon at bounding box center [794, 78] width 10 height 10
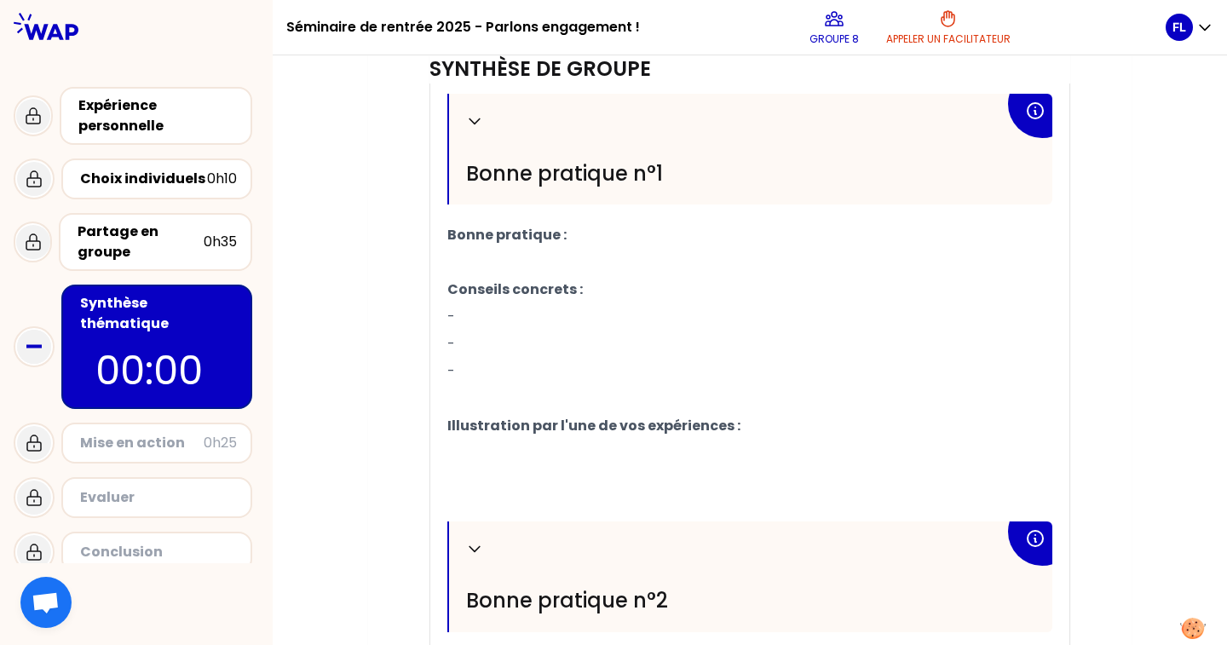
scroll to position [567, 0]
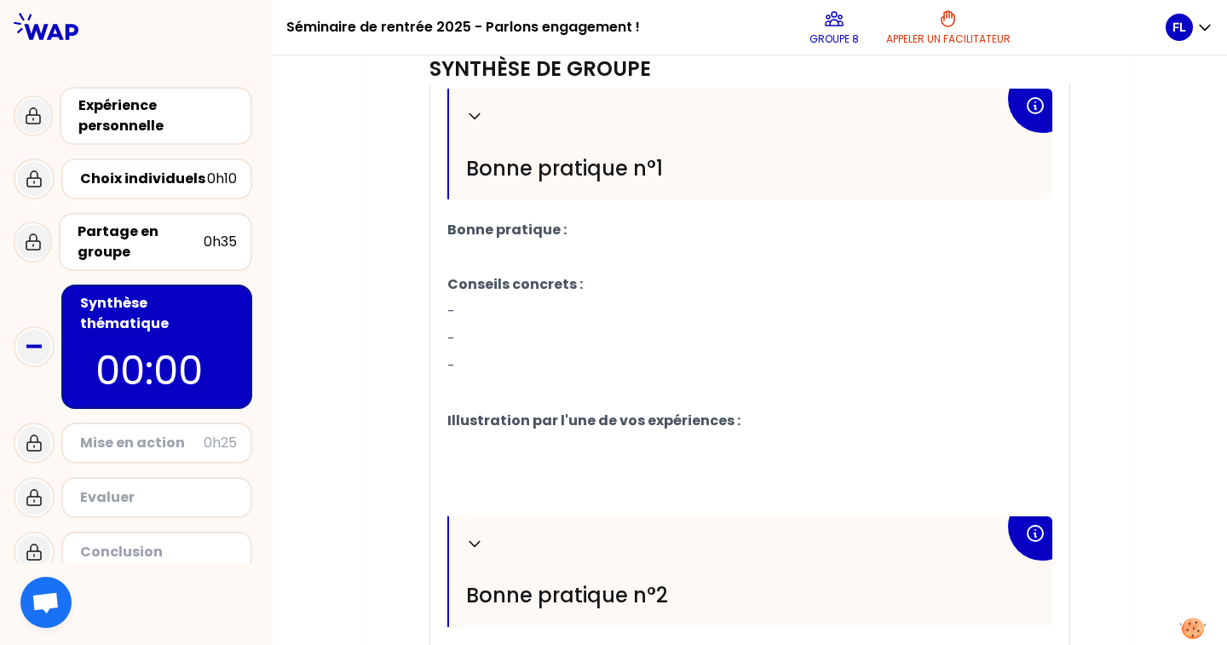
click at [480, 313] on p "-" at bounding box center [749, 311] width 605 height 27
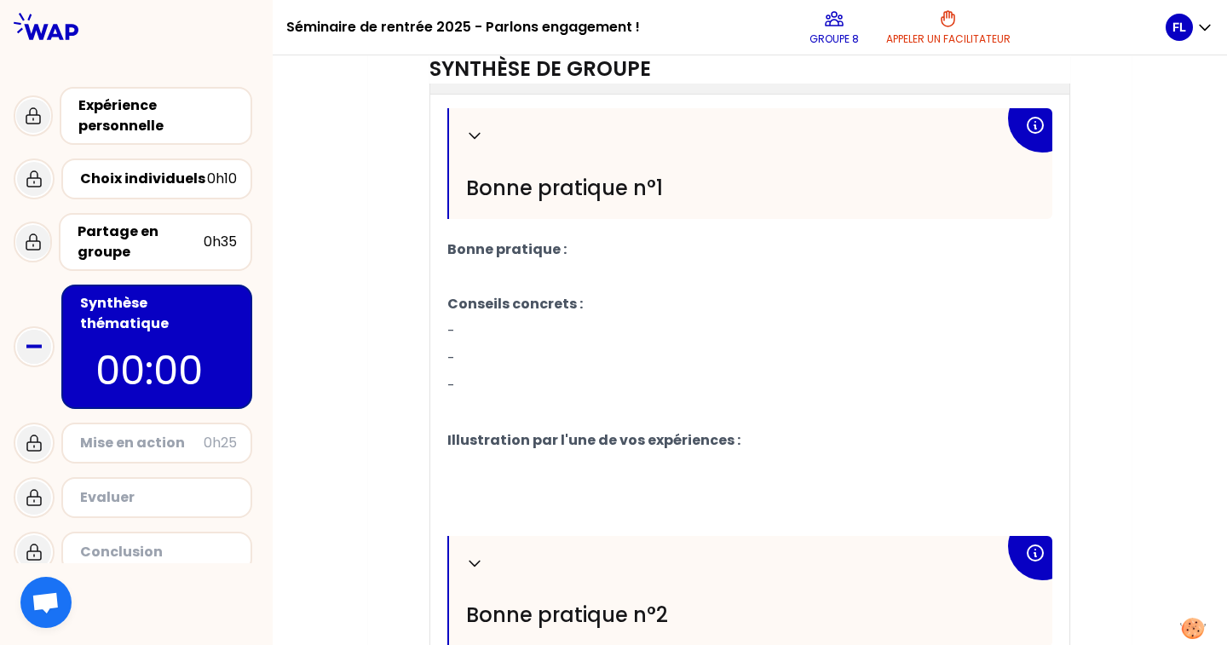
scroll to position [544, 0]
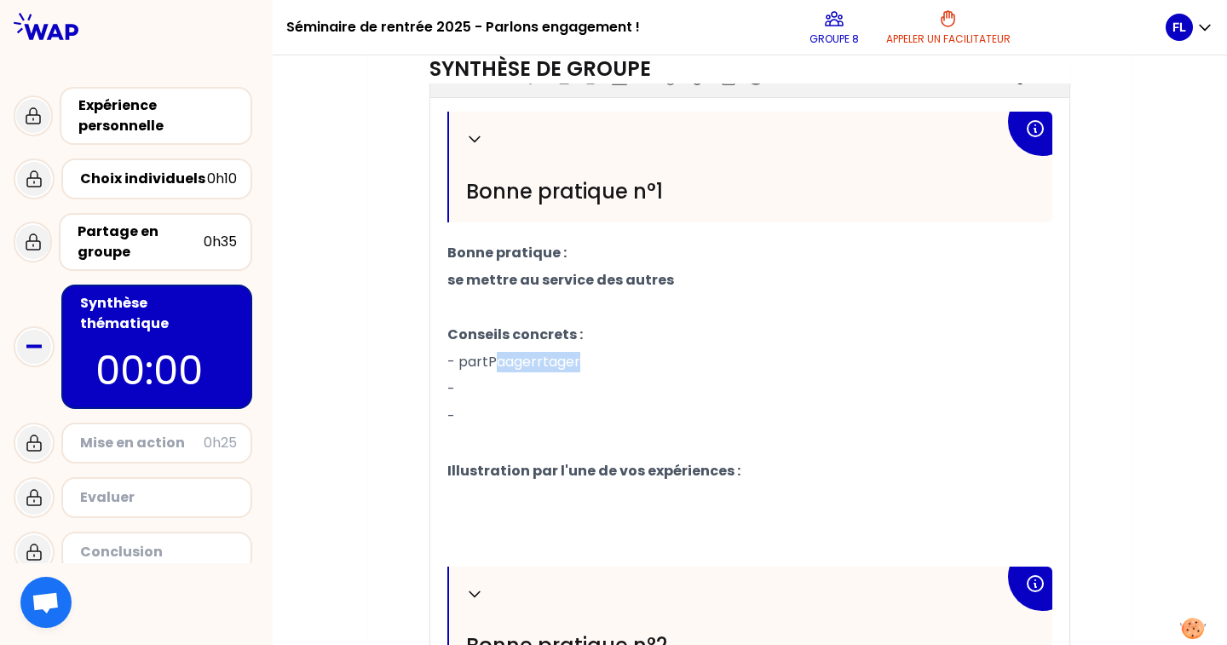
drag, startPoint x: 578, startPoint y: 369, endPoint x: 493, endPoint y: 362, distance: 85.5
click at [493, 363] on p "- partPaagerrtager" at bounding box center [749, 361] width 605 height 27
click at [468, 386] on p "-" at bounding box center [749, 389] width 605 height 27
click at [486, 429] on p "-" at bounding box center [749, 416] width 605 height 27
click at [547, 361] on p "- Partager" at bounding box center [749, 361] width 605 height 27
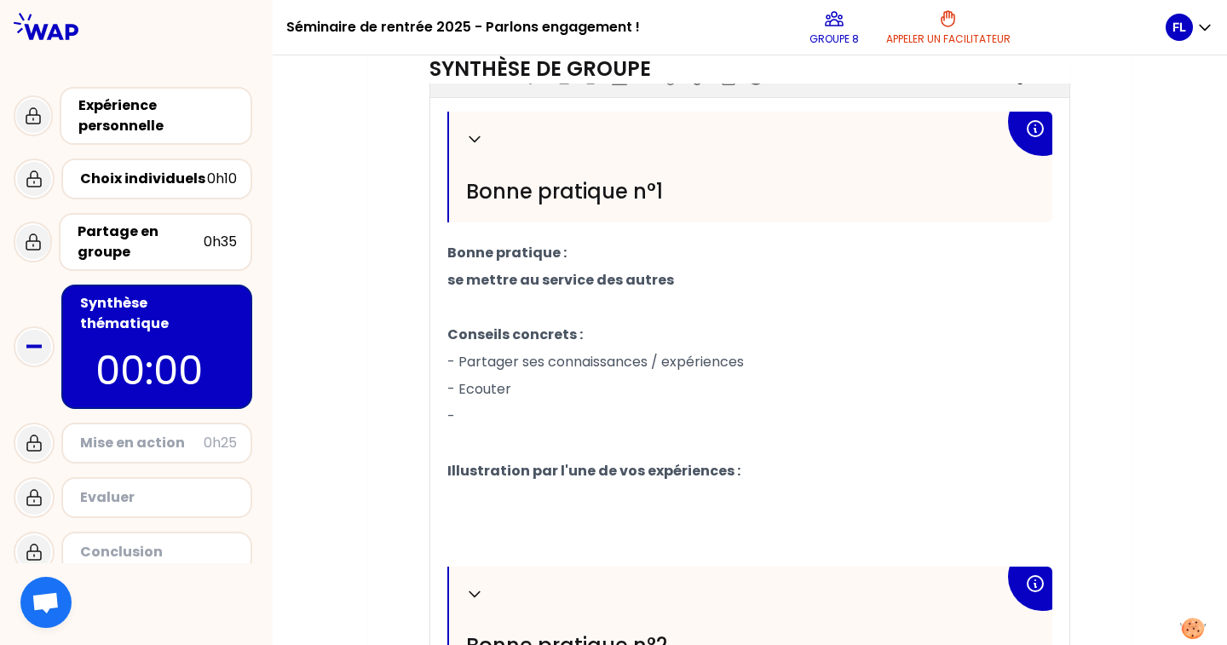
click at [528, 392] on p "- Ecouter" at bounding box center [749, 389] width 605 height 27
click at [527, 418] on p "-" at bounding box center [749, 416] width 605 height 27
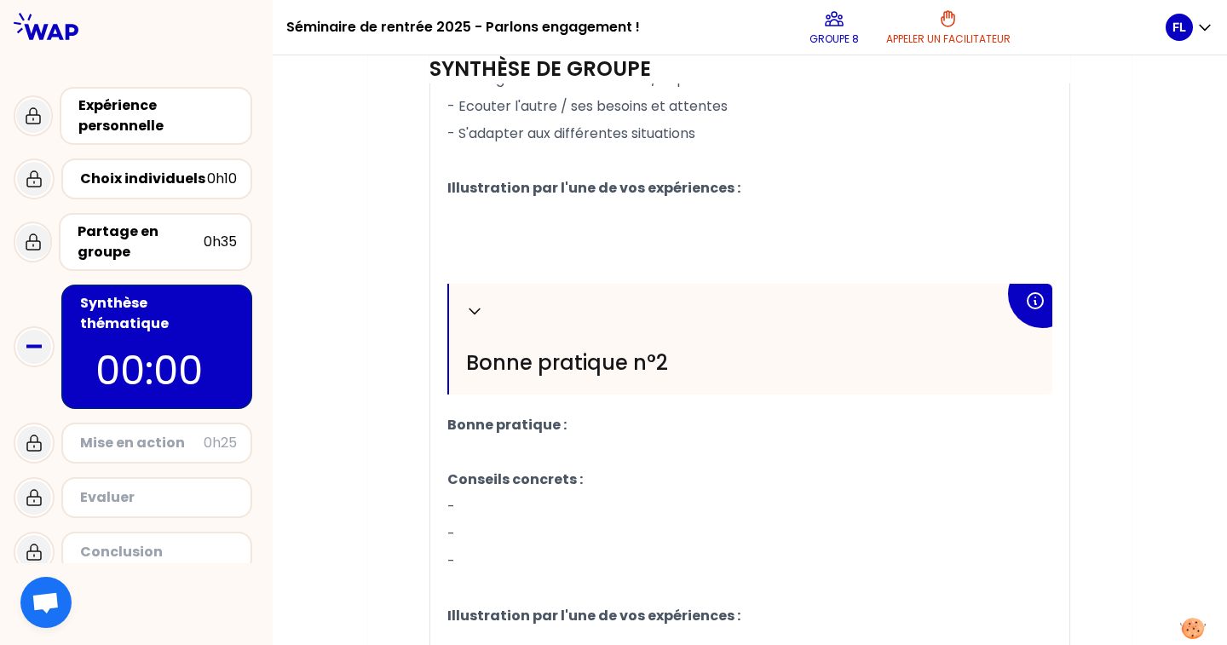
scroll to position [838, 0]
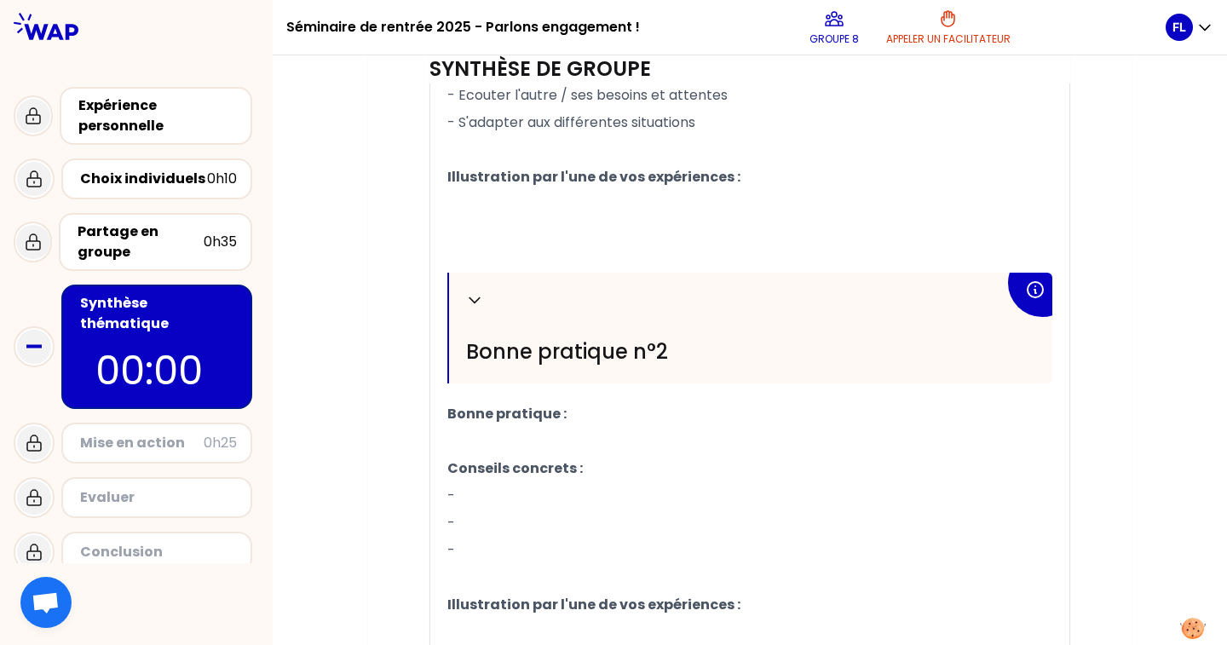
click at [543, 205] on p "﻿" at bounding box center [749, 204] width 605 height 27
click at [447, 210] on span "[PERSON_NAME]" at bounding box center [503, 204] width 113 height 20
click at [617, 199] on p "Expérience de [PERSON_NAME]" at bounding box center [749, 204] width 605 height 27
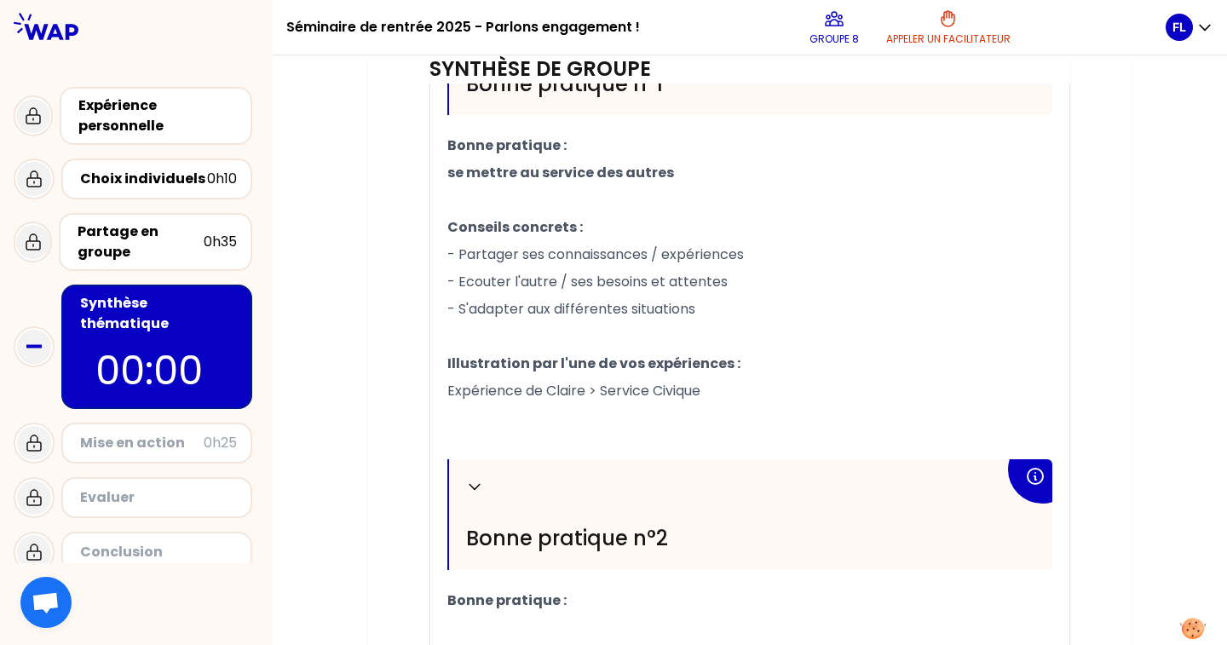
scroll to position [971, 0]
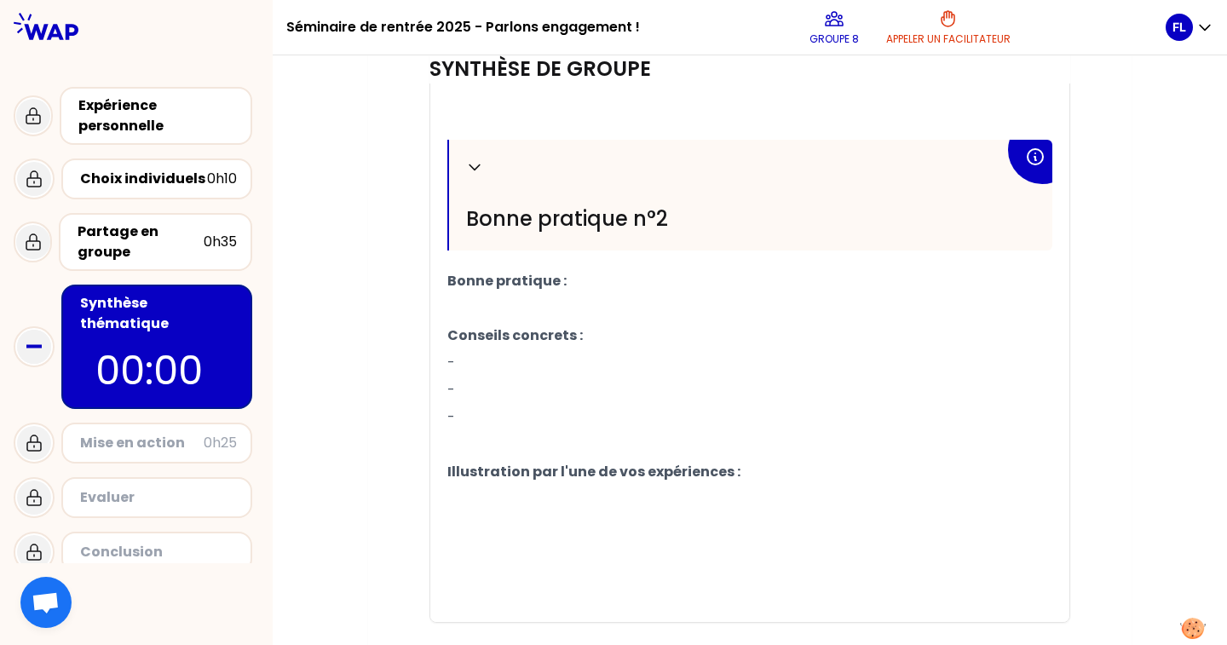
click at [549, 308] on p "﻿" at bounding box center [749, 308] width 605 height 27
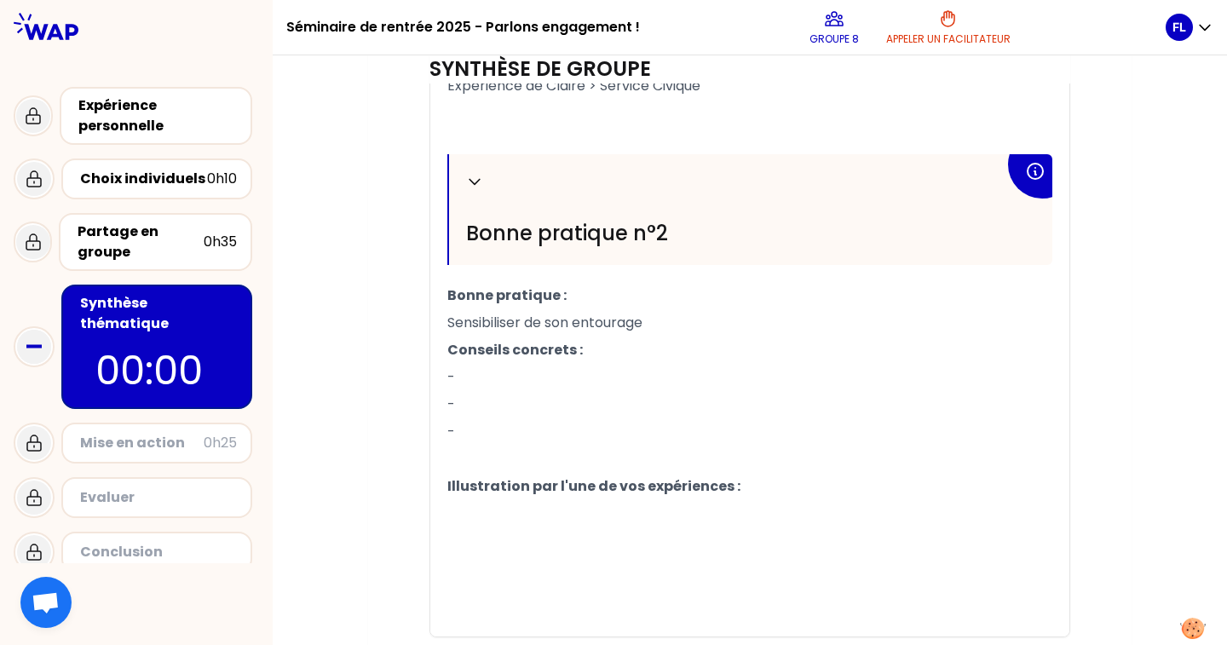
scroll to position [974, 0]
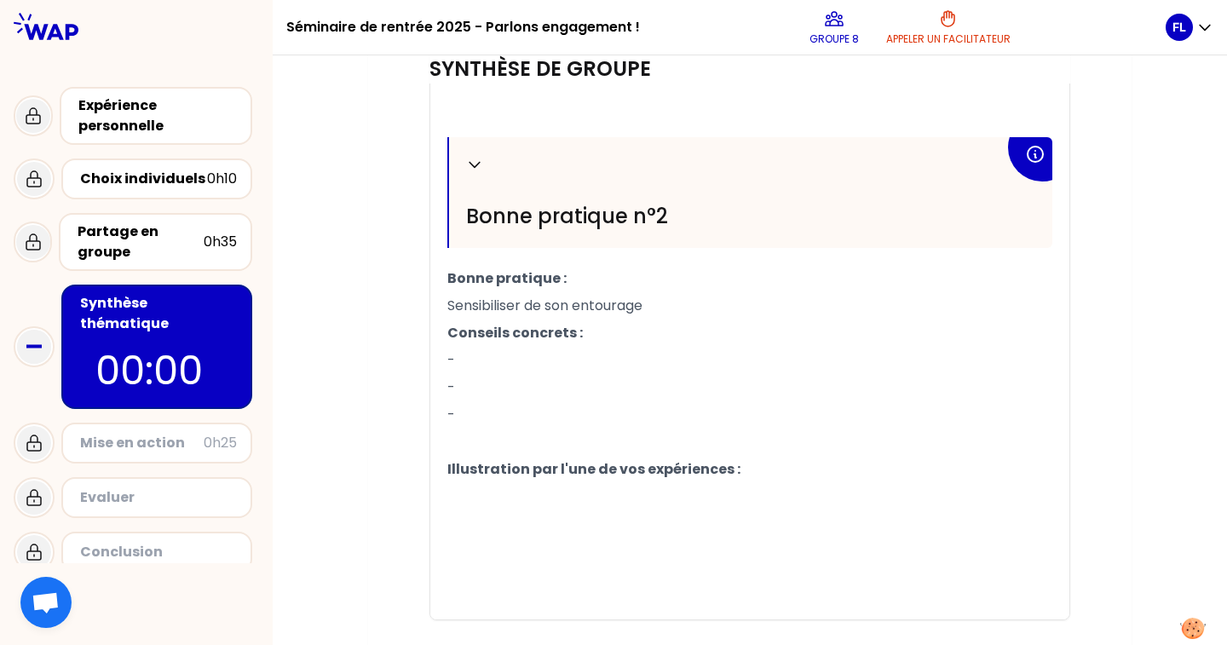
click at [469, 368] on p "-" at bounding box center [749, 360] width 605 height 27
click at [468, 387] on p "-" at bounding box center [749, 387] width 605 height 27
click at [469, 417] on p "-" at bounding box center [749, 414] width 605 height 27
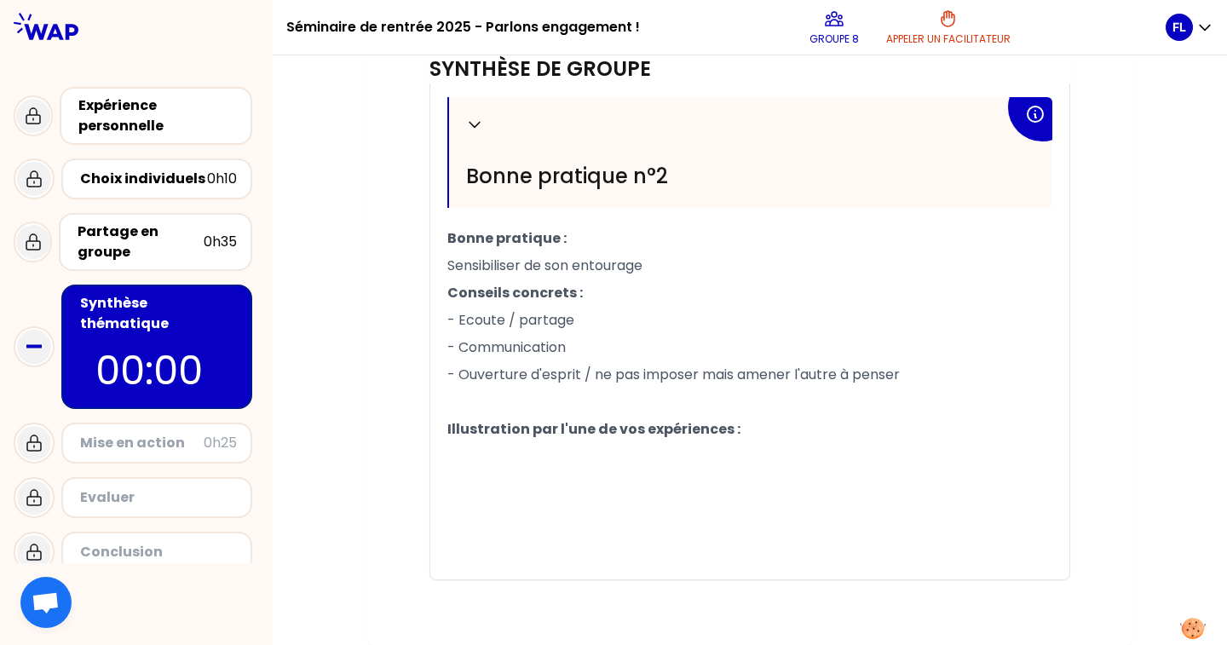
scroll to position [1014, 0]
click at [518, 453] on p "﻿" at bounding box center [749, 456] width 605 height 27
drag, startPoint x: 521, startPoint y: 269, endPoint x: 506, endPoint y: 273, distance: 15.7
click at [508, 273] on span "Sensibiliser de son entourage" at bounding box center [544, 266] width 195 height 20
click at [469, 467] on p "﻿" at bounding box center [749, 456] width 605 height 27
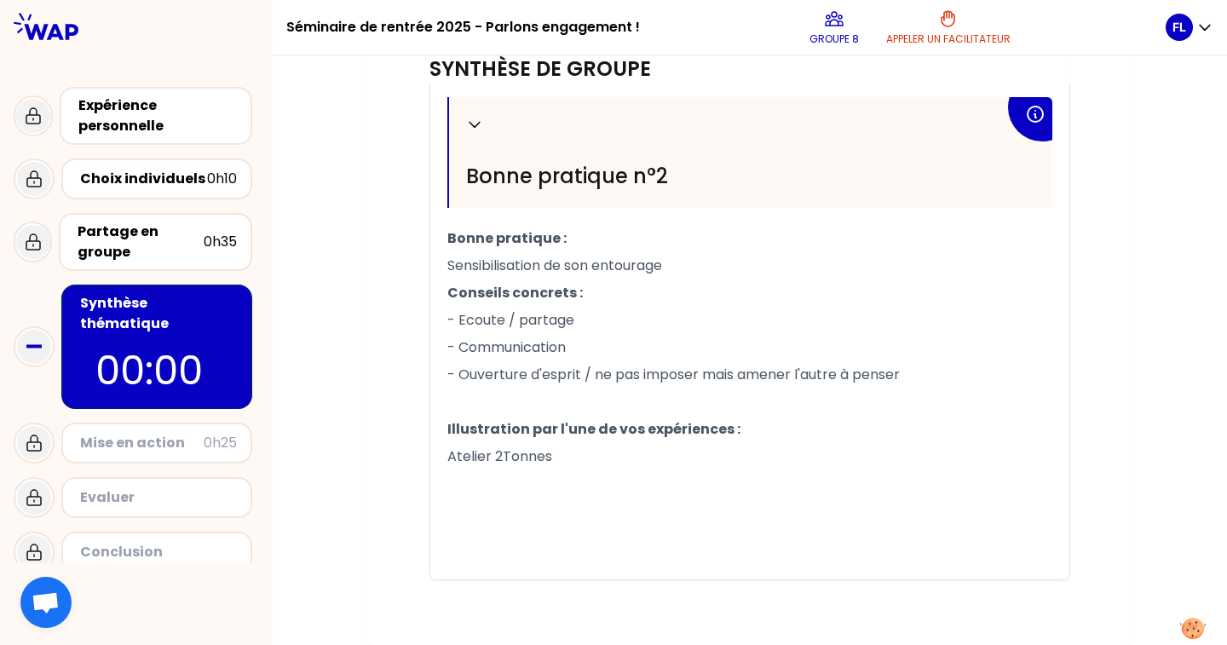
click at [570, 394] on p "﻿" at bounding box center [749, 401] width 605 height 27
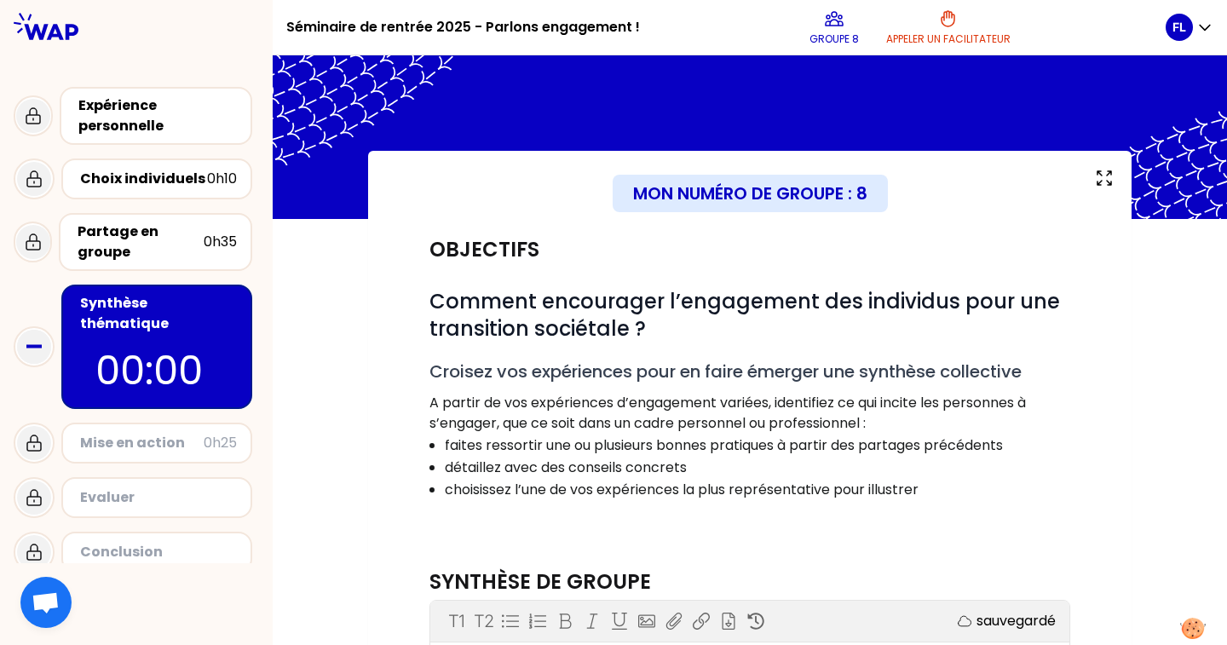
scroll to position [0, 0]
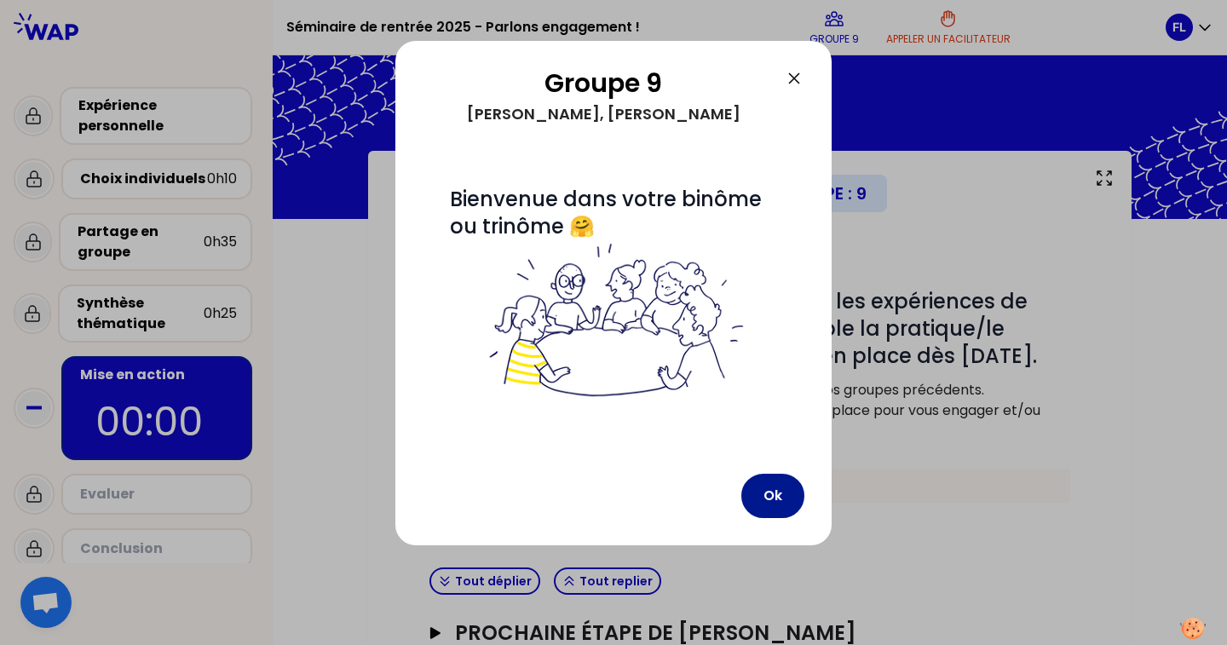
click at [778, 496] on button "Ok" at bounding box center [772, 496] width 63 height 44
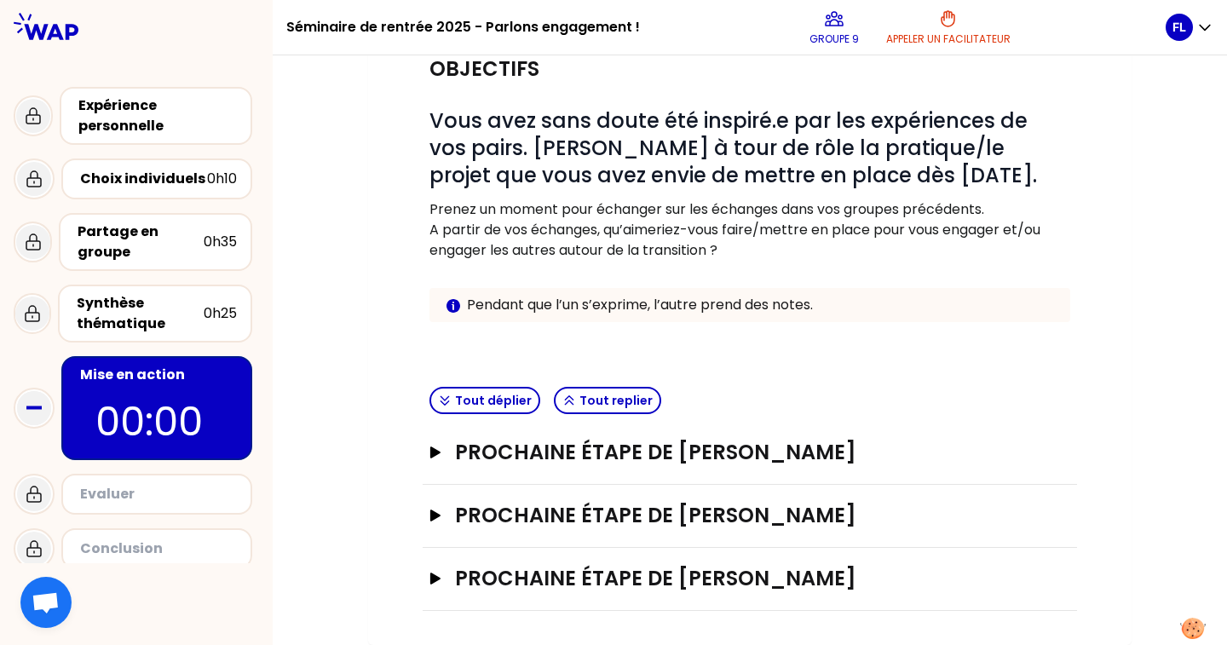
scroll to position [181, 0]
click at [706, 448] on h3 "Prochaine étape de [PERSON_NAME]" at bounding box center [732, 452] width 555 height 27
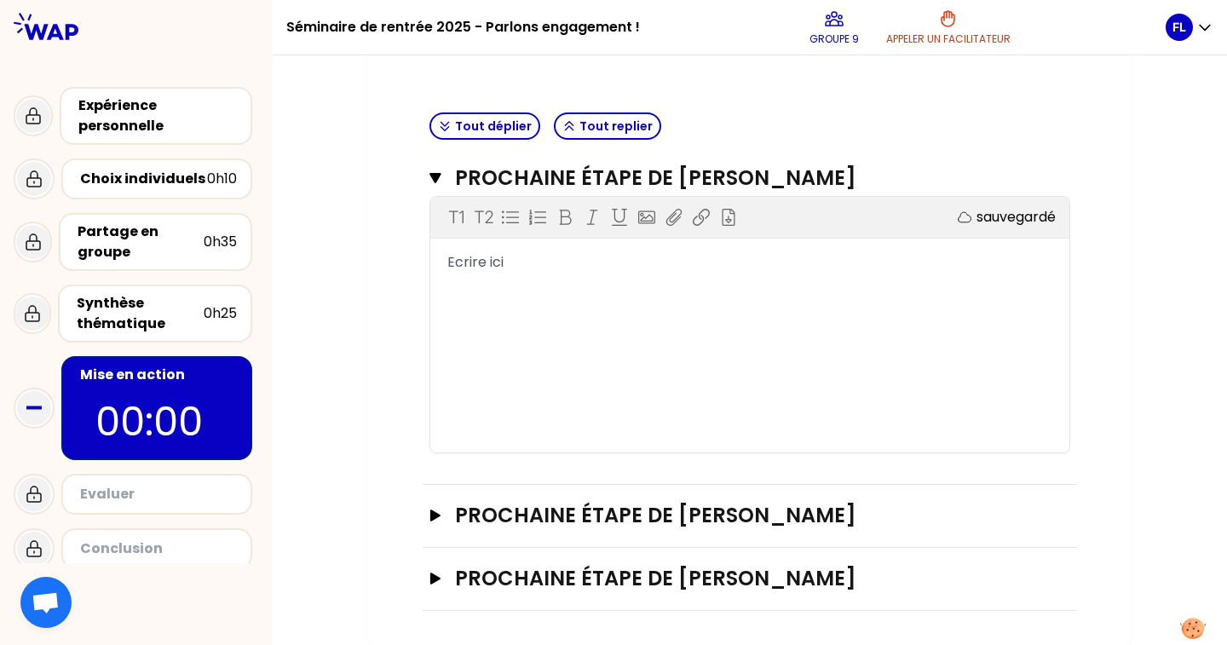
scroll to position [0, 0]
click at [497, 259] on span "Ecrire ici" at bounding box center [475, 262] width 56 height 20
drag, startPoint x: 515, startPoint y: 267, endPoint x: 404, endPoint y: 264, distance: 111.6
click at [404, 264] on div "Objectifs # Vous avez sans doute été inspiré.e par les expériences de vos pairs…" at bounding box center [749, 187] width 695 height 847
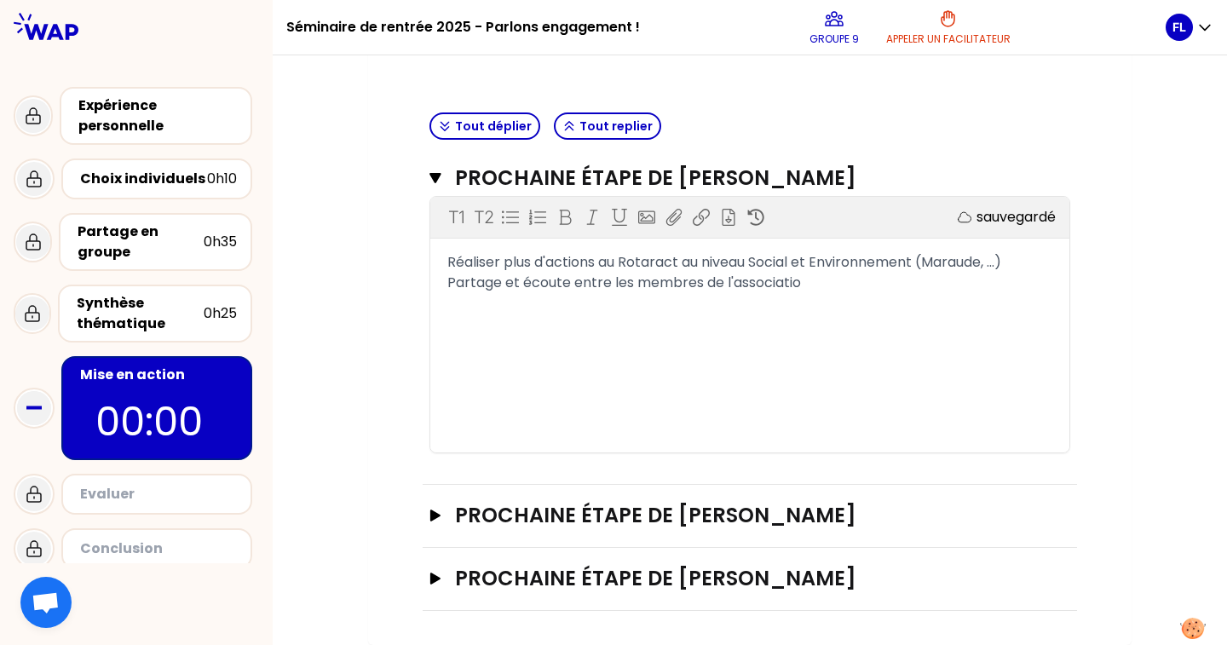
click at [879, 286] on div "Partage et écoute entre les membres de l'associatio" at bounding box center [749, 283] width 605 height 20
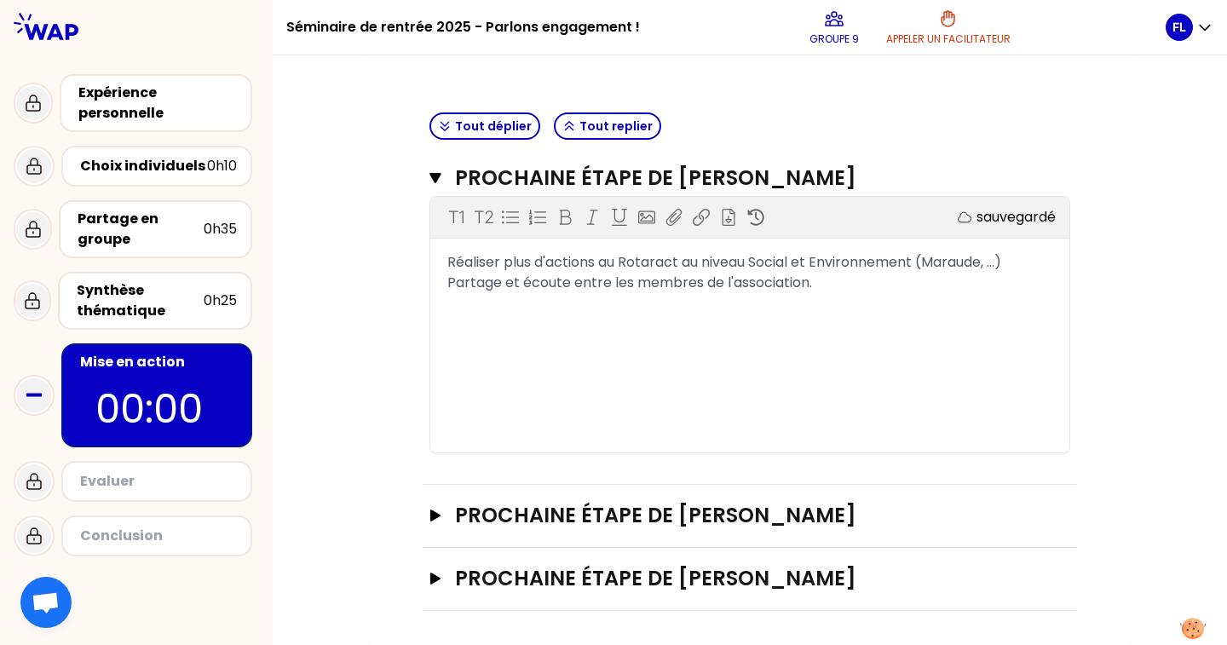
click at [564, 547] on div "Prochaine étape de [PERSON_NAME]" at bounding box center [749, 516] width 654 height 63
click at [567, 530] on div "Prochaine étape de [PERSON_NAME]" at bounding box center [749, 516] width 654 height 63
click at [567, 524] on h3 "Prochaine étape de [PERSON_NAME]" at bounding box center [732, 515] width 555 height 27
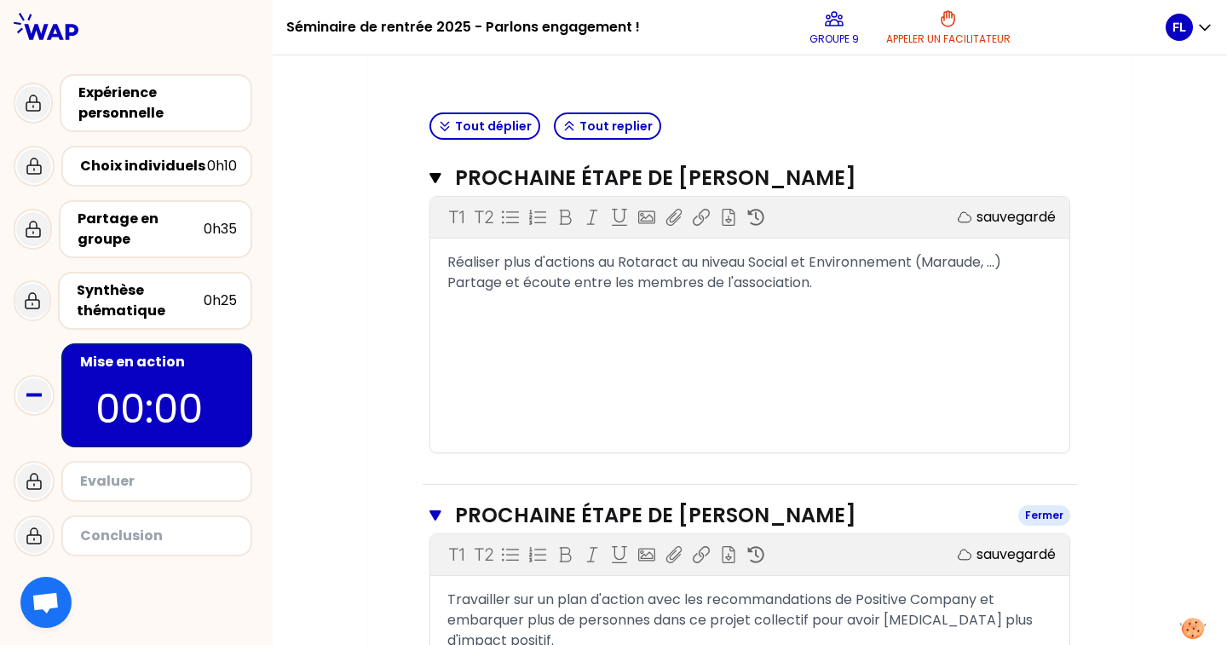
click at [592, 509] on h3 "Prochaine étape de [PERSON_NAME]" at bounding box center [729, 515] width 549 height 27
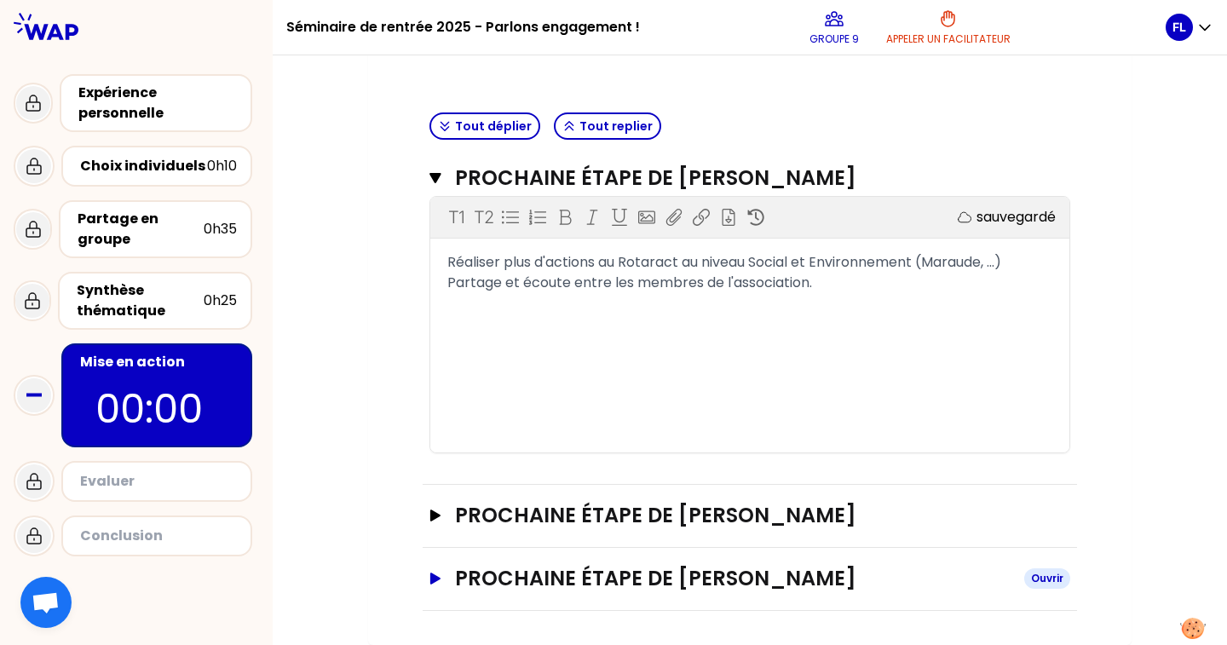
click at [578, 572] on h3 "Prochaine étape de [PERSON_NAME]" at bounding box center [732, 578] width 555 height 27
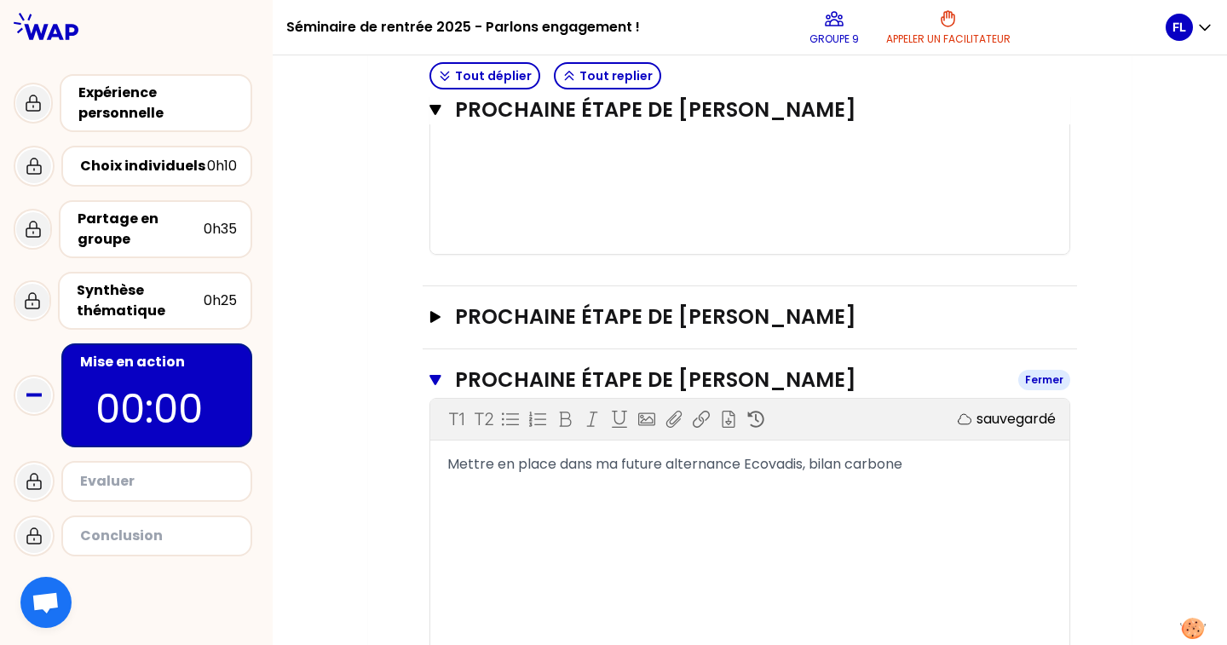
scroll to position [627, 0]
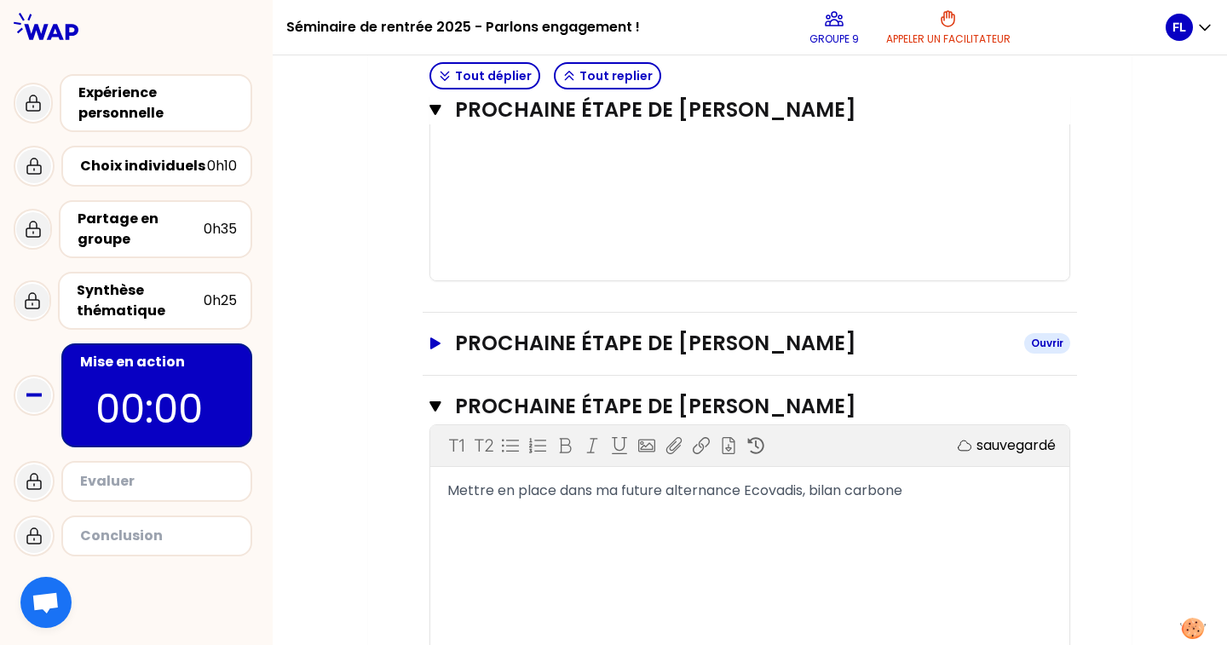
click at [746, 342] on h3 "Prochaine étape de [PERSON_NAME]" at bounding box center [732, 343] width 555 height 27
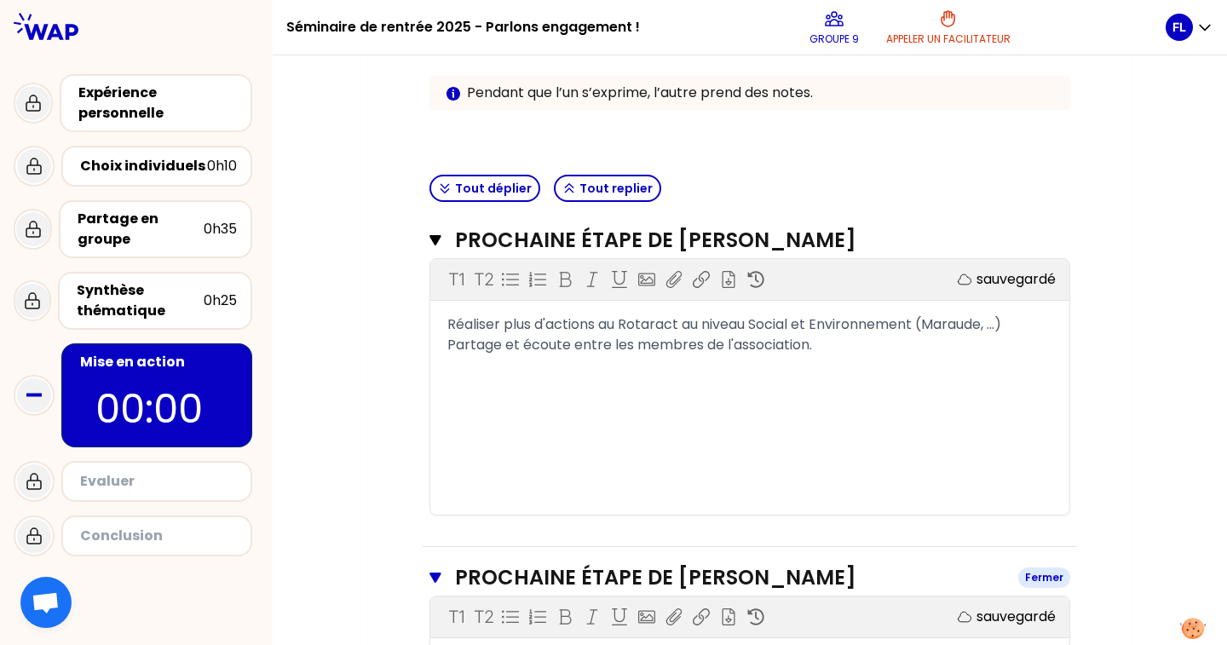
scroll to position [398, 0]
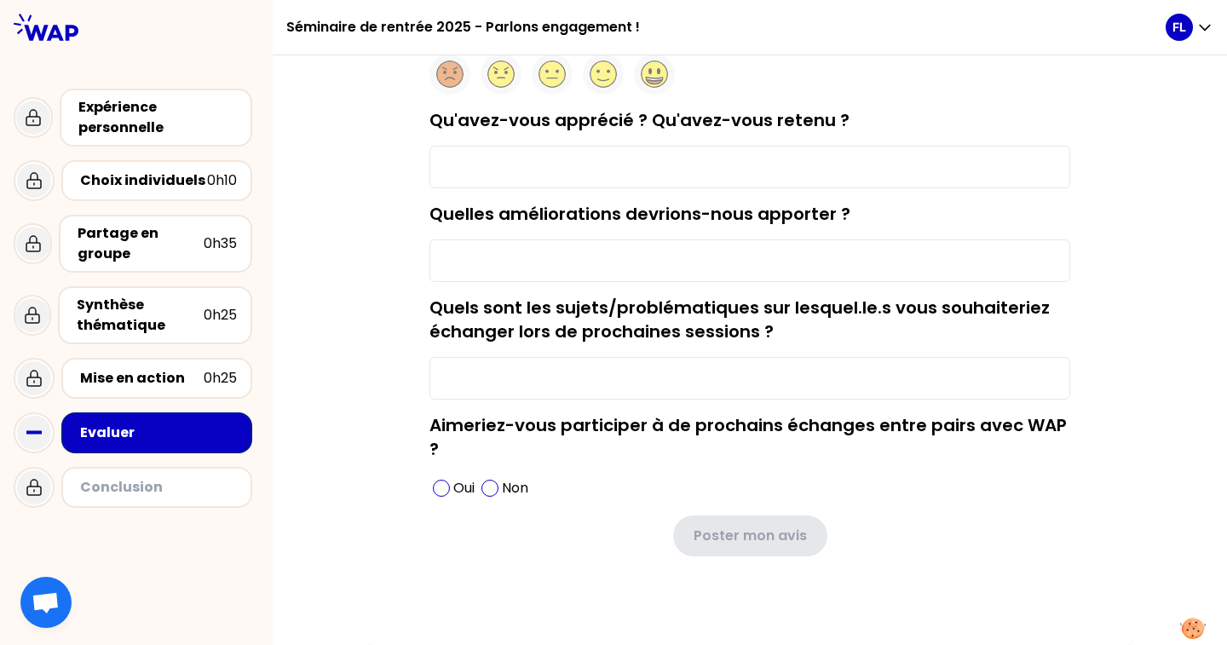
scroll to position [195, 0]
click at [630, 167] on input "Qu'avez-vous apprécié ? Qu'avez-vous retenu ?" at bounding box center [749, 167] width 641 height 43
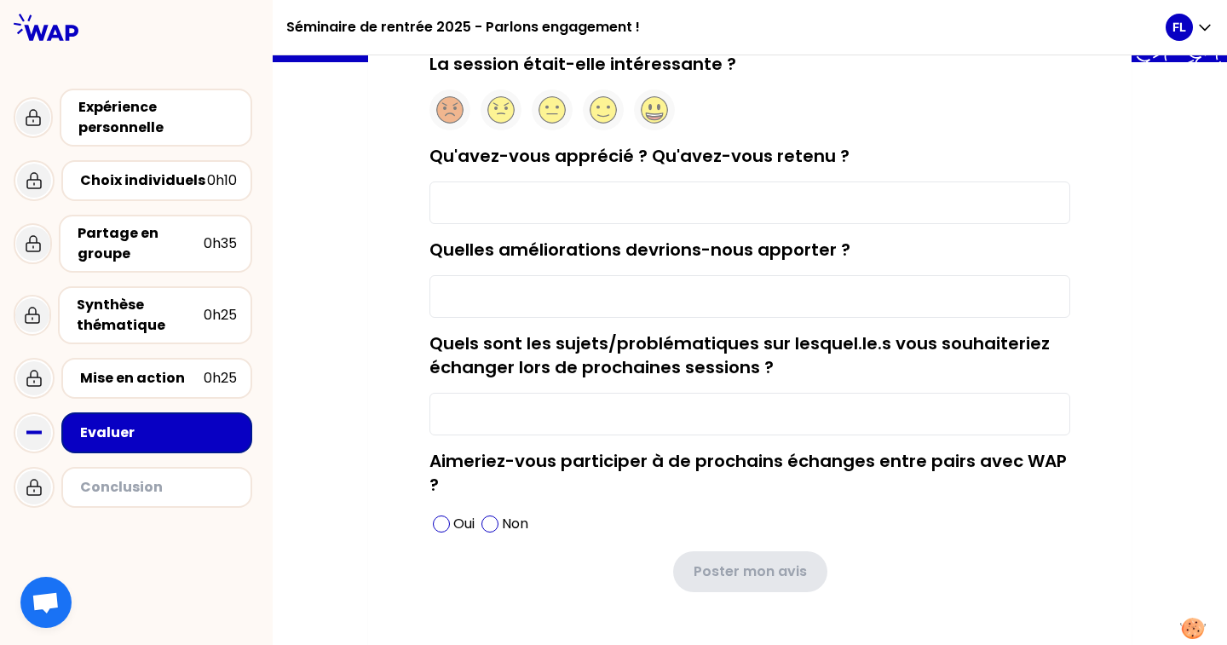
scroll to position [167, 0]
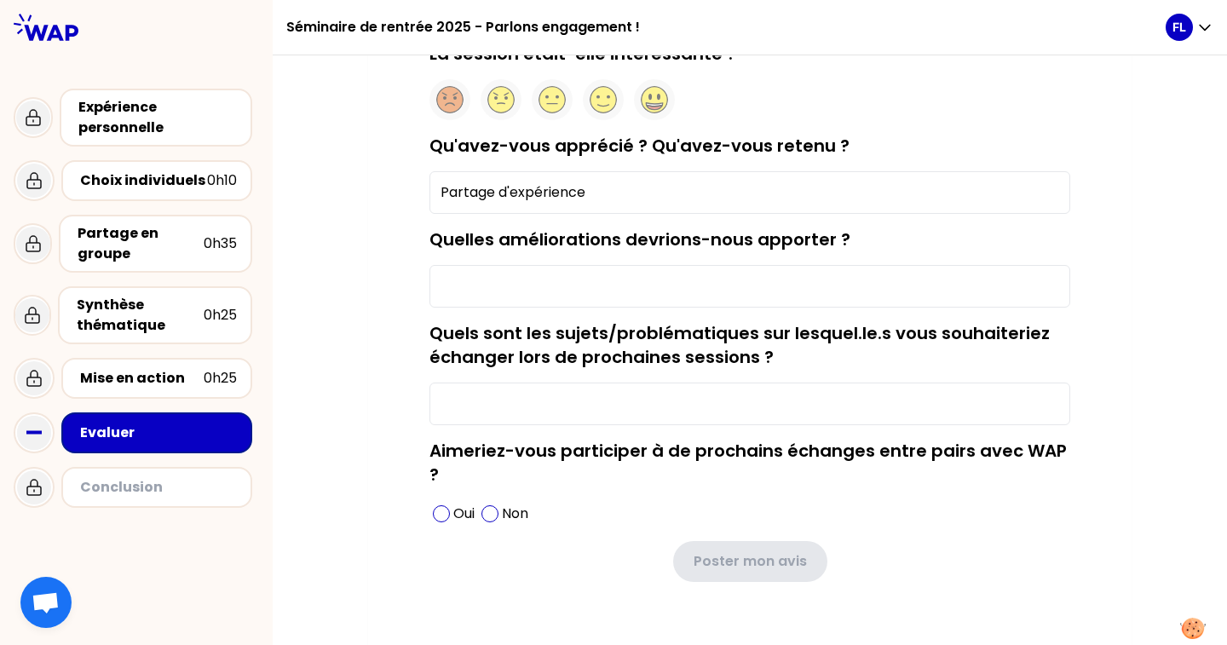
type input "Partage d'expérience"
click at [525, 302] on input "Quelles améliorations devrions-nous apporter ?" at bounding box center [749, 286] width 641 height 43
type input "Moins long"
click at [504, 405] on input "Quels sont les sujets/problématiques sur lesquel.le.s vous souhaiteriez échange…" at bounding box center [749, 403] width 641 height 43
click at [440, 509] on span at bounding box center [441, 513] width 17 height 17
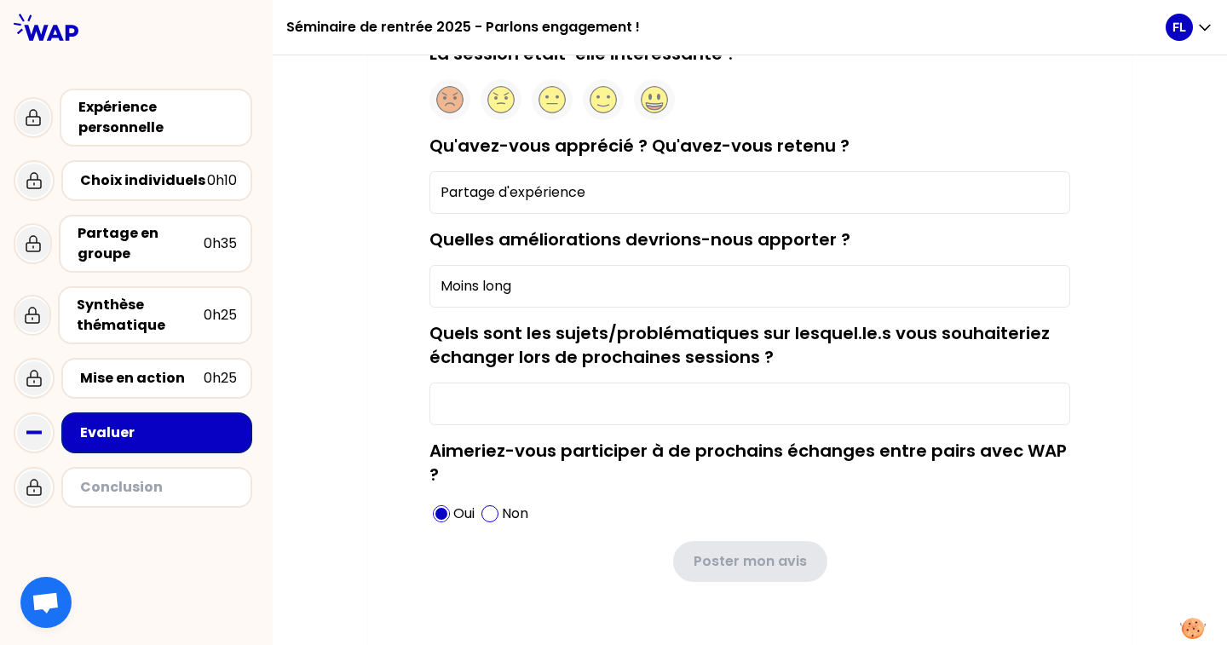
click at [557, 399] on input "Quels sont les sujets/problématiques sur lesquel.le.s vous souhaiteriez échange…" at bounding box center [749, 403] width 641 height 43
type input "G"
type input "E"
type input "G"
type input "E"
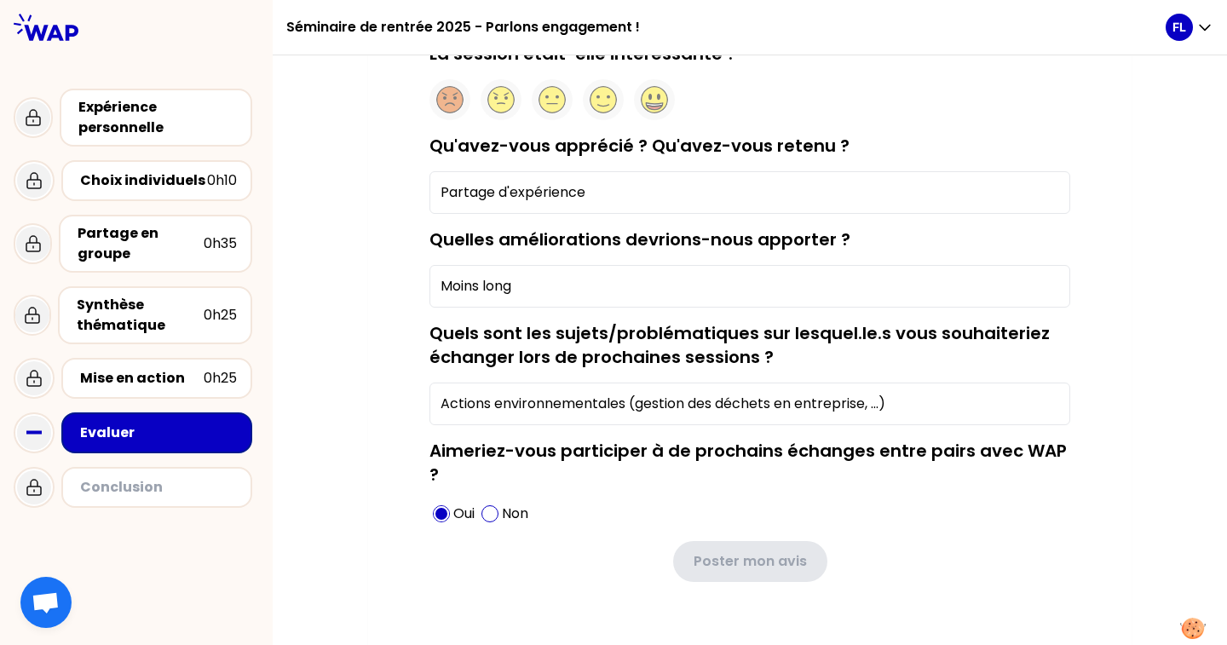
click at [875, 414] on input "Actions environnementales (gestion des déchets en entreprise, ...)" at bounding box center [749, 403] width 641 height 43
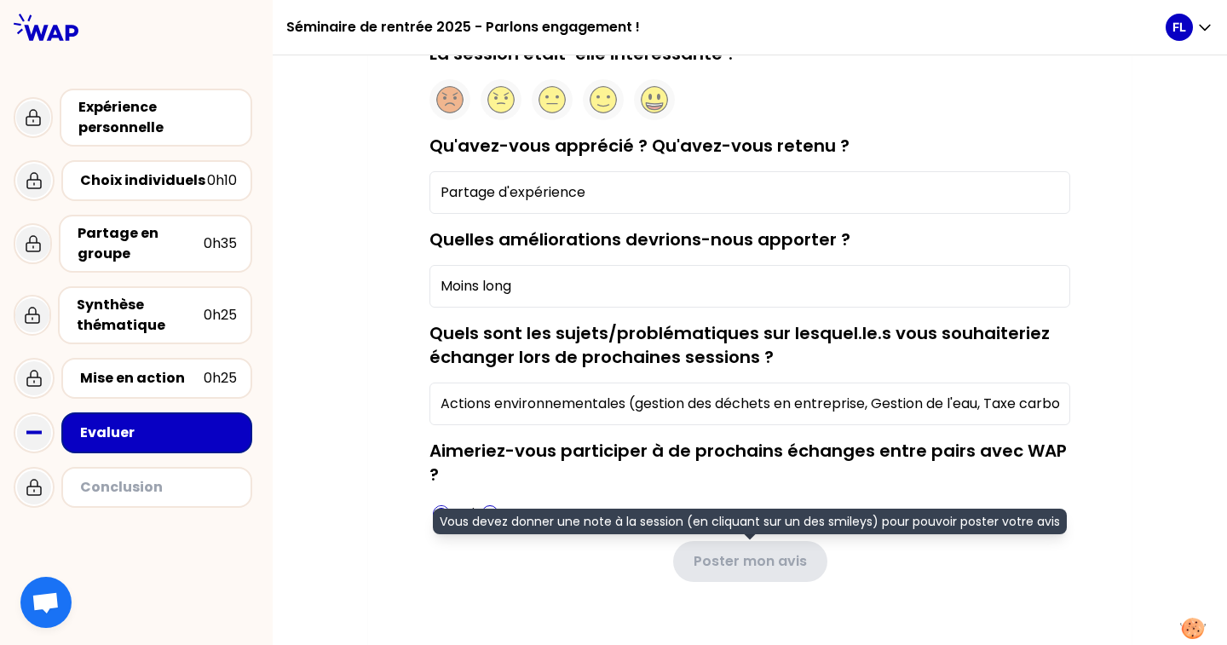
type input "Actions environnementales (gestion des déchets en entreprise, Gestion de l'eau,…"
click at [824, 520] on span "Vous devez donner une note à la session (en cliquant sur un des smileys) pour p…" at bounding box center [750, 522] width 634 height 26
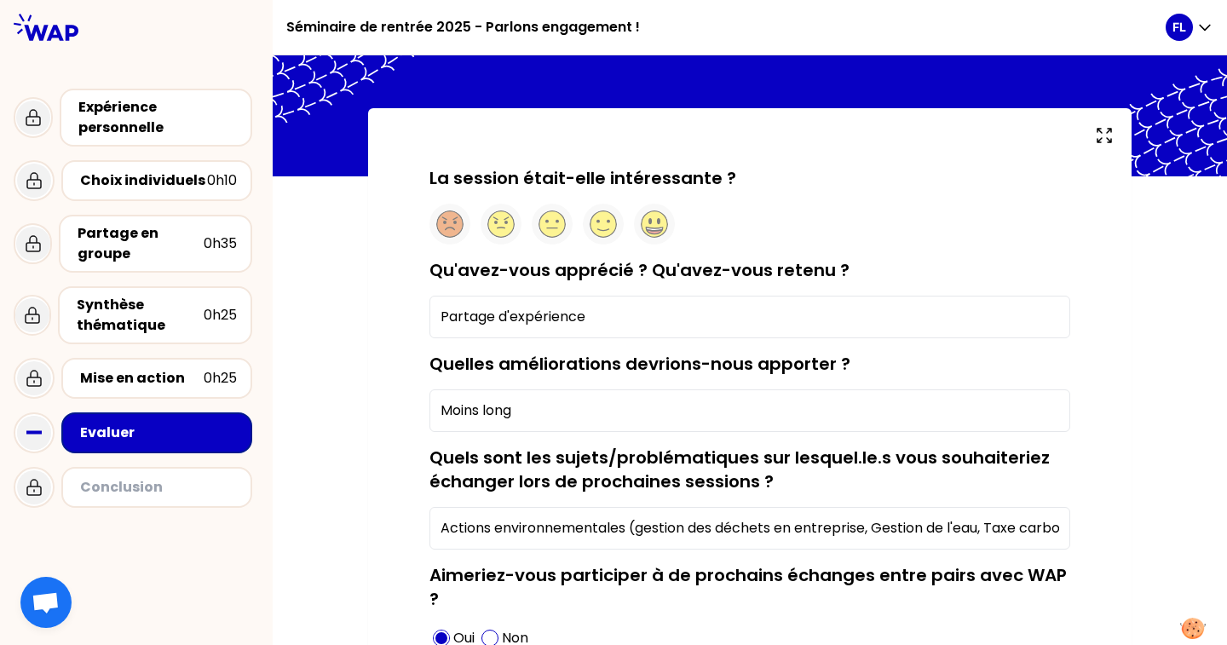
scroll to position [22, 0]
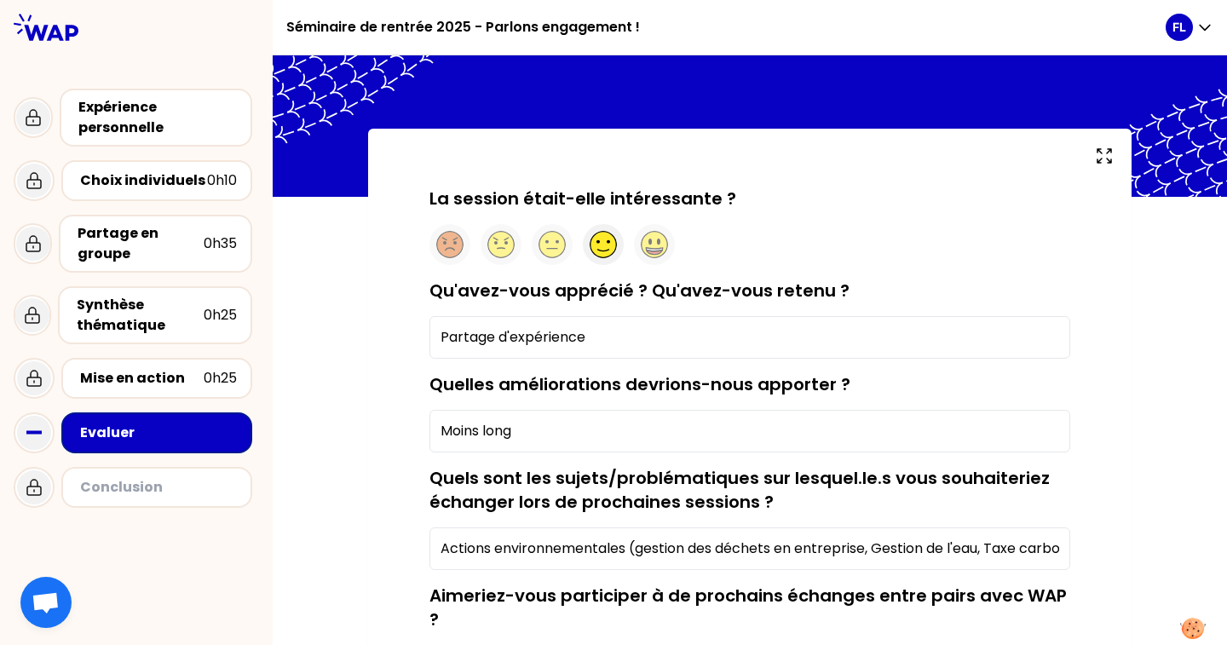
click at [610, 252] on circle at bounding box center [603, 245] width 26 height 26
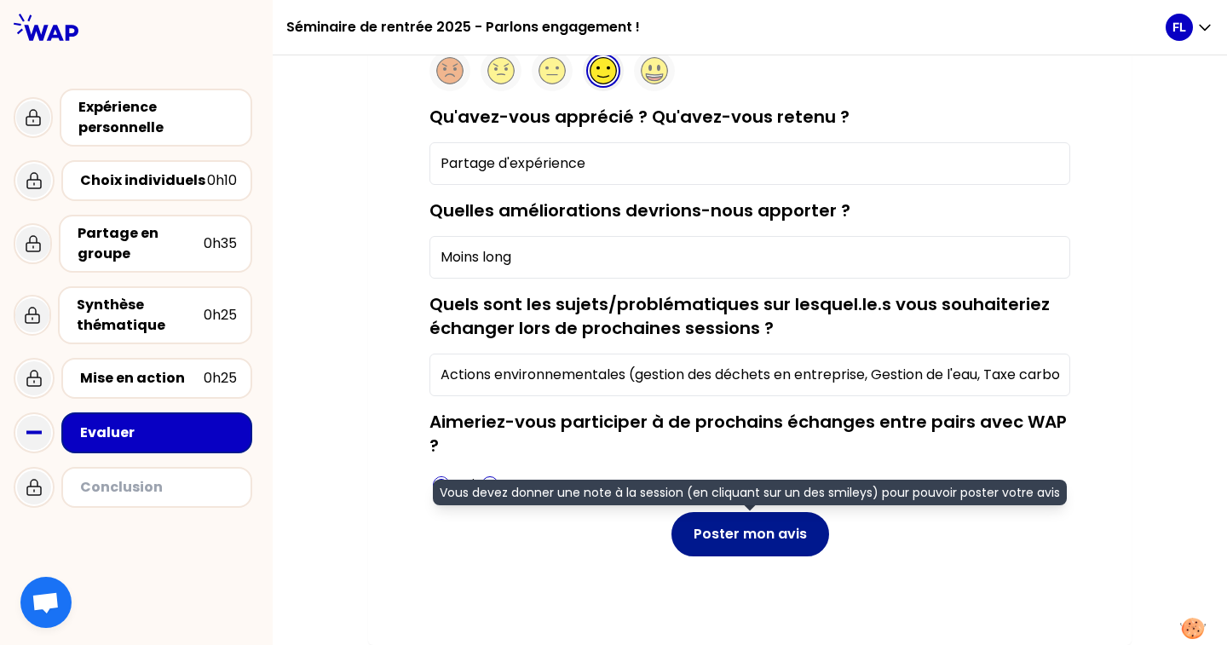
scroll to position [198, 0]
click at [729, 533] on button "Poster mon avis" at bounding box center [750, 534] width 158 height 44
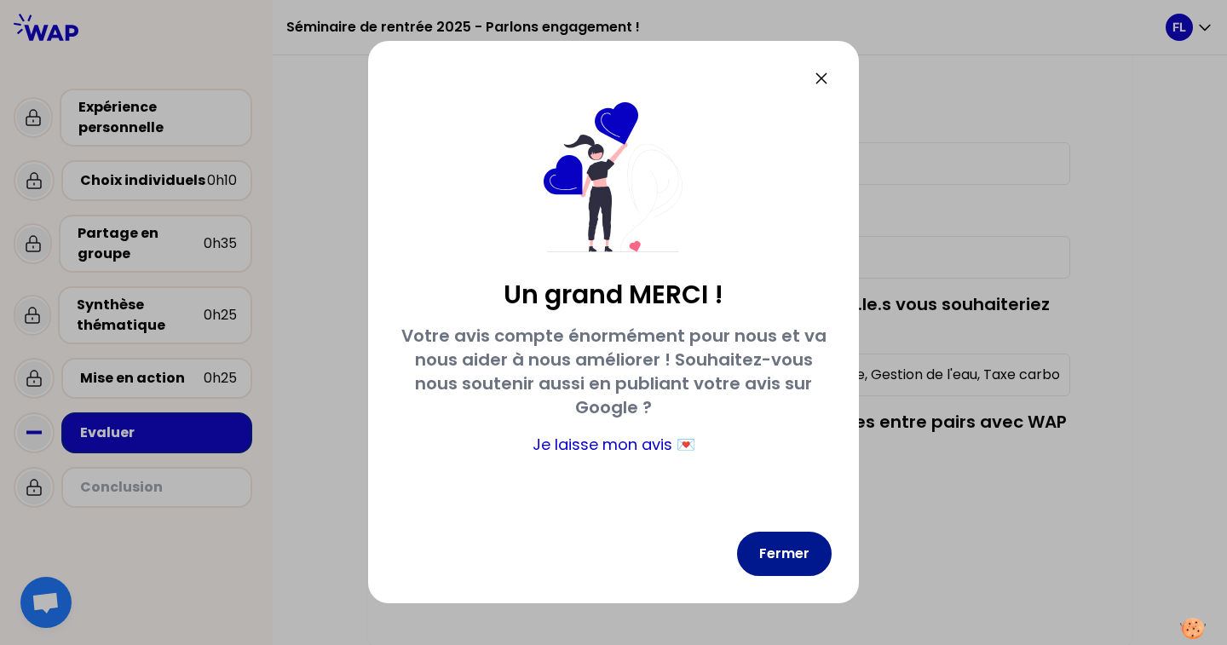
click at [799, 543] on button "Fermer" at bounding box center [784, 554] width 95 height 44
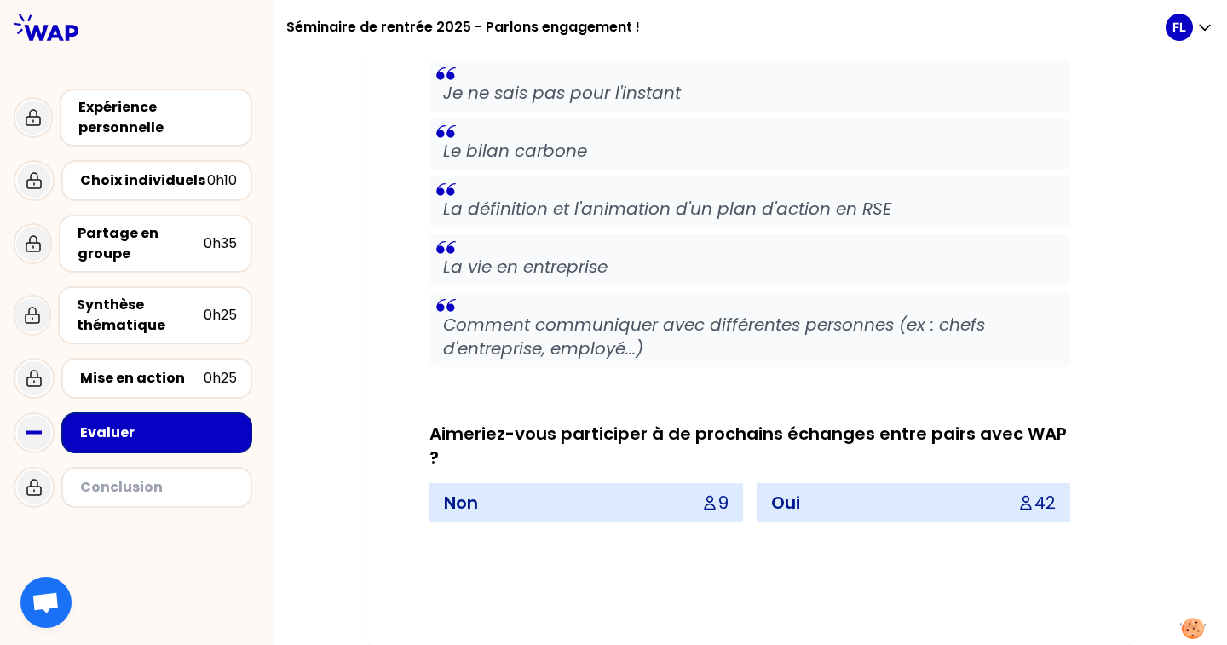
scroll to position [0, 0]
